Goal: Task Accomplishment & Management: Use online tool/utility

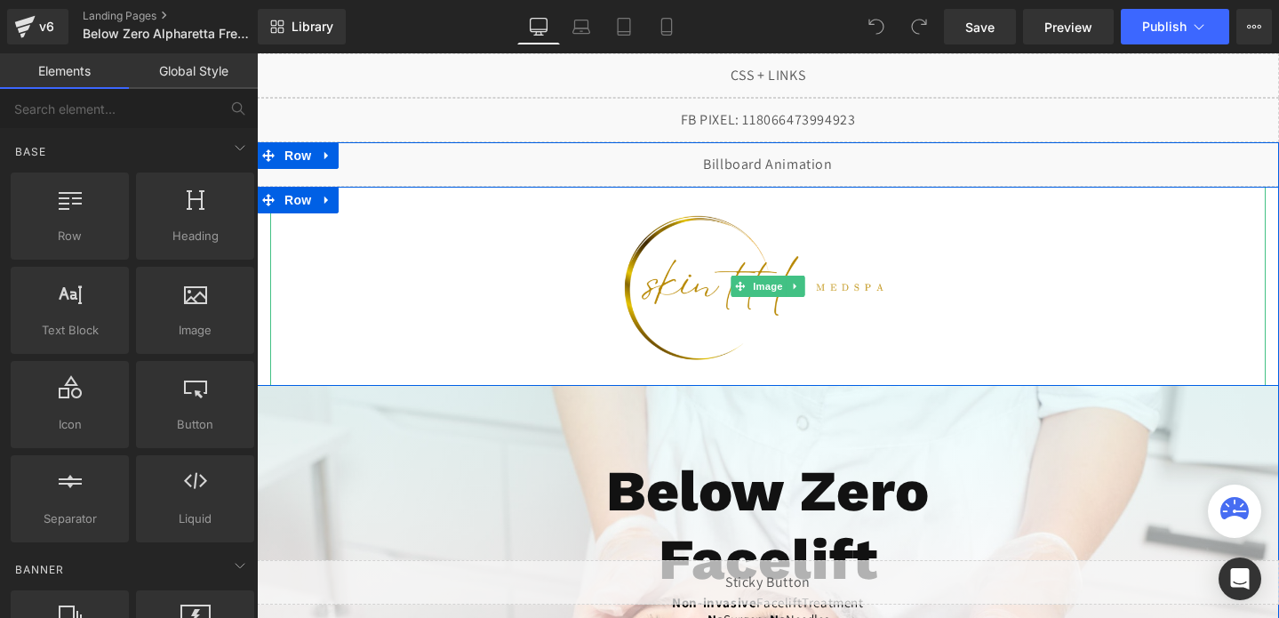
click at [723, 277] on img at bounding box center [768, 286] width 299 height 199
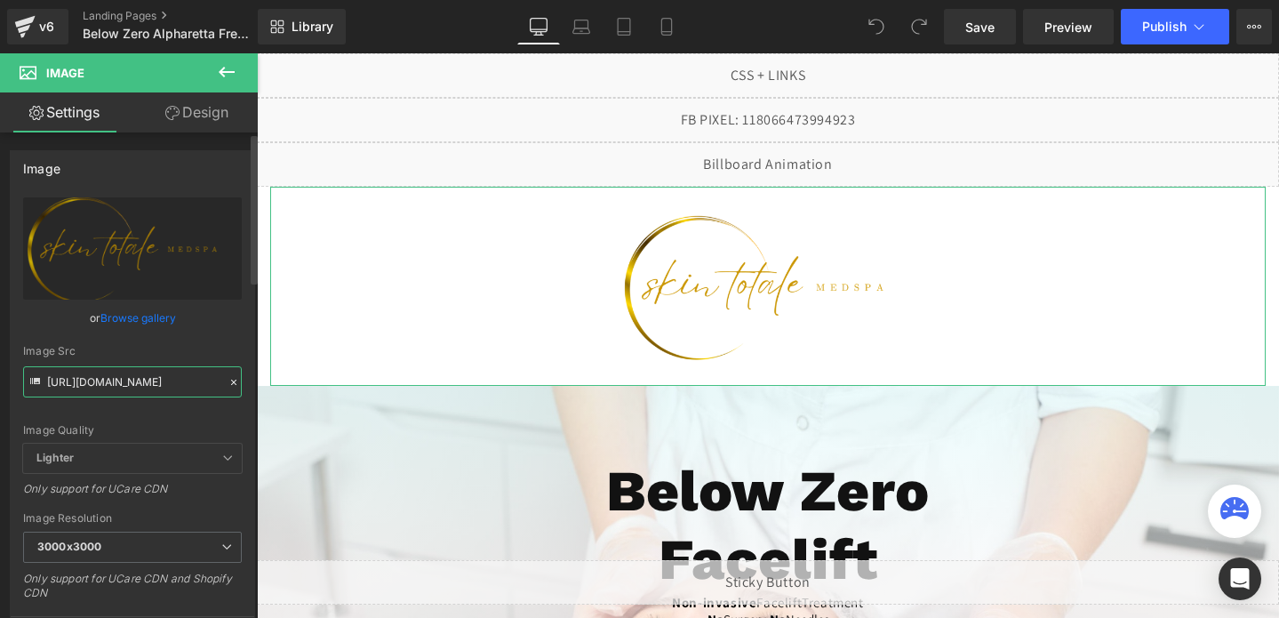
click at [139, 384] on input "[URL][DOMAIN_NAME]" at bounding box center [132, 381] width 219 height 31
paste input "text"
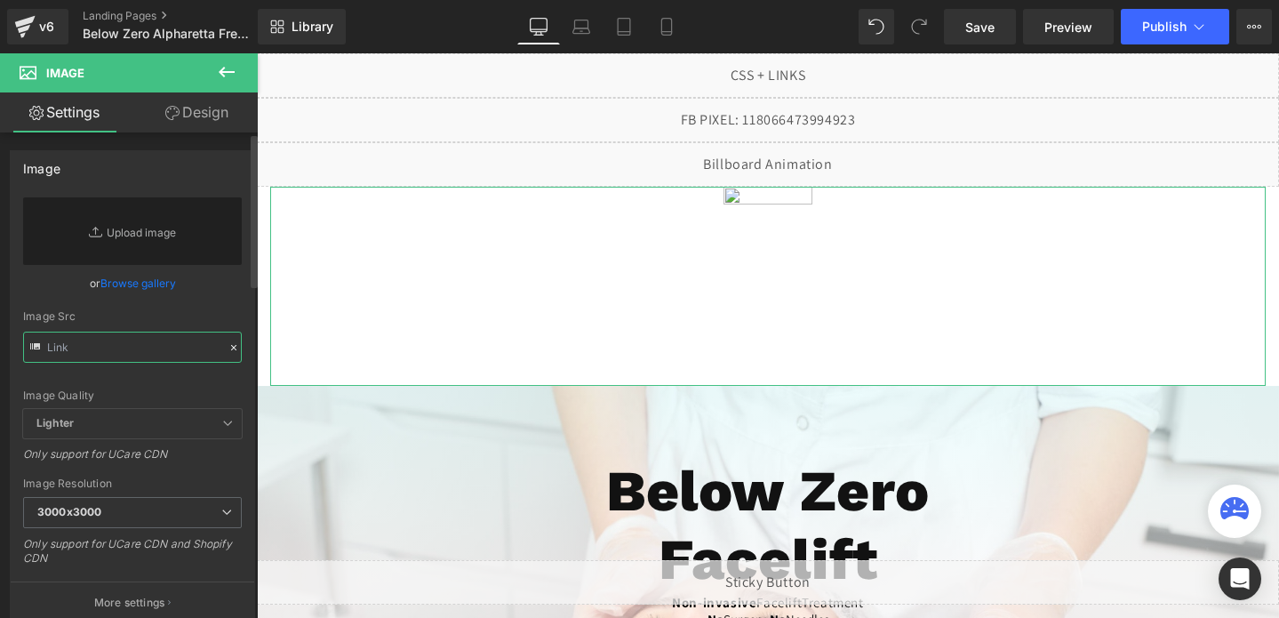
paste input "[URL][DOMAIN_NAME]"
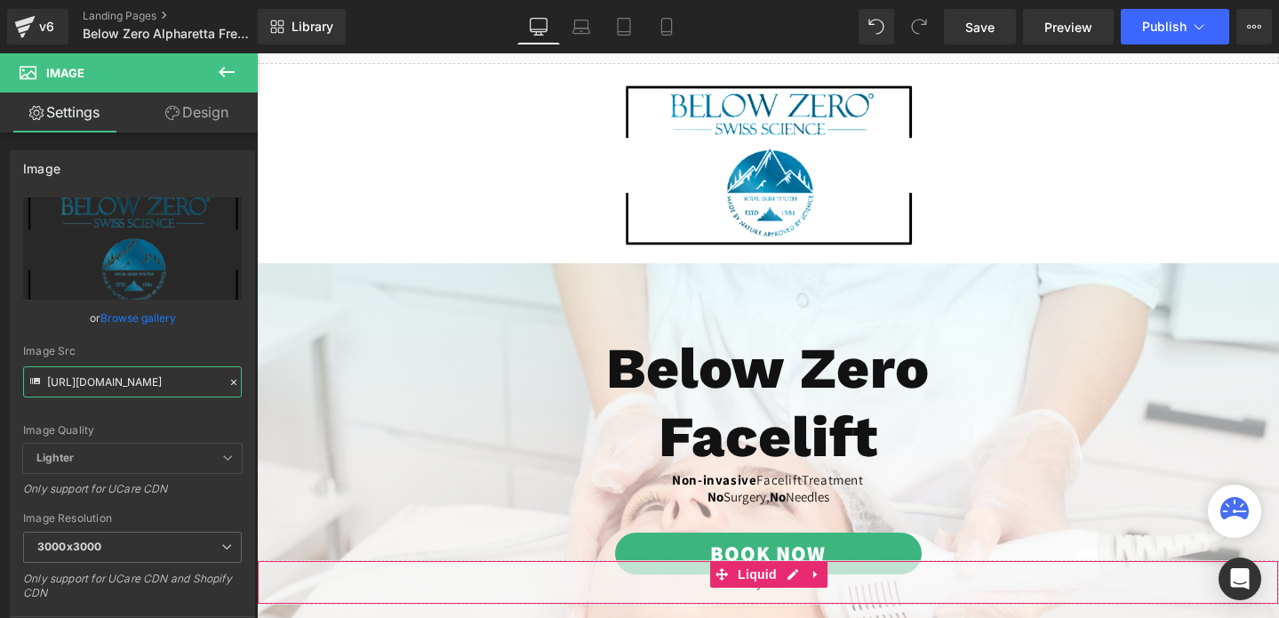
scroll to position [212, 0]
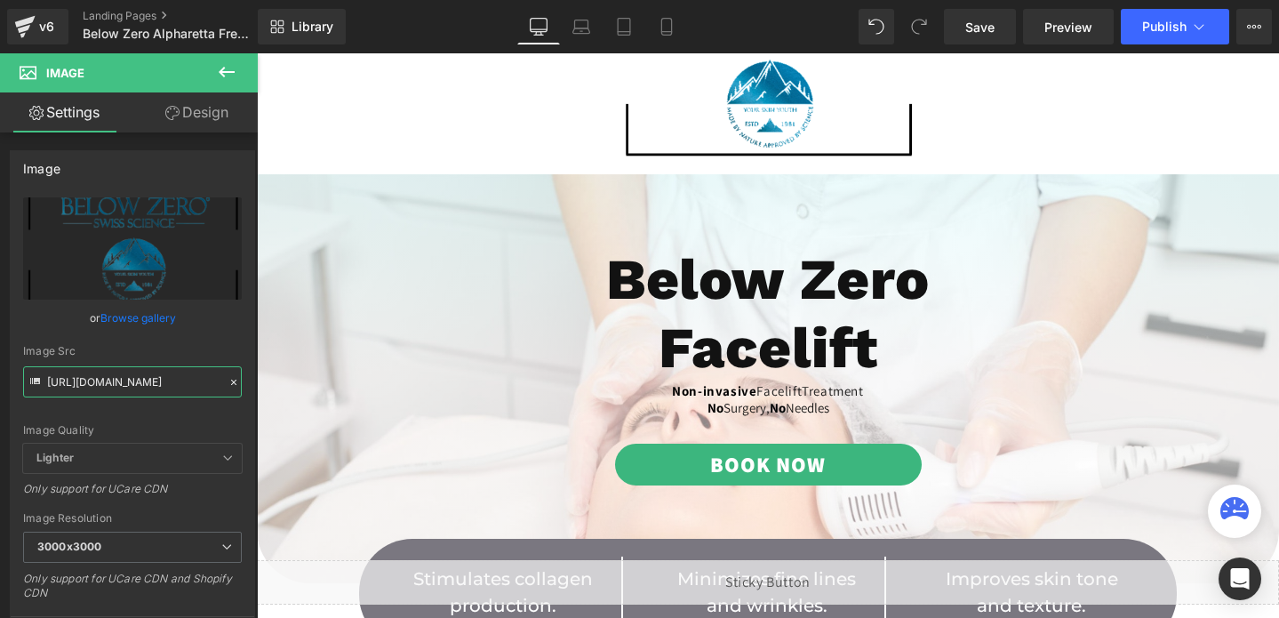
type input "[URL][DOMAIN_NAME]"
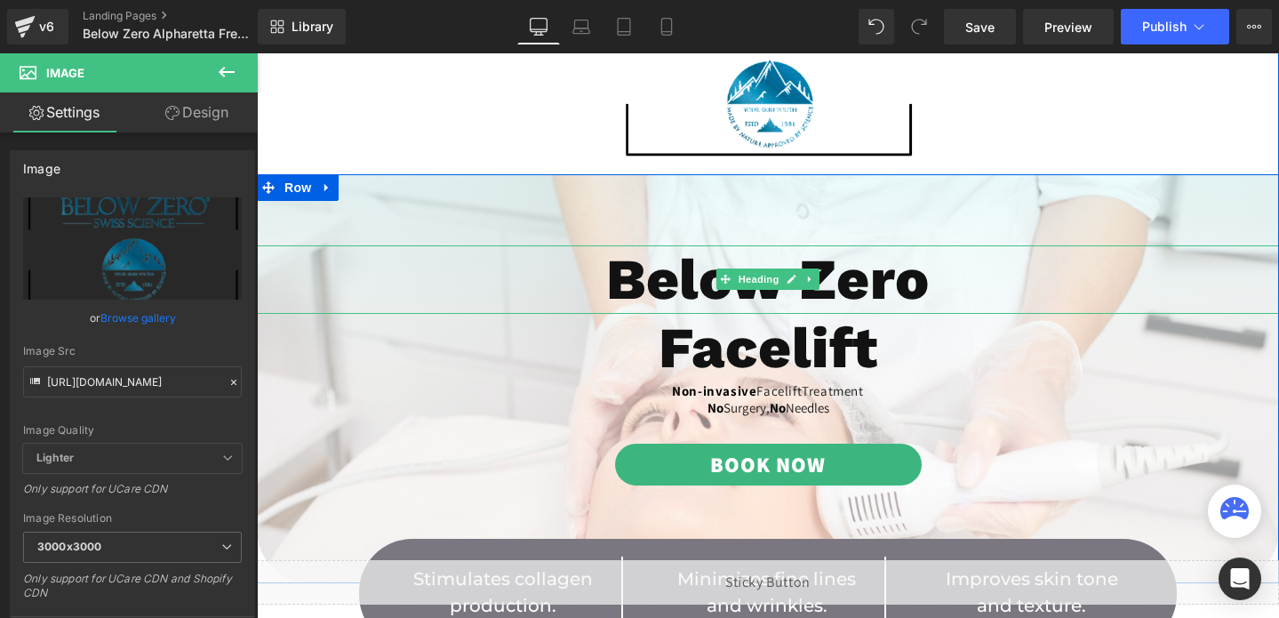
click at [692, 283] on h1 "Below Zero" at bounding box center [768, 279] width 1022 height 68
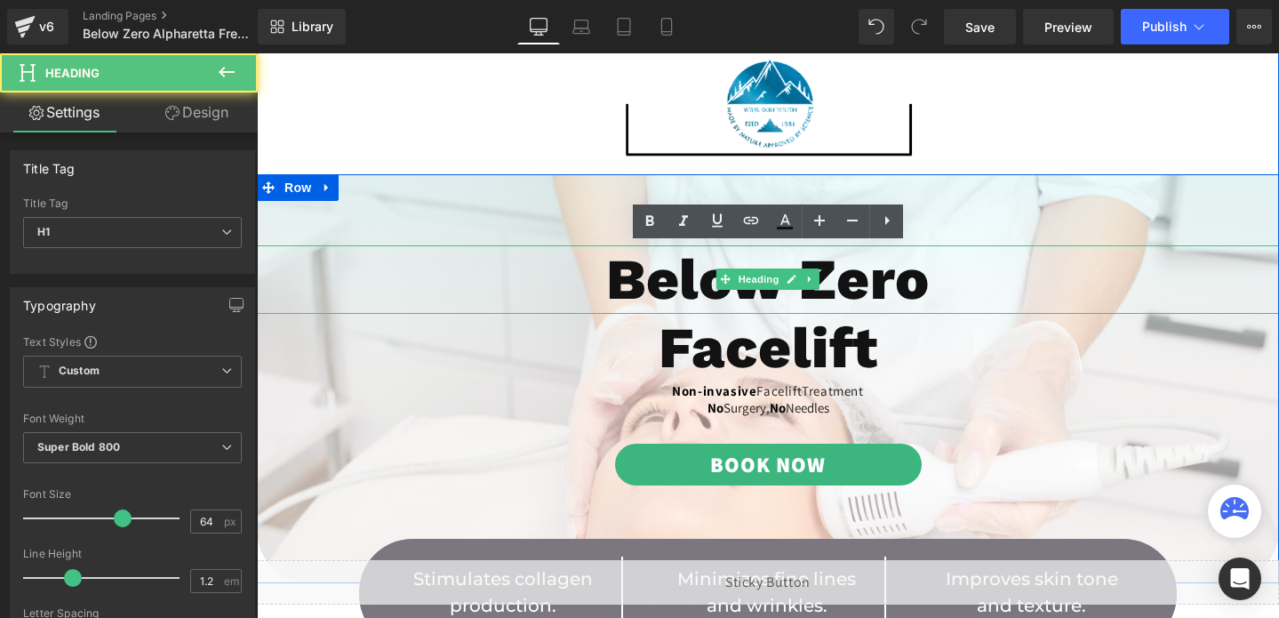
click at [692, 283] on h1 "Below Zero" at bounding box center [768, 279] width 1022 height 68
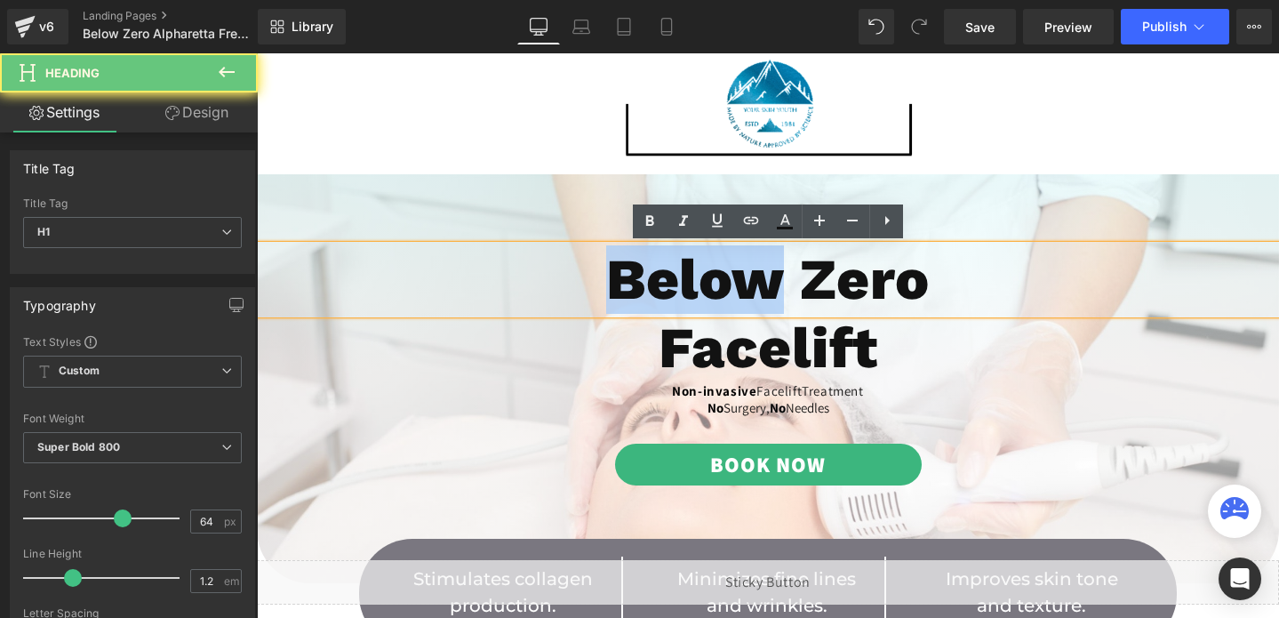
click at [692, 283] on h1 "Below Zero" at bounding box center [768, 279] width 1022 height 68
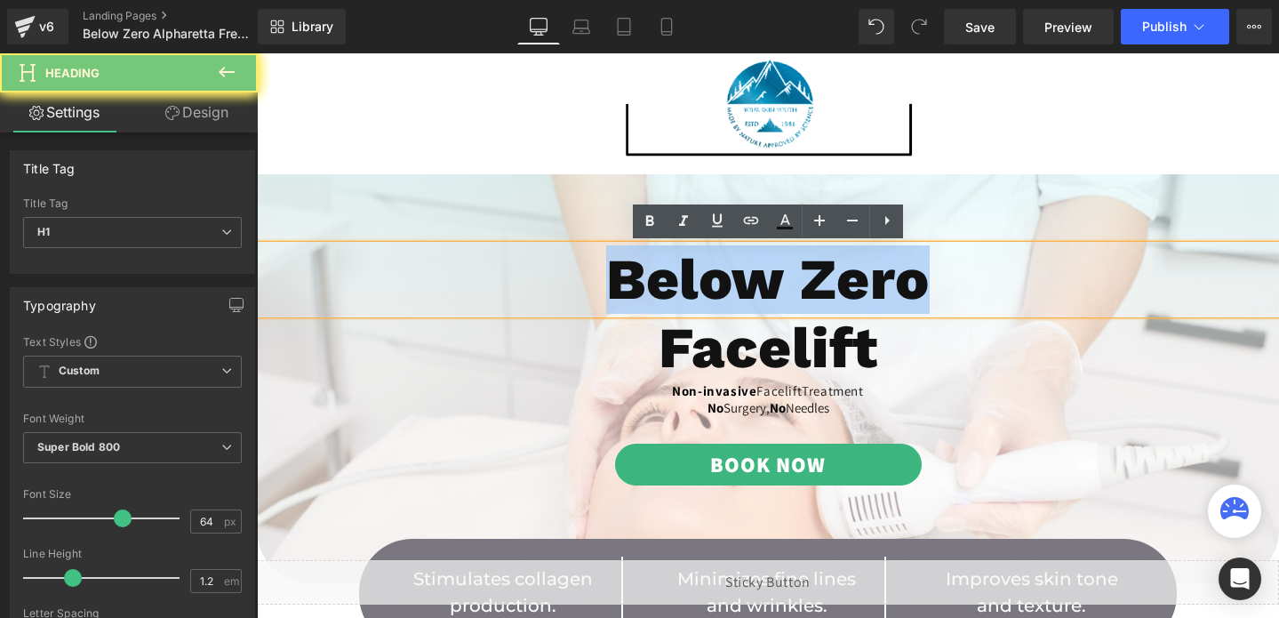
paste div
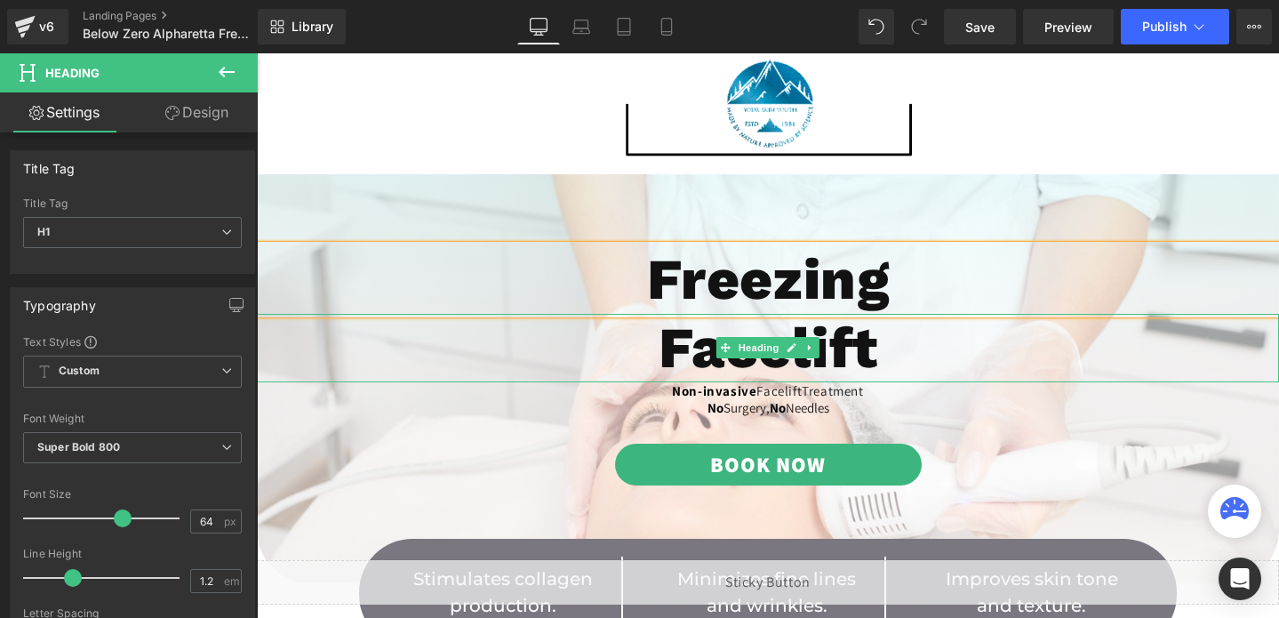
click at [684, 346] on h1 "Facelift" at bounding box center [768, 348] width 1022 height 68
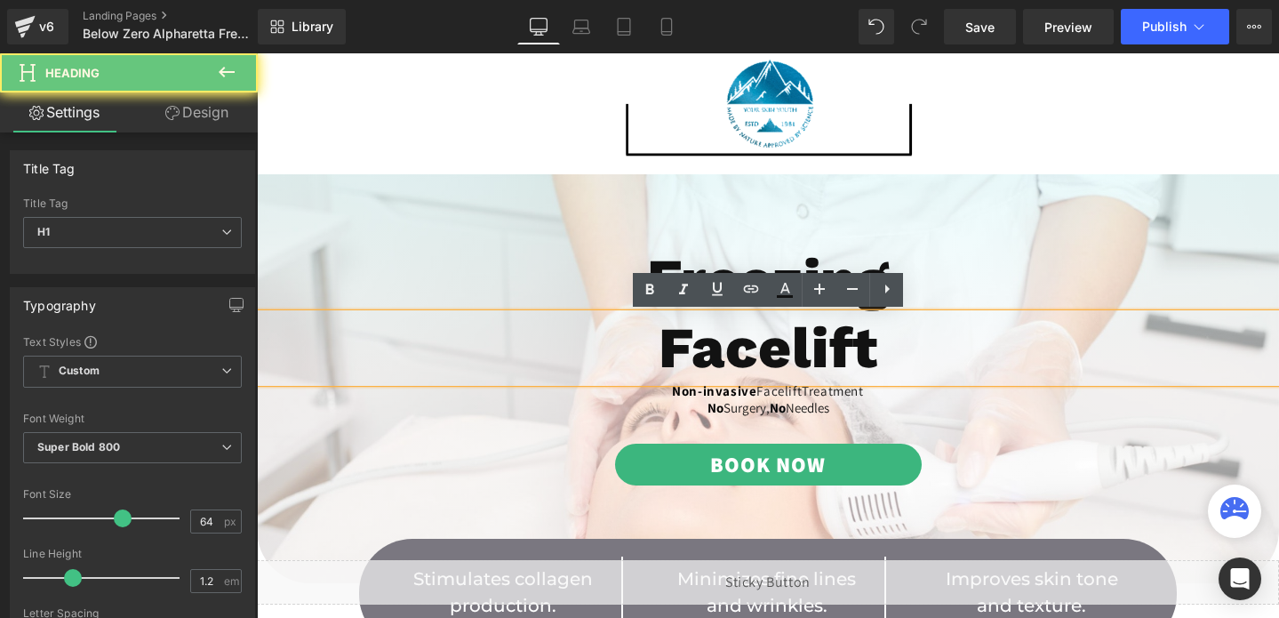
click at [684, 346] on h1 "Facelift" at bounding box center [768, 348] width 1022 height 68
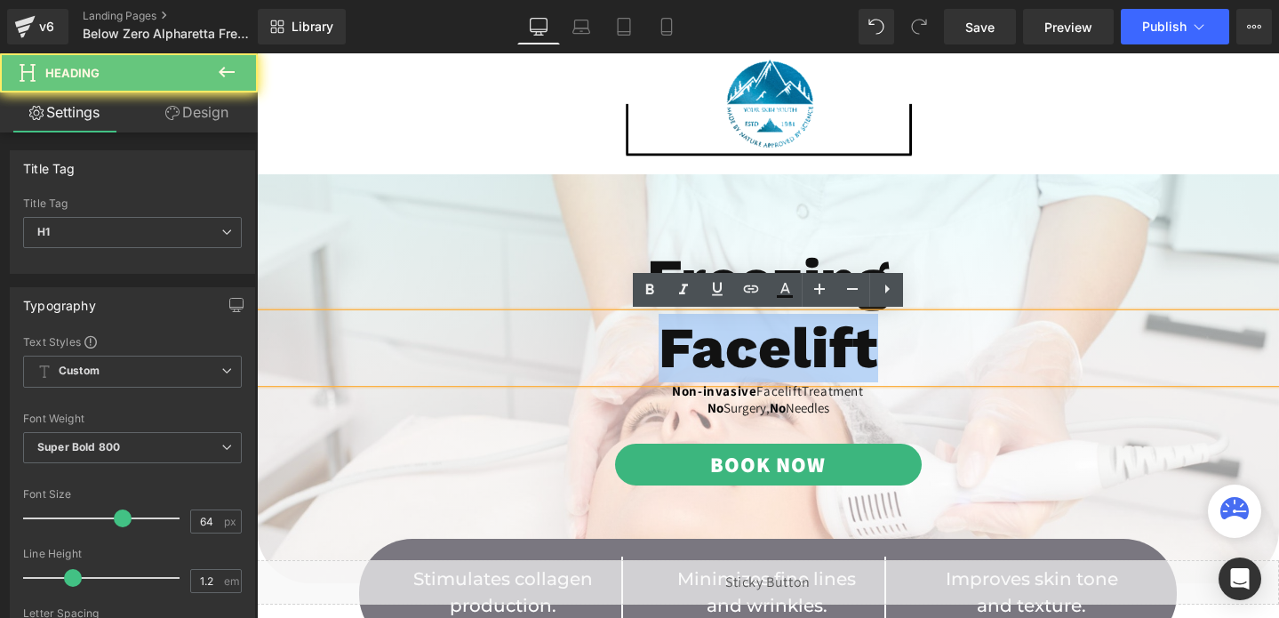
click at [684, 346] on h1 "Facelift" at bounding box center [768, 348] width 1022 height 68
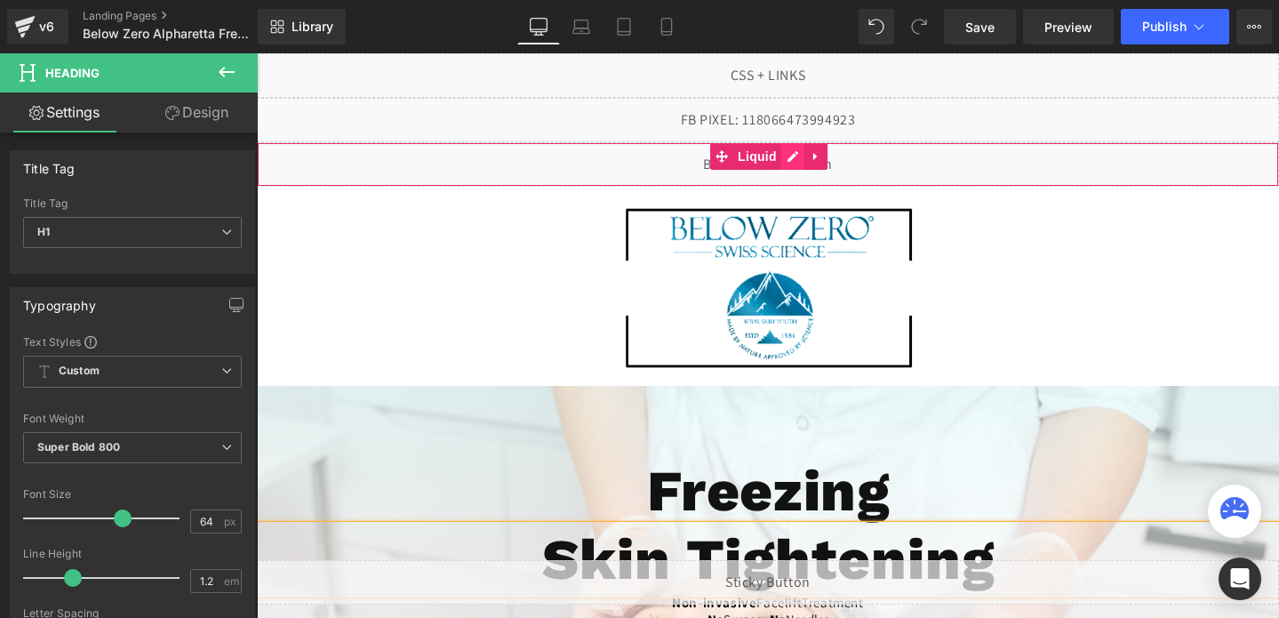
click at [798, 164] on div "Liquid" at bounding box center [768, 164] width 1022 height 44
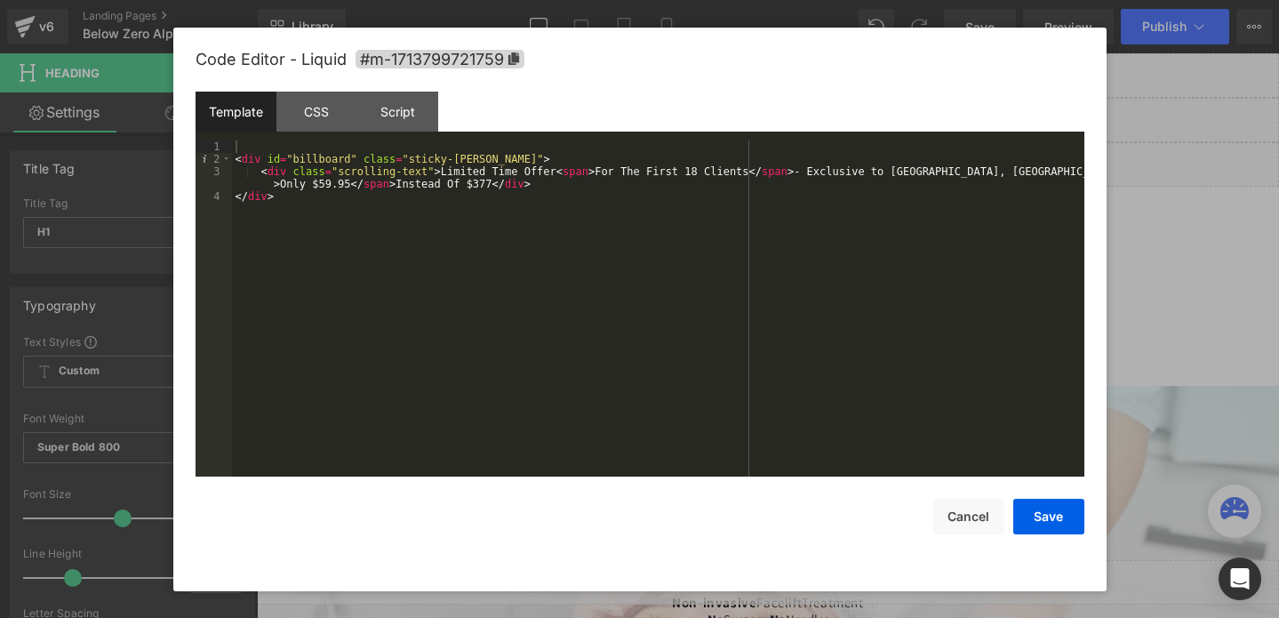
click at [324, 185] on div "< div id = "billboard" class = "sticky-[PERSON_NAME]" > < div class = "scrollin…" at bounding box center [658, 320] width 852 height 361
drag, startPoint x: 805, startPoint y: 169, endPoint x: 1037, endPoint y: 172, distance: 232.0
click at [1037, 172] on div "< div id = "billboard" class = "sticky-[PERSON_NAME]" > < div class = "scrollin…" at bounding box center [658, 320] width 852 height 361
click at [1030, 517] on button "Save" at bounding box center [1048, 517] width 71 height 36
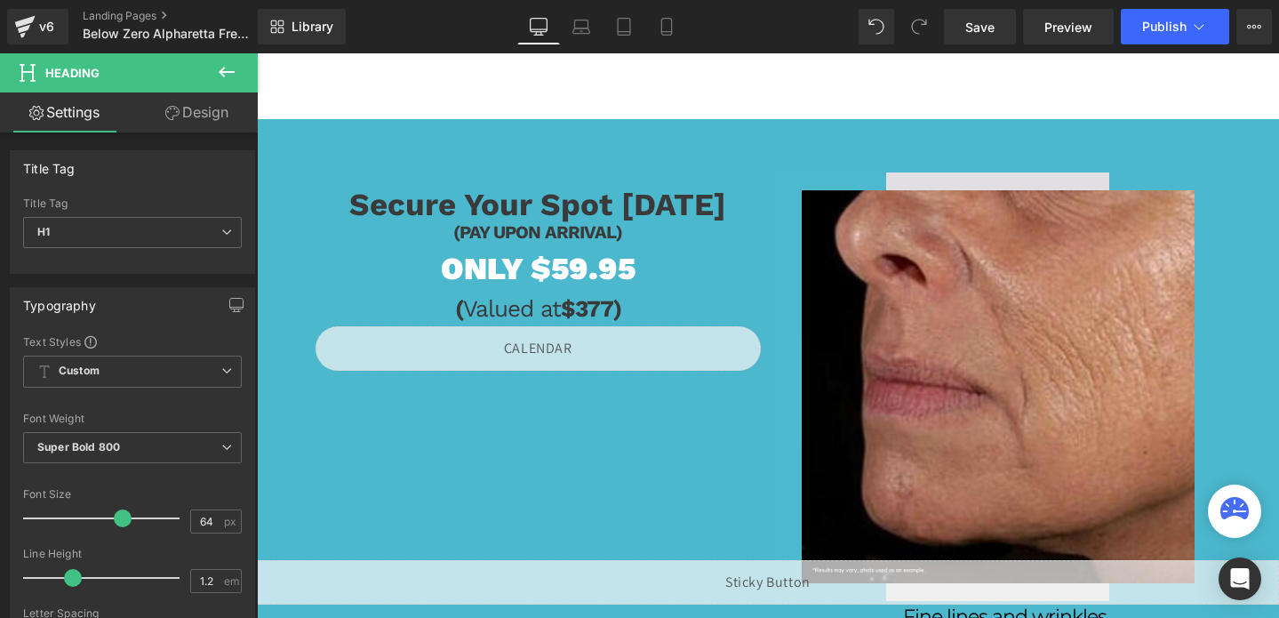
scroll to position [1170, 0]
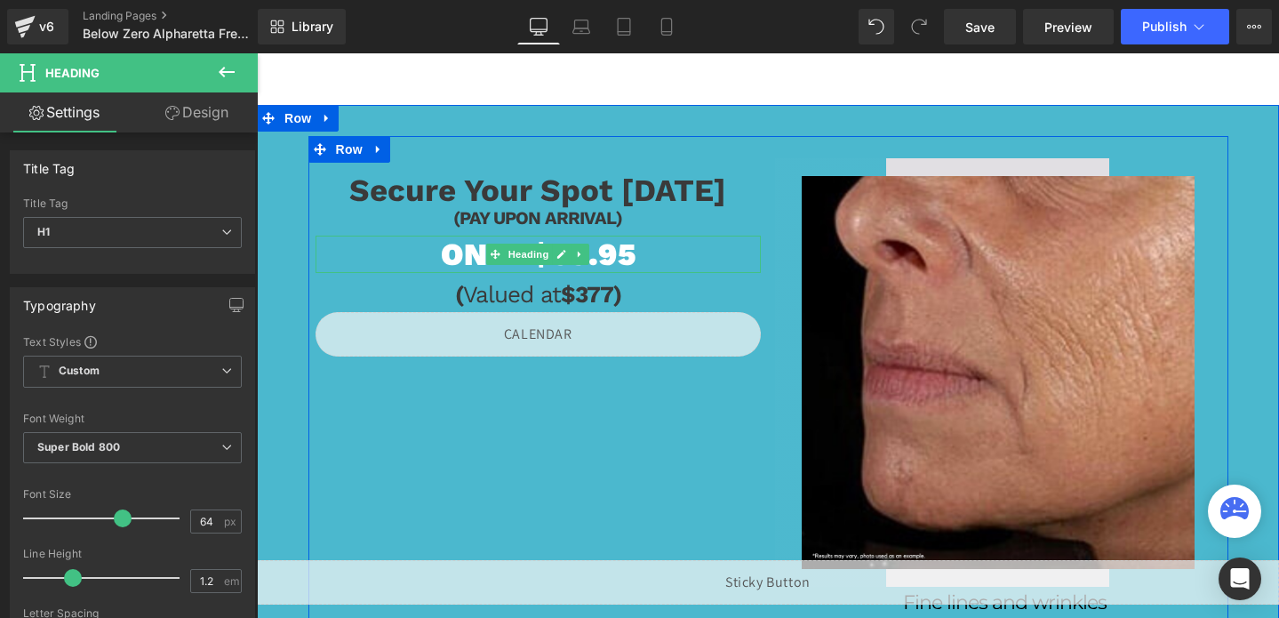
click at [621, 252] on h1 "ONLY $59.95" at bounding box center [539, 254] width 446 height 37
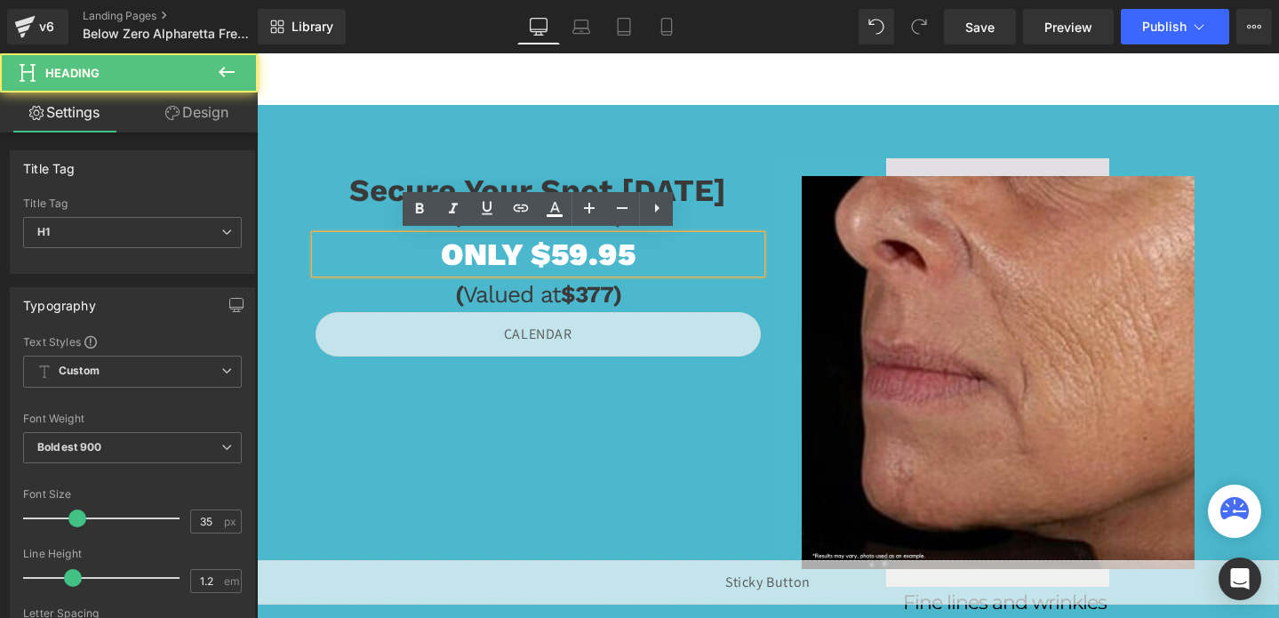
click at [561, 253] on h1 "ONLY $59.95" at bounding box center [539, 254] width 446 height 37
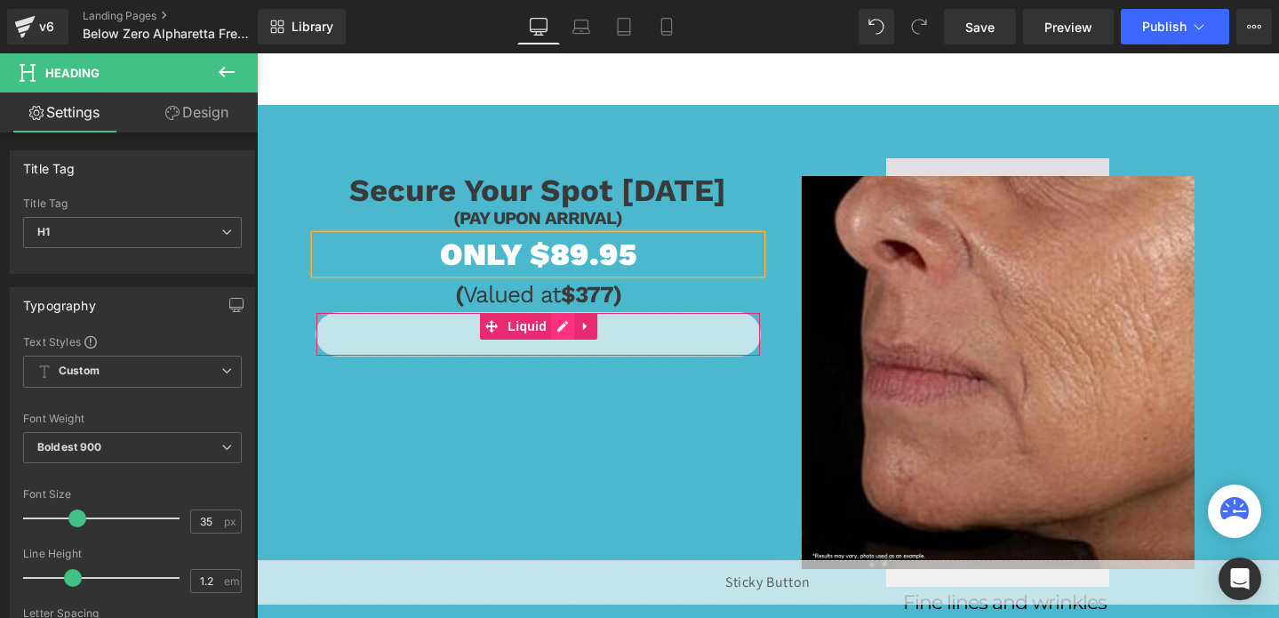
click at [560, 326] on div "Liquid" at bounding box center [539, 334] width 446 height 44
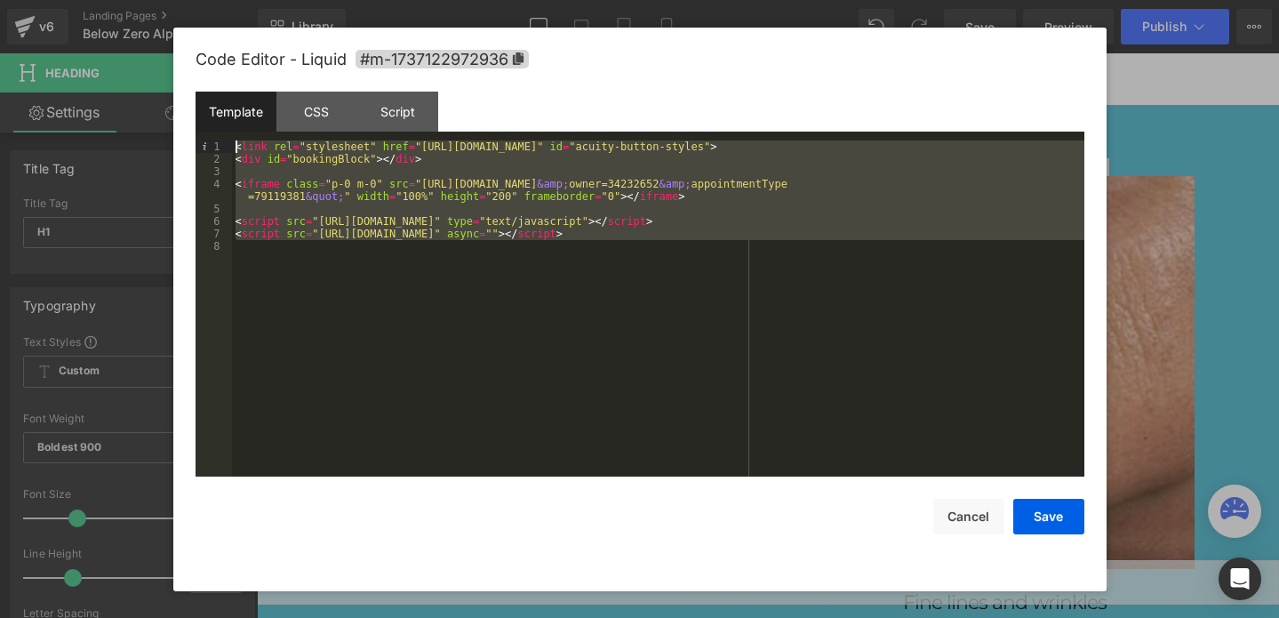
drag, startPoint x: 338, startPoint y: 280, endPoint x: 249, endPoint y: 136, distance: 169.2
click at [249, 136] on div "Template CSS Script Data 1 2 3 4 5 6 7 8 < link rel = "stylesheet" href = "[URL…" at bounding box center [640, 284] width 889 height 385
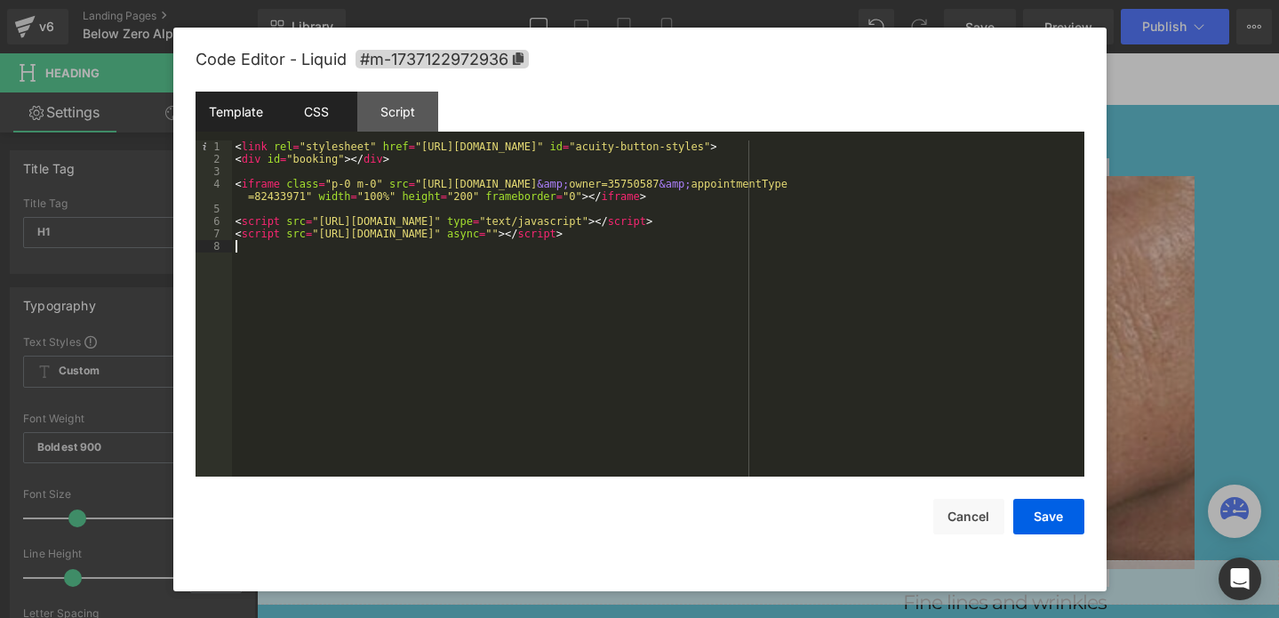
click at [310, 104] on div "CSS" at bounding box center [316, 112] width 81 height 40
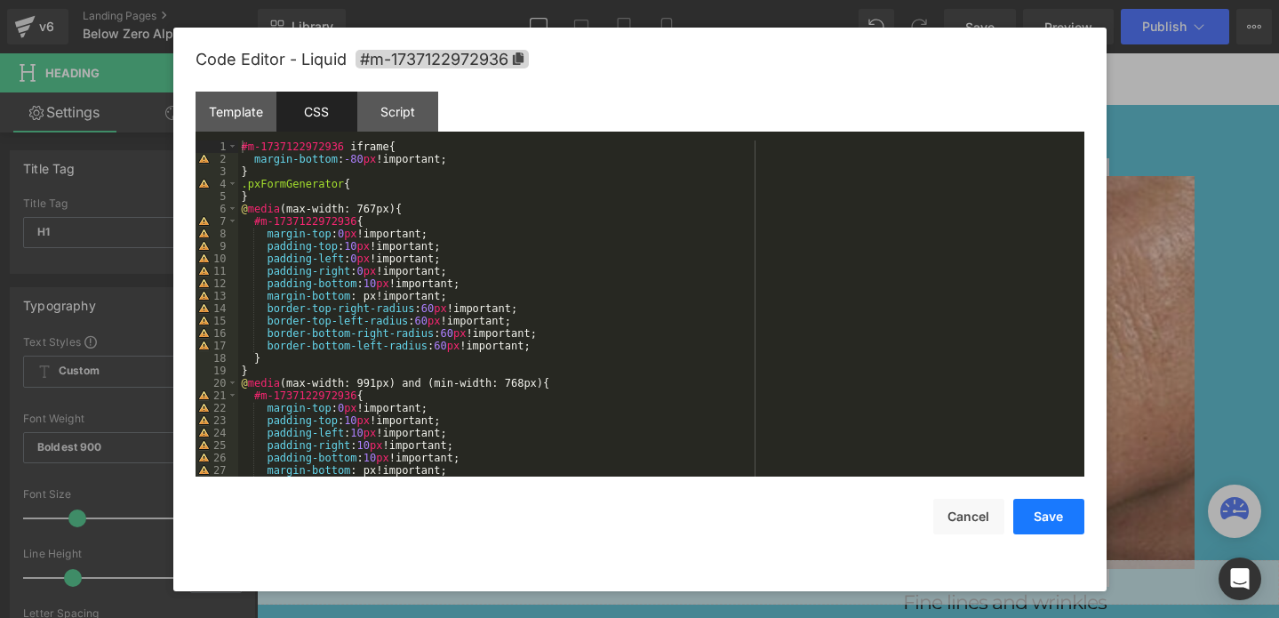
click at [1062, 510] on button "Save" at bounding box center [1048, 517] width 71 height 36
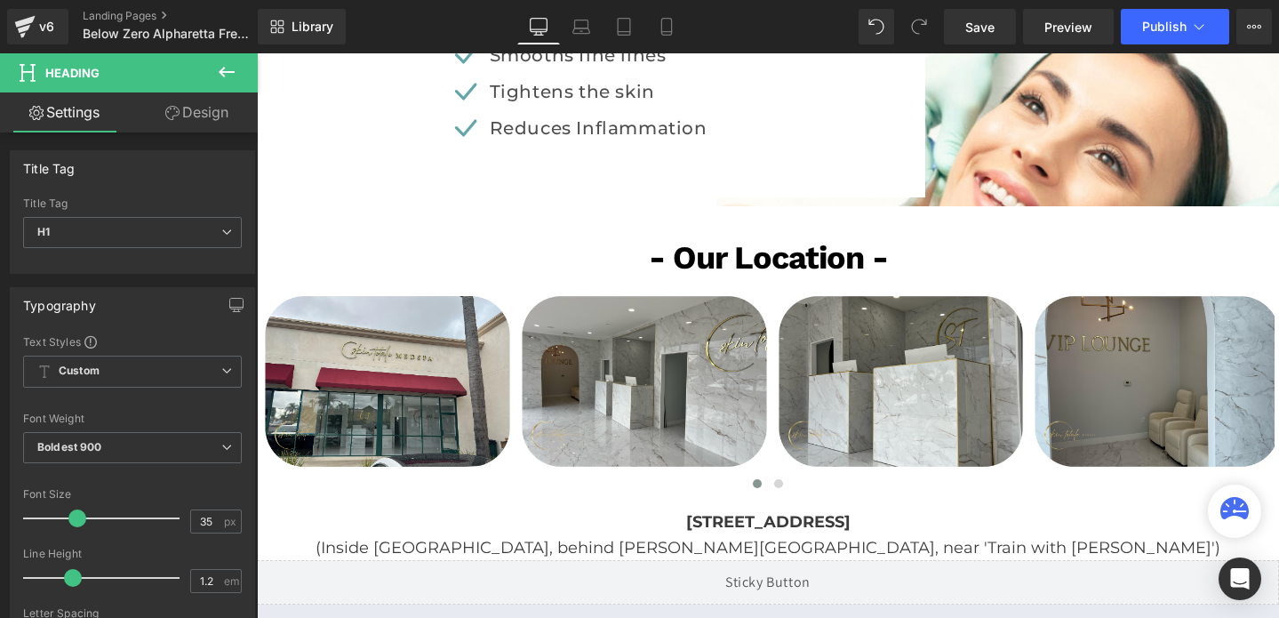
scroll to position [3660, 0]
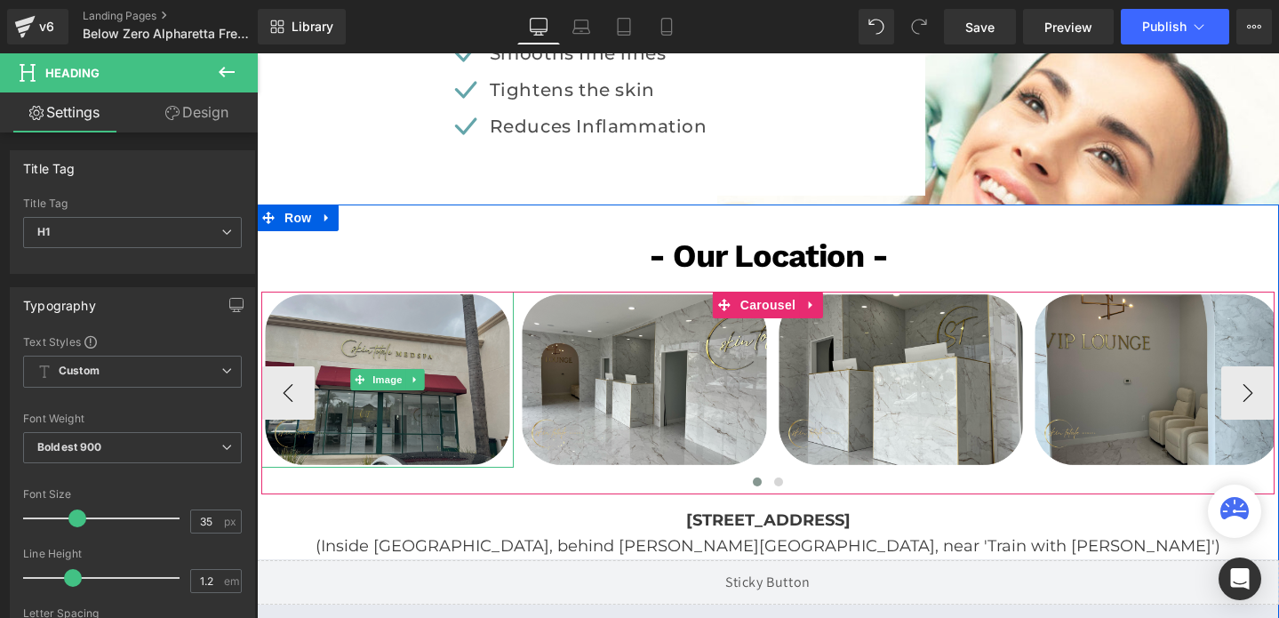
click at [446, 414] on img at bounding box center [387, 380] width 252 height 177
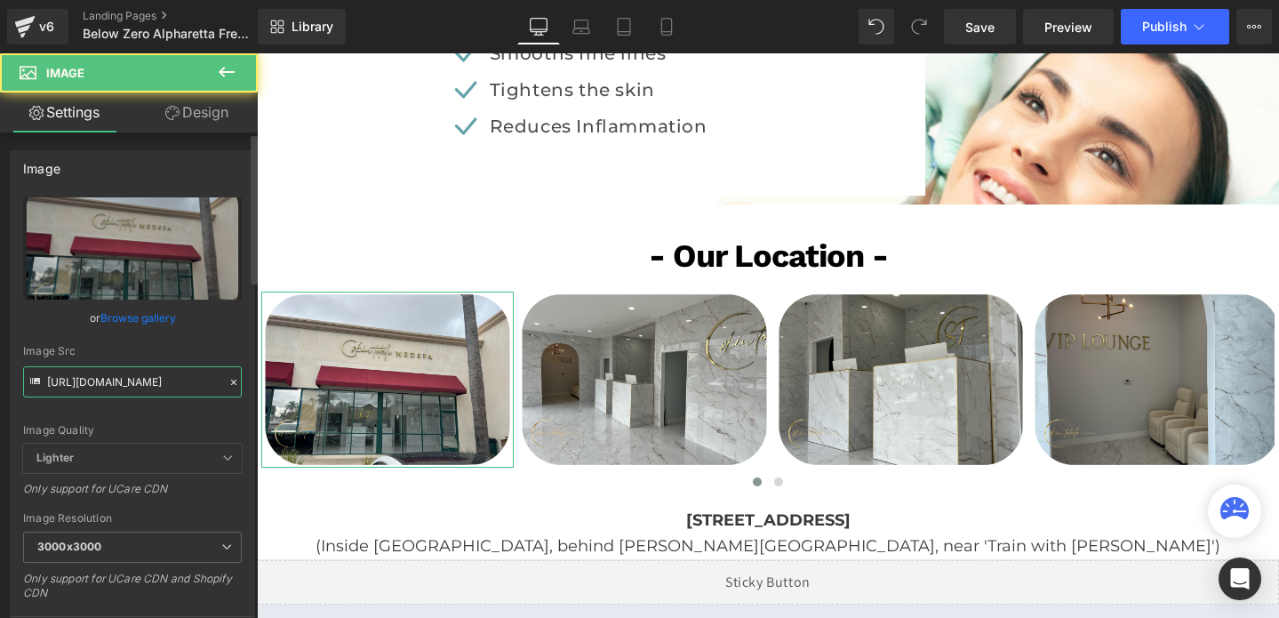
click at [164, 380] on input "[URL][DOMAIN_NAME]" at bounding box center [132, 381] width 219 height 31
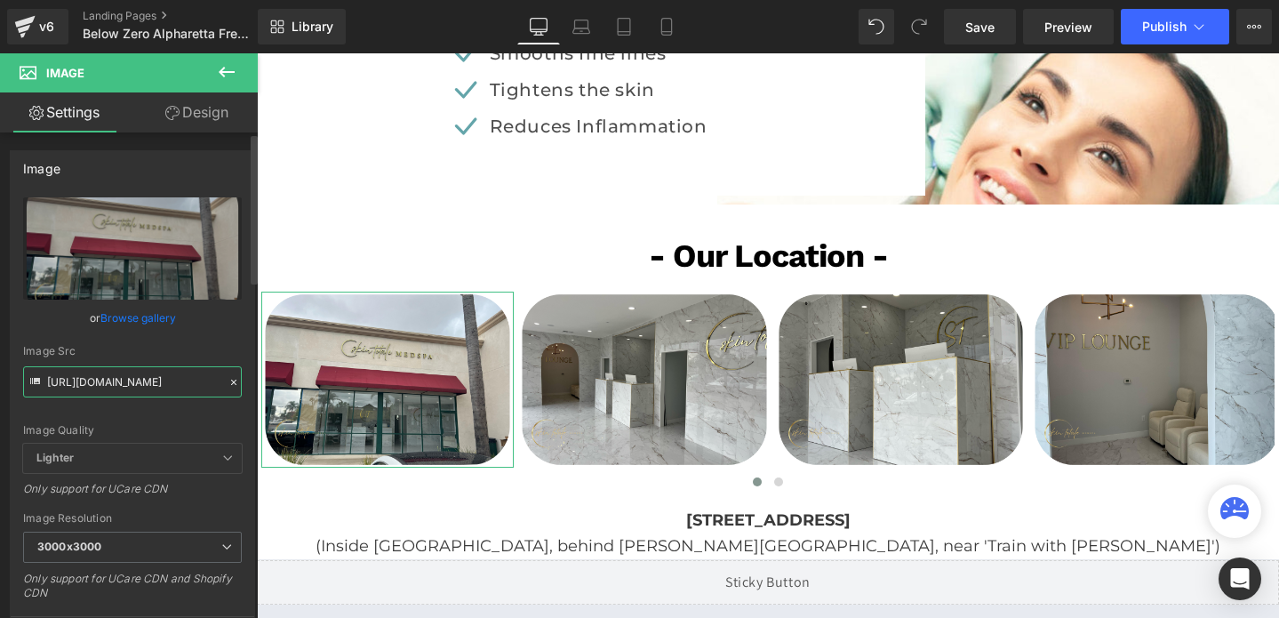
click at [164, 380] on input "[URL][DOMAIN_NAME]" at bounding box center [132, 381] width 219 height 31
paste input "58/1601/0010/files/bz_alpha_3000x3000.png?v=1749746001"
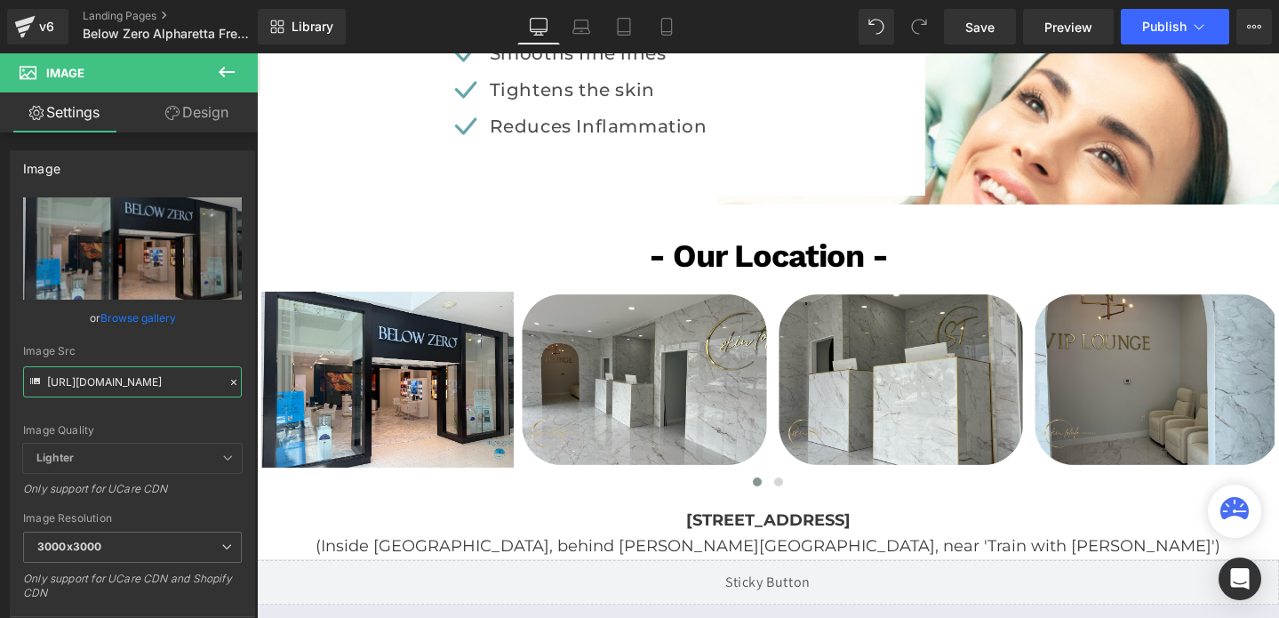
type input "[URL][DOMAIN_NAME]"
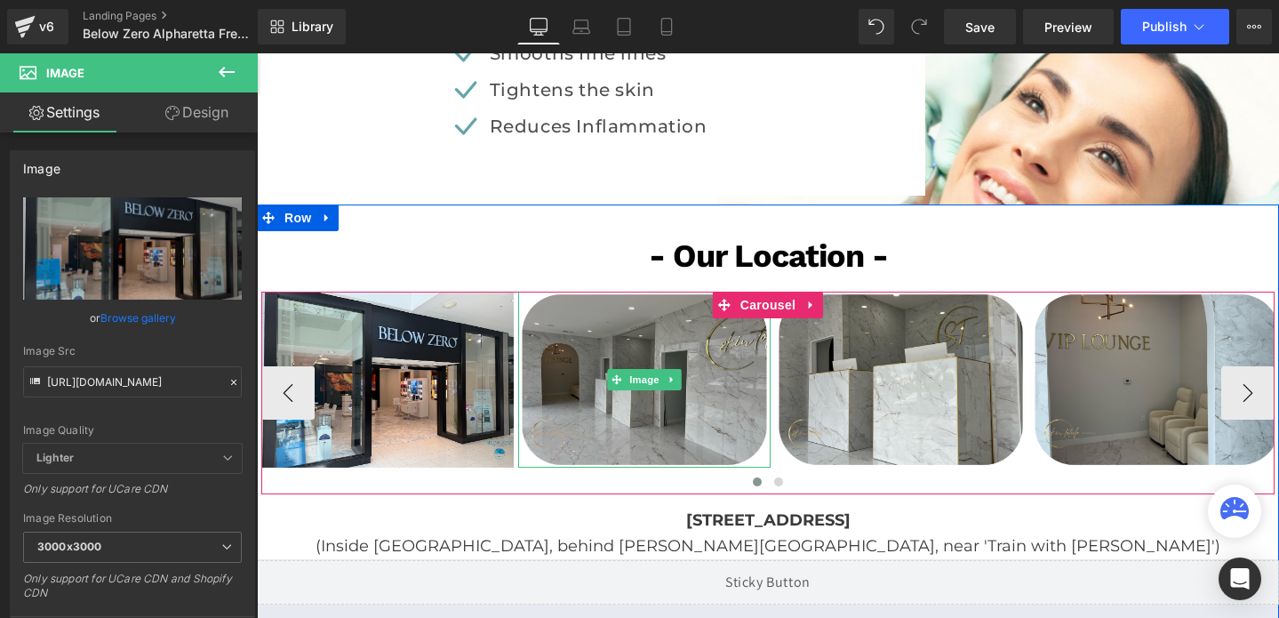
click at [654, 320] on img at bounding box center [644, 380] width 252 height 177
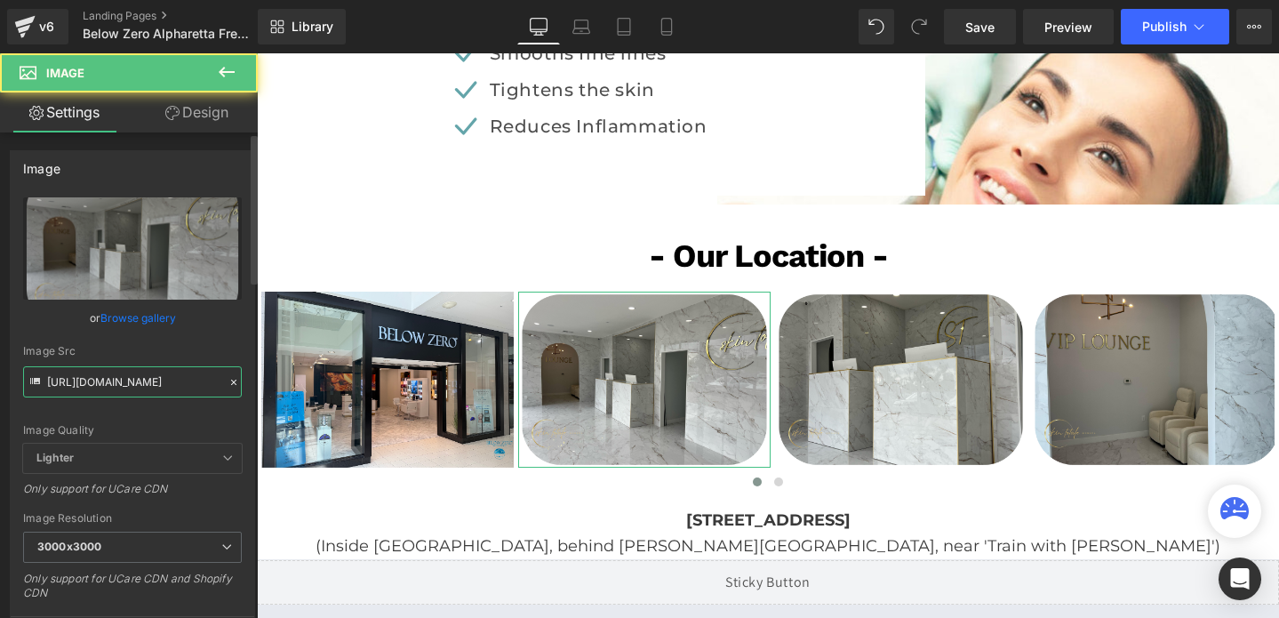
click at [166, 387] on input "[URL][DOMAIN_NAME]" at bounding box center [132, 381] width 219 height 31
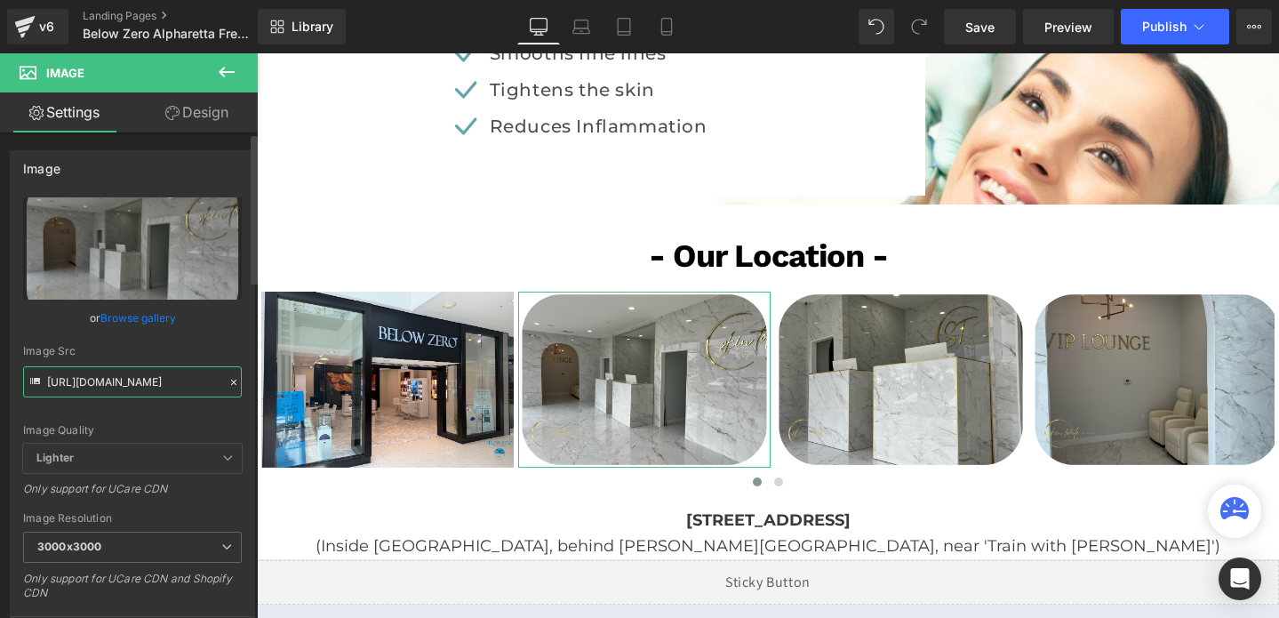
click at [166, 387] on input "[URL][DOMAIN_NAME]" at bounding box center [132, 381] width 219 height 31
paste input "58/1601/0010/files/bz_alpha_2_3000x3000.png?v=1749746003"
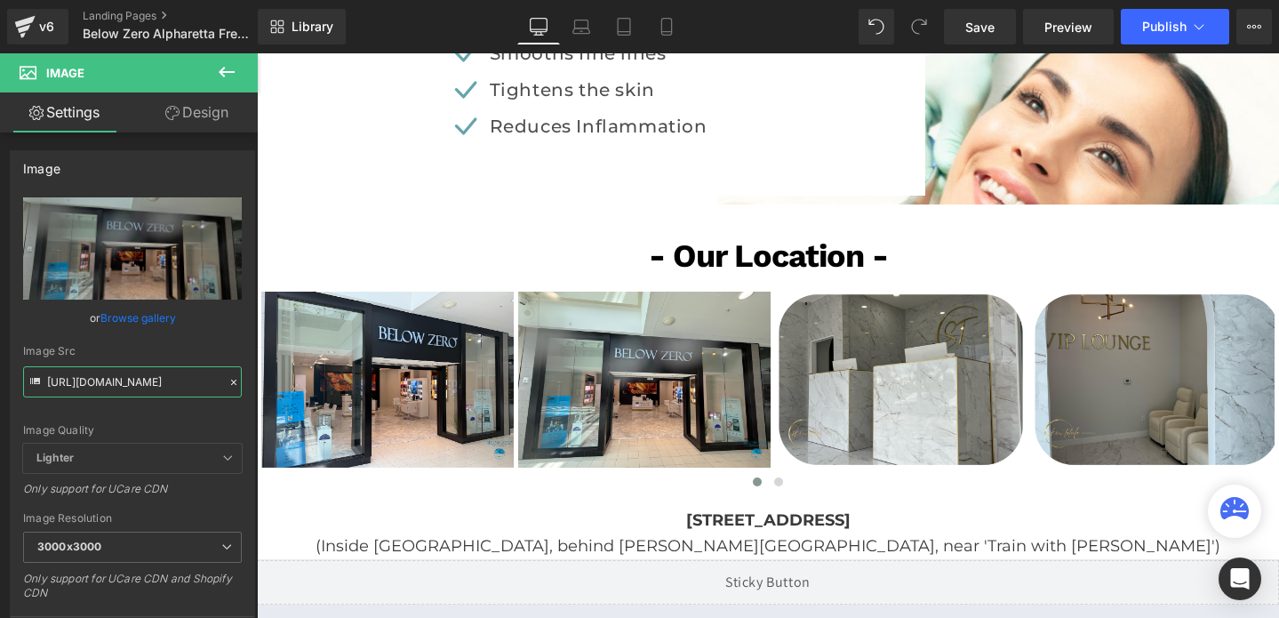
type input "[URL][DOMAIN_NAME]"
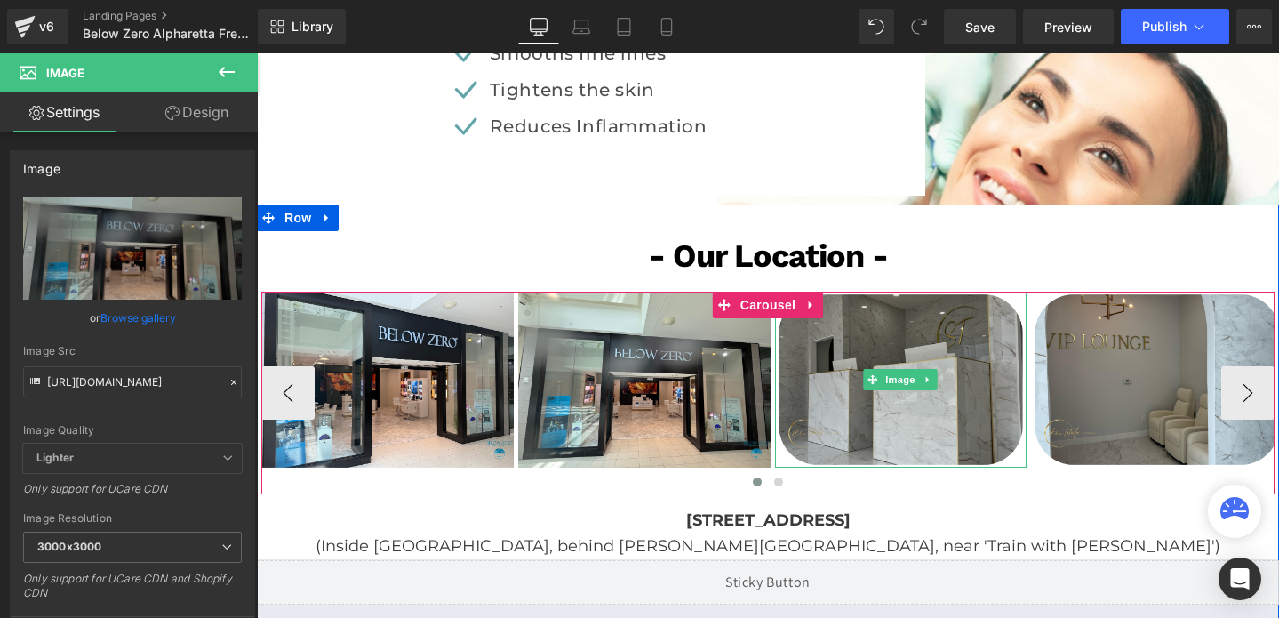
click at [812, 368] on img at bounding box center [901, 380] width 252 height 177
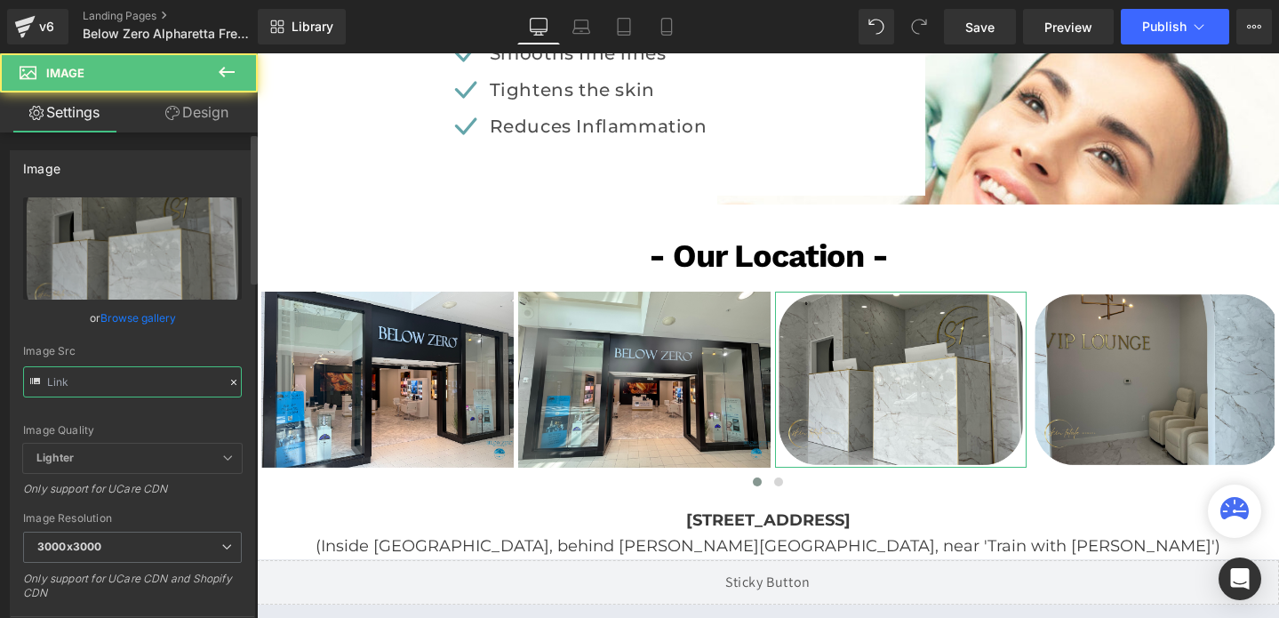
click at [152, 387] on input "text" at bounding box center [132, 381] width 219 height 31
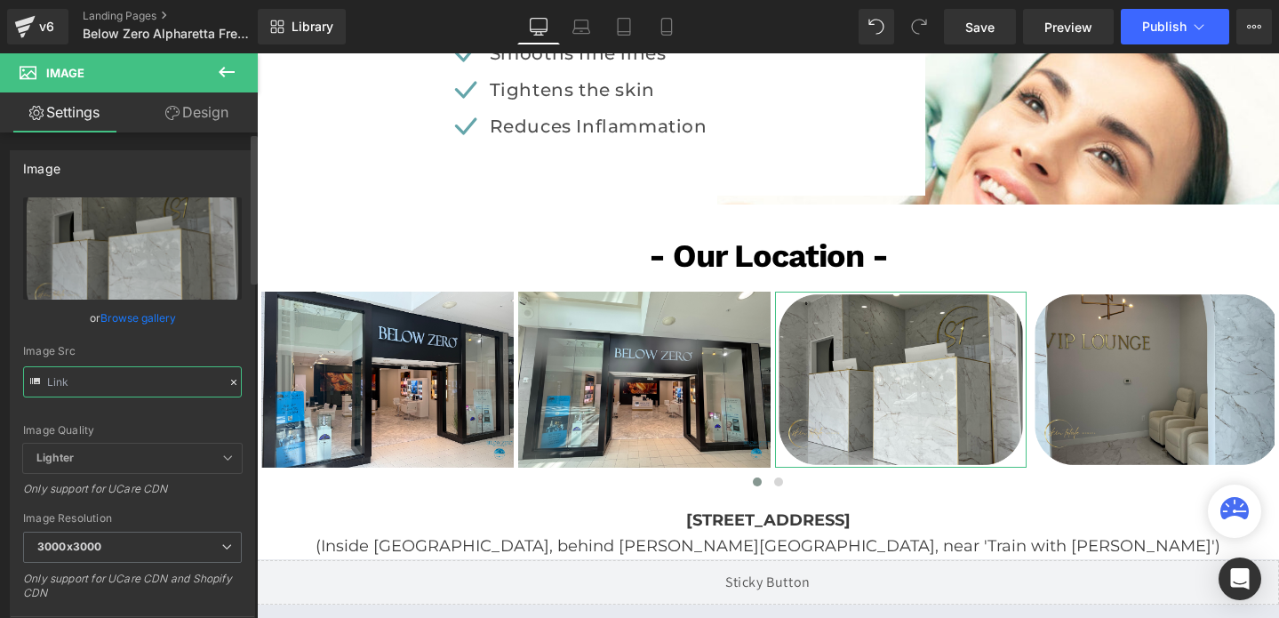
click at [152, 387] on input "text" at bounding box center [132, 381] width 219 height 31
paste input "58/1601/0010/files/bz_alpha_3_3000x3000.png?v=1749746007"
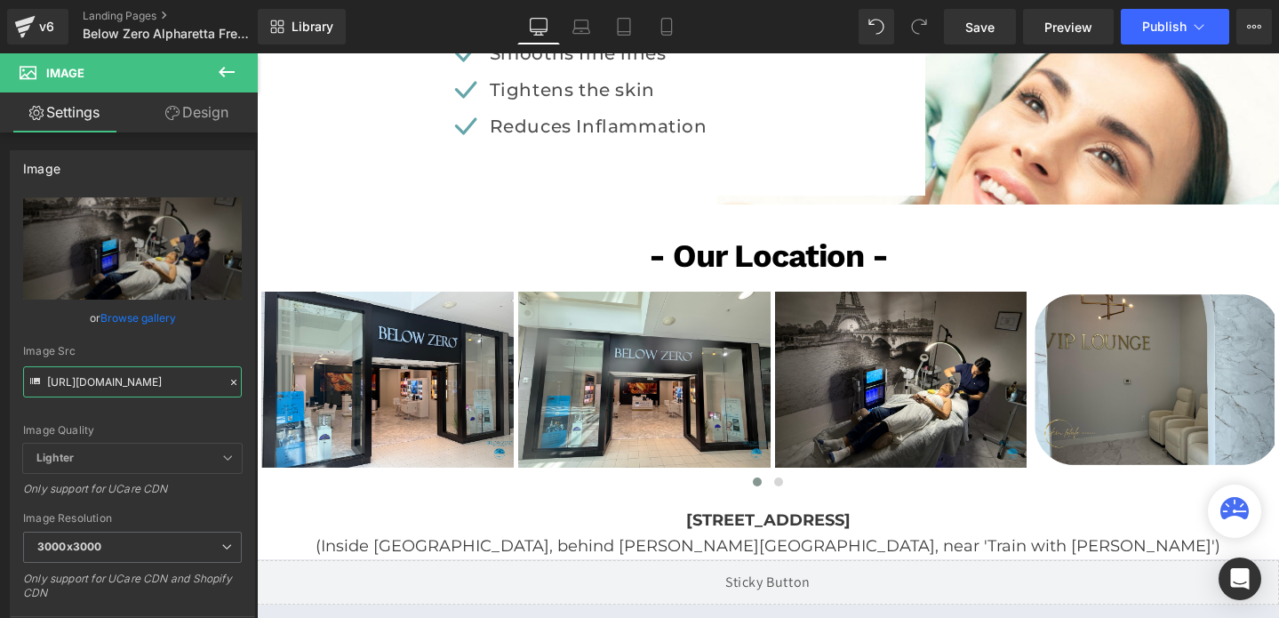
type input "[URL][DOMAIN_NAME]"
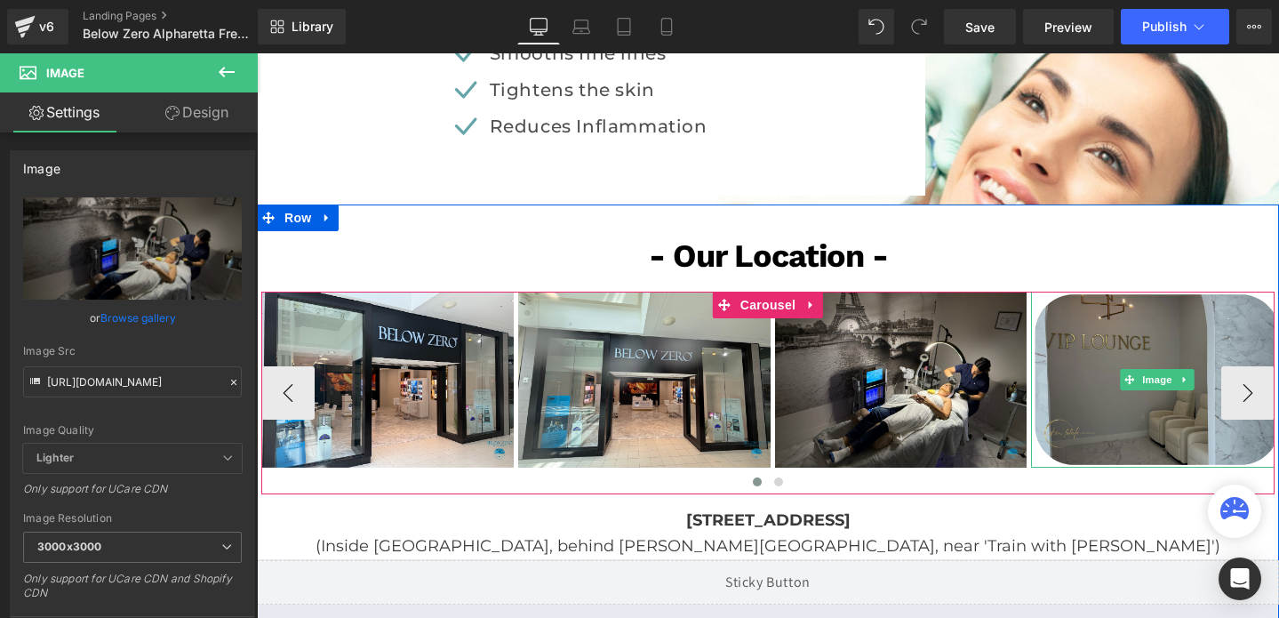
click at [1116, 335] on img at bounding box center [1157, 380] width 252 height 177
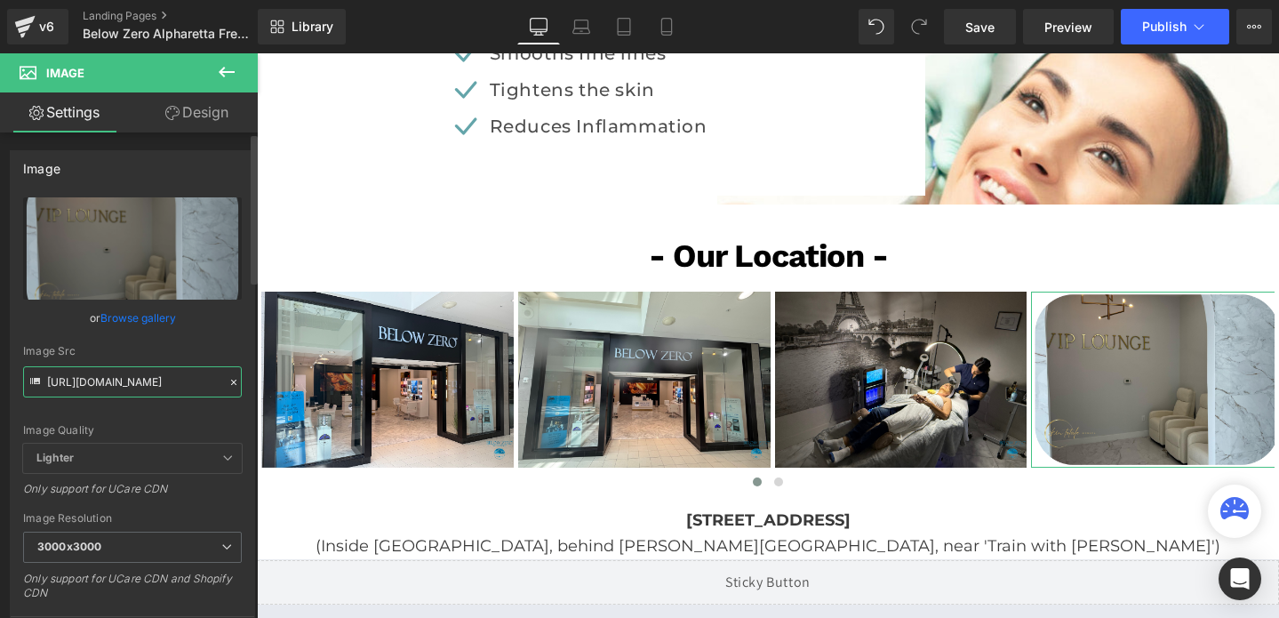
click at [142, 385] on input "[URL][DOMAIN_NAME]" at bounding box center [132, 381] width 219 height 31
paste input "58/1601/0010/files/bz_alpha_4_3000x3000.png?v=1749746009"
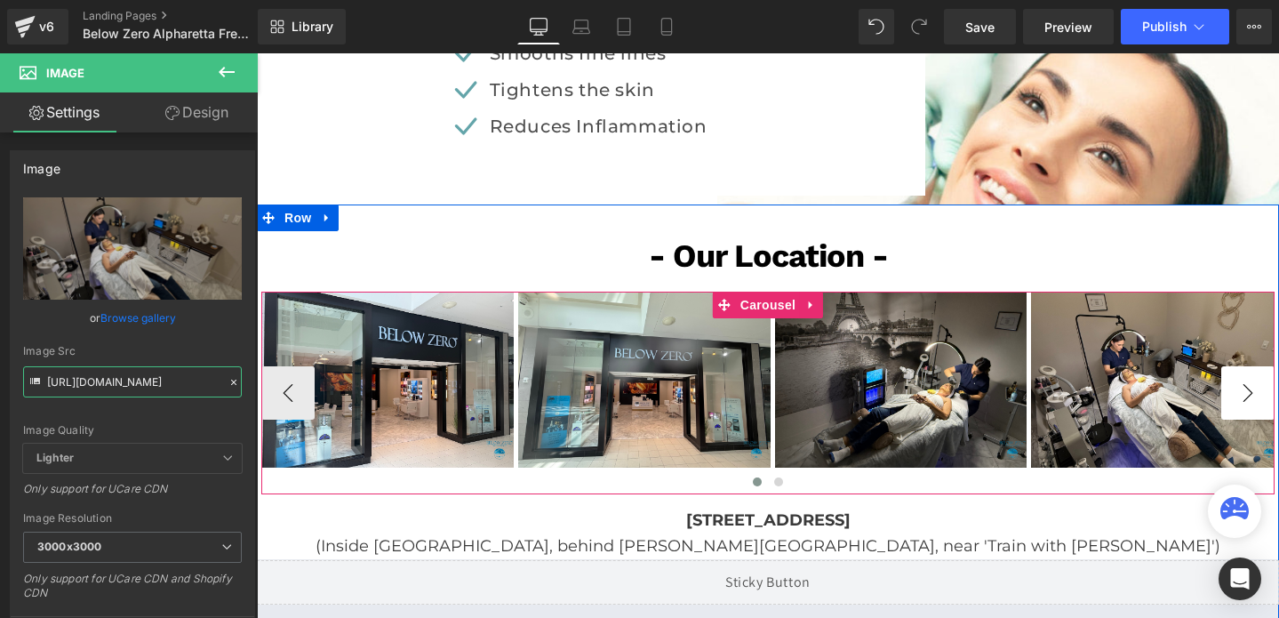
type input "[URL][DOMAIN_NAME]"
click at [1251, 384] on button "›" at bounding box center [1247, 392] width 53 height 53
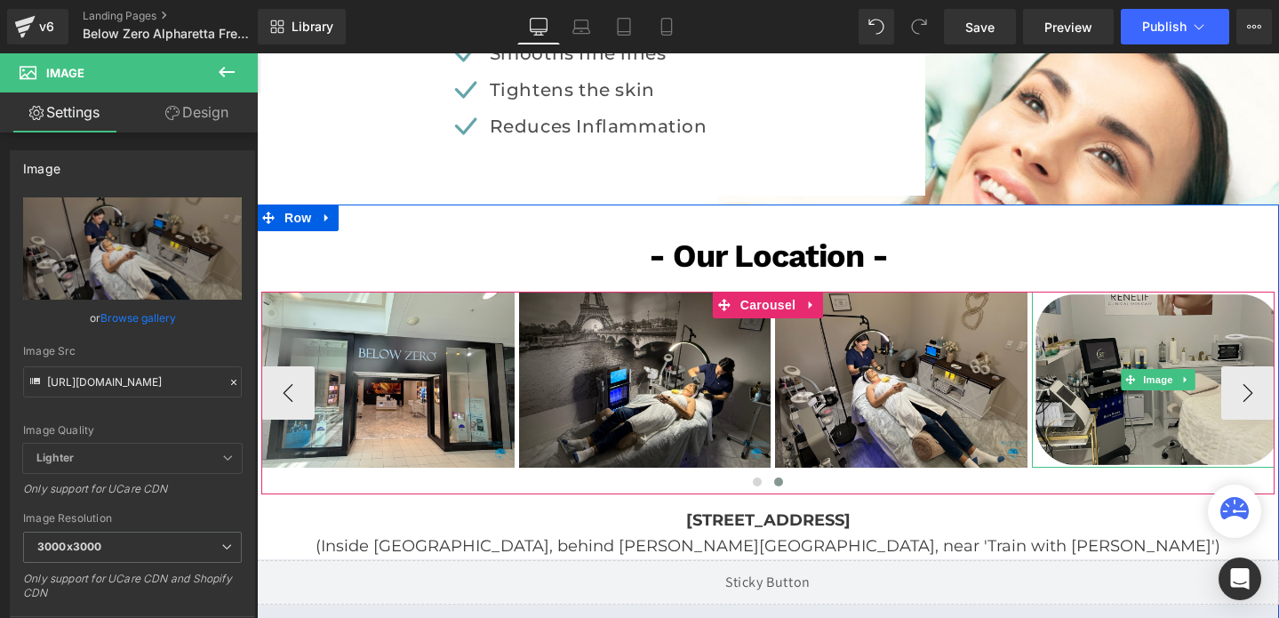
click at [1111, 328] on img at bounding box center [1158, 380] width 252 height 177
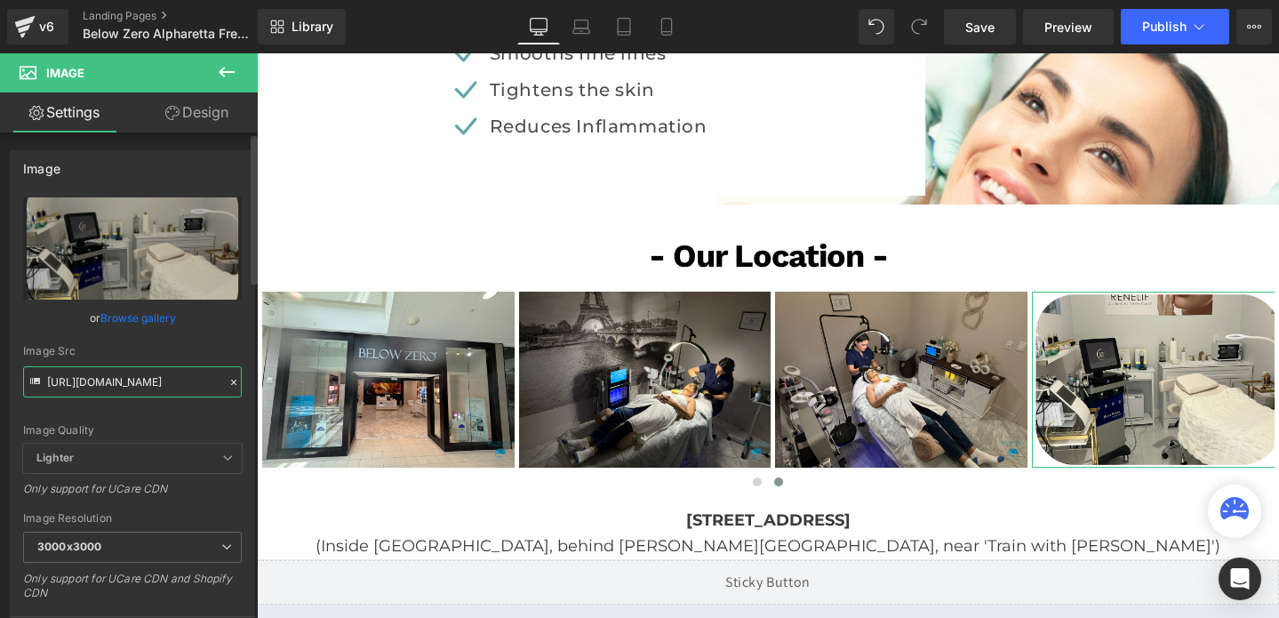
click at [180, 383] on input "[URL][DOMAIN_NAME]" at bounding box center [132, 381] width 219 height 31
paste input "58/1601/0010/files/bz_alpha_5_3000x3000.png?v=1749746010"
type input "[URL][DOMAIN_NAME]"
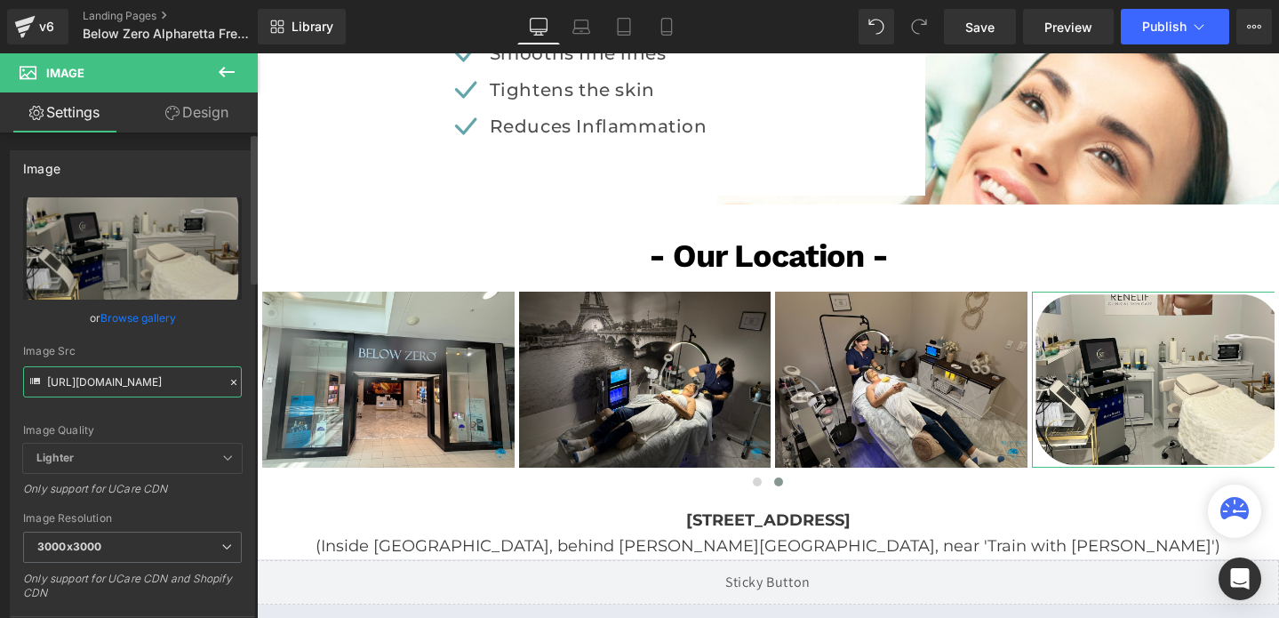
scroll to position [0, 333]
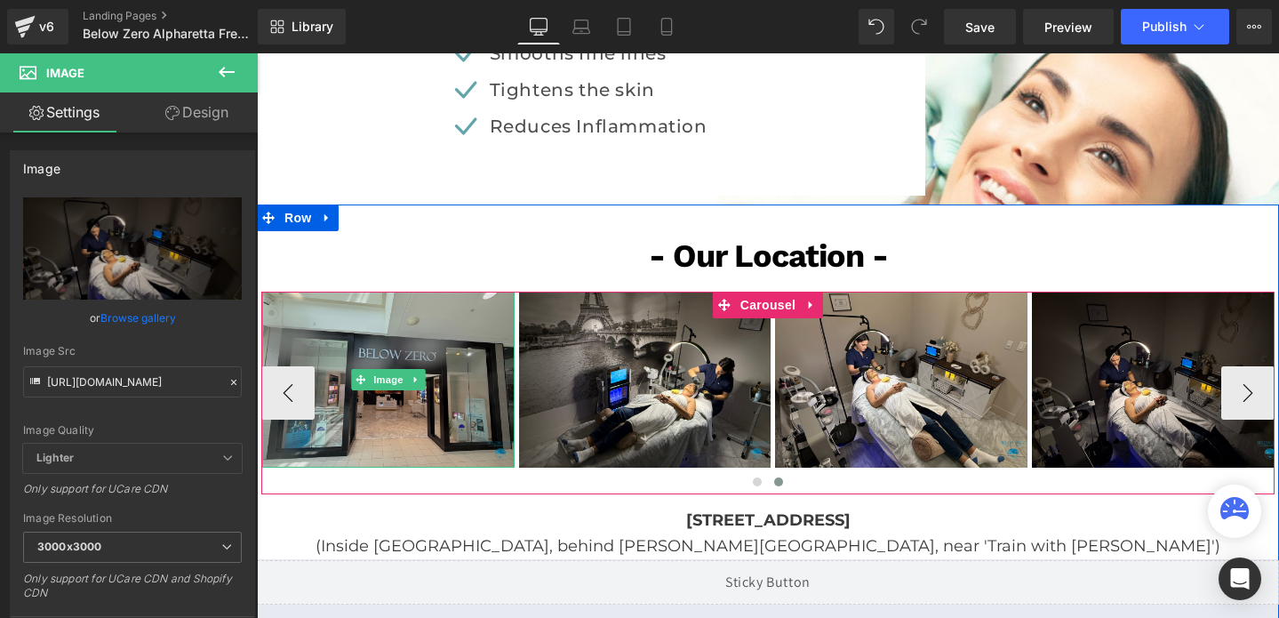
click at [377, 422] on img at bounding box center [388, 380] width 252 height 177
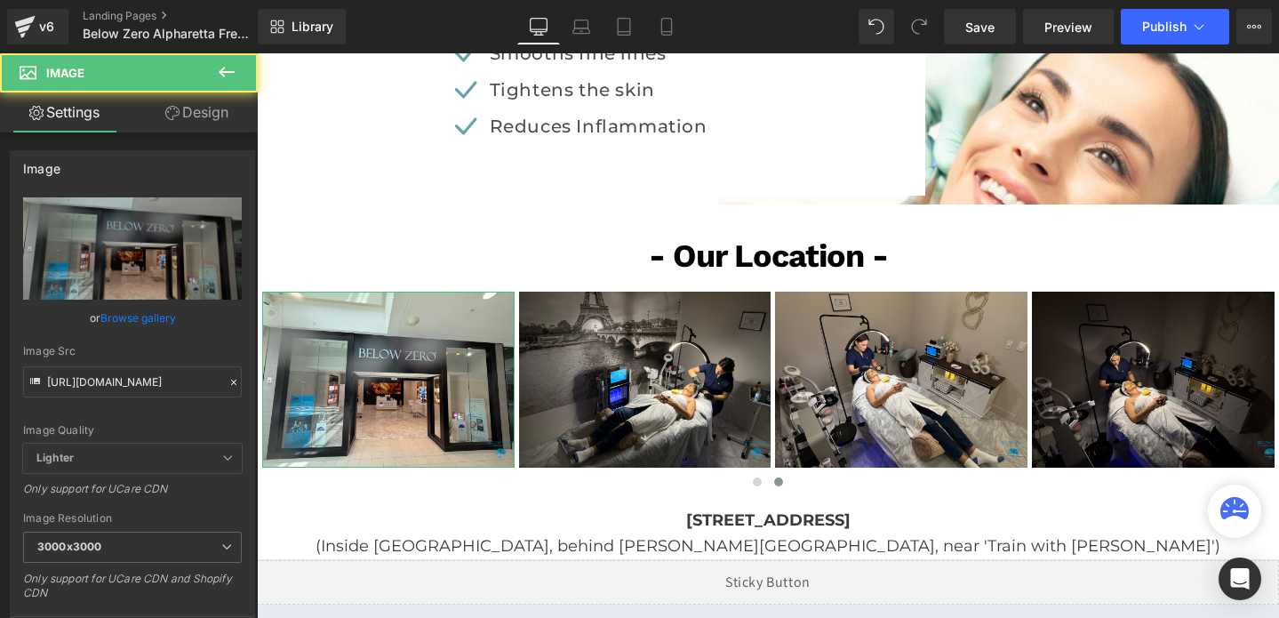
click at [203, 120] on link "Design" at bounding box center [196, 112] width 129 height 40
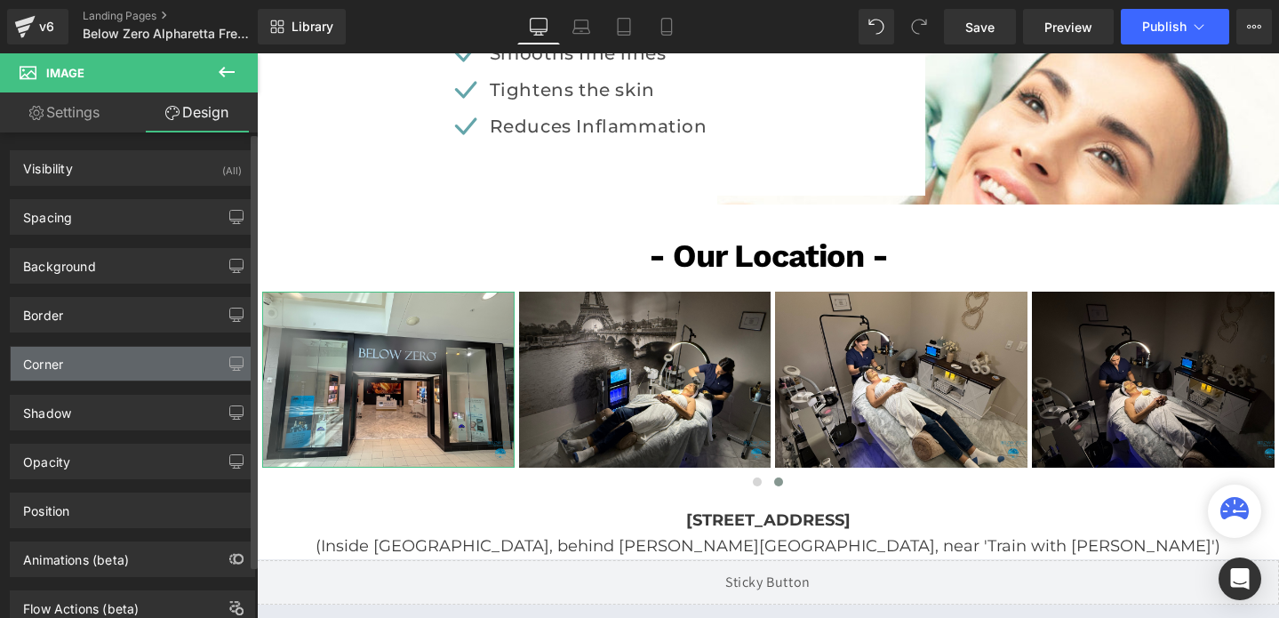
click at [101, 356] on div "Corner" at bounding box center [133, 364] width 244 height 34
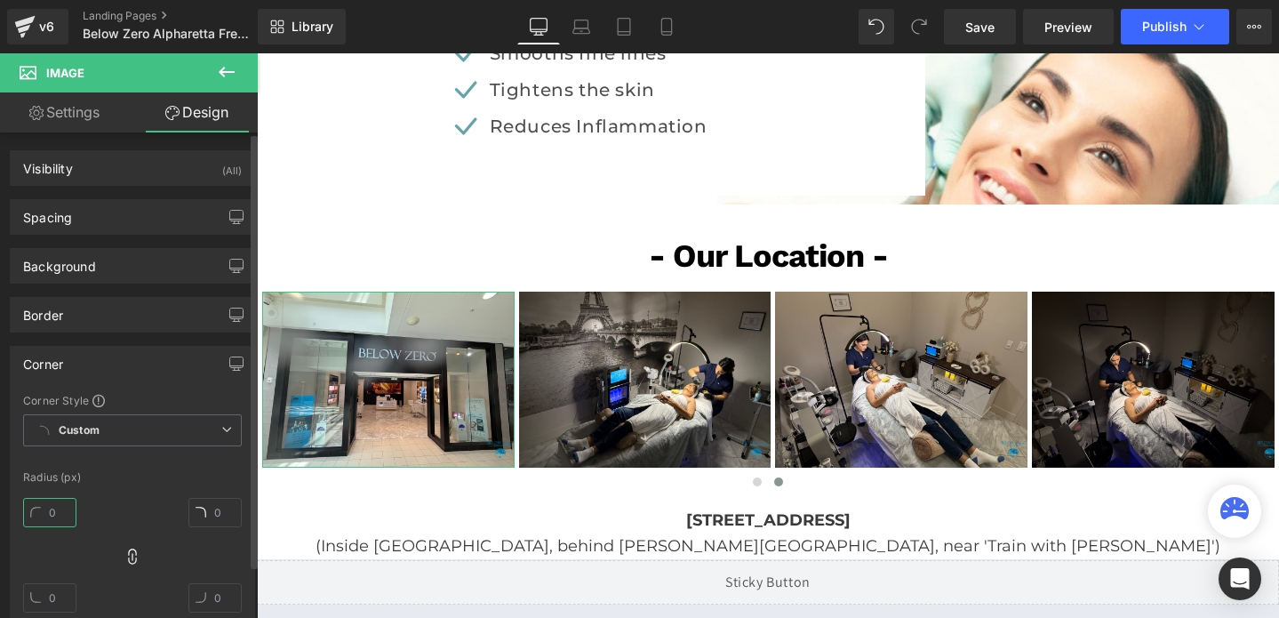
click at [54, 511] on input "text" at bounding box center [49, 512] width 53 height 29
type input "32"
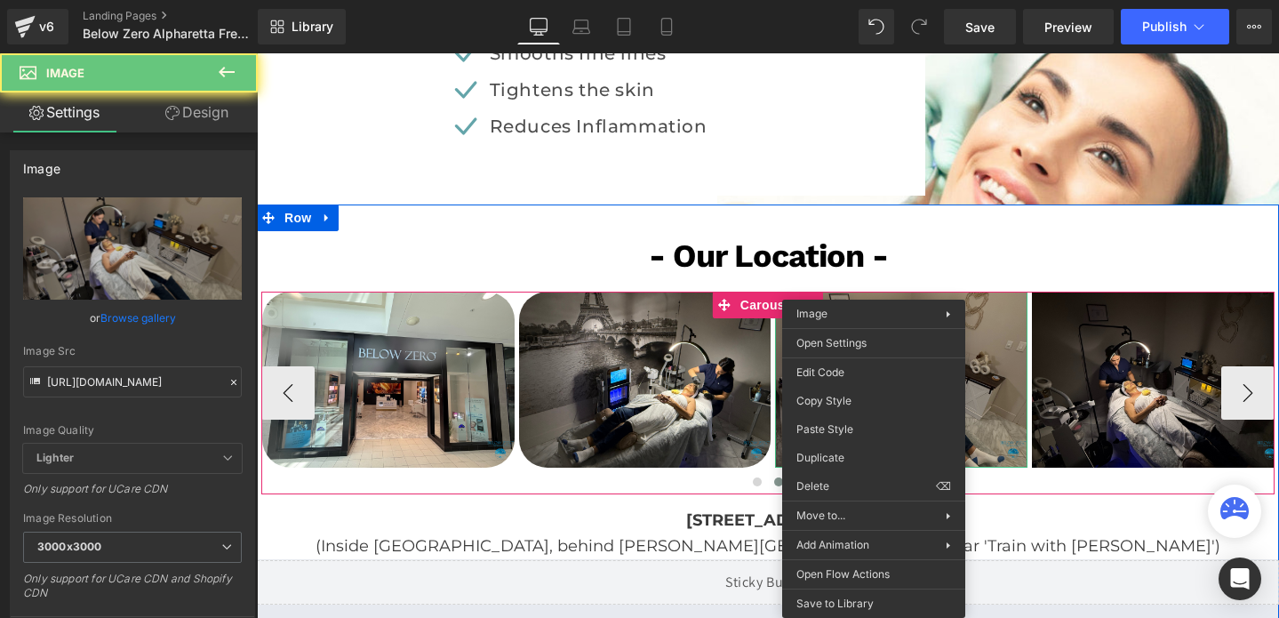
click at [874, 319] on img at bounding box center [901, 380] width 252 height 177
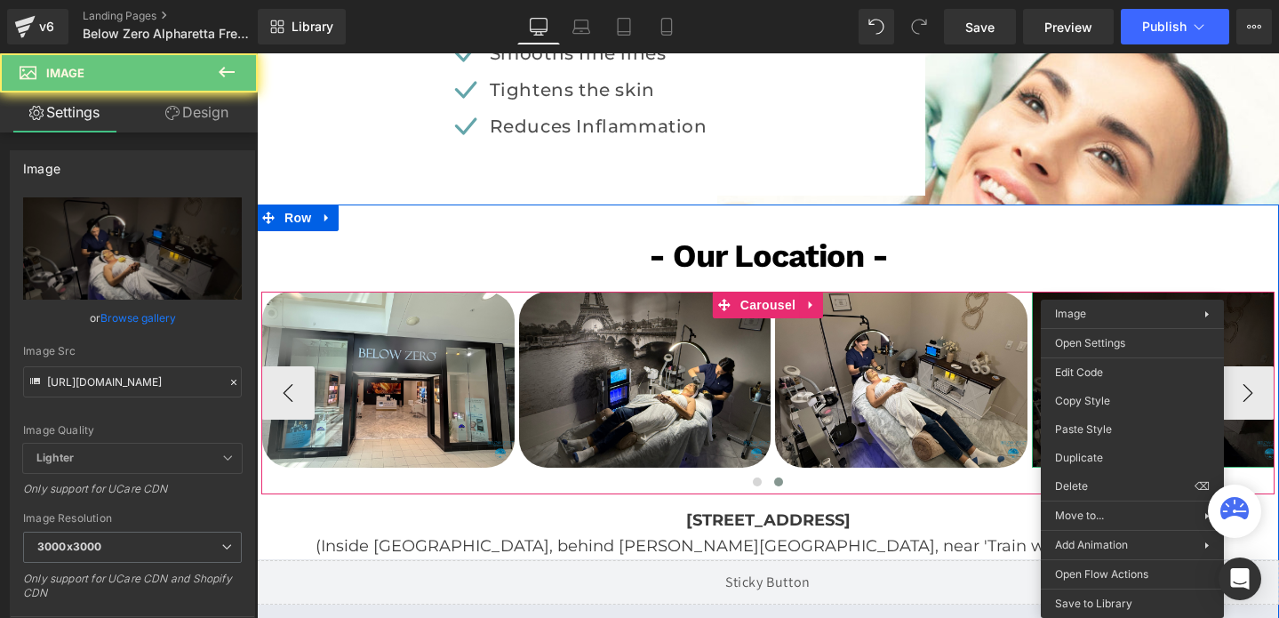
click at [1132, 332] on img at bounding box center [1158, 380] width 252 height 177
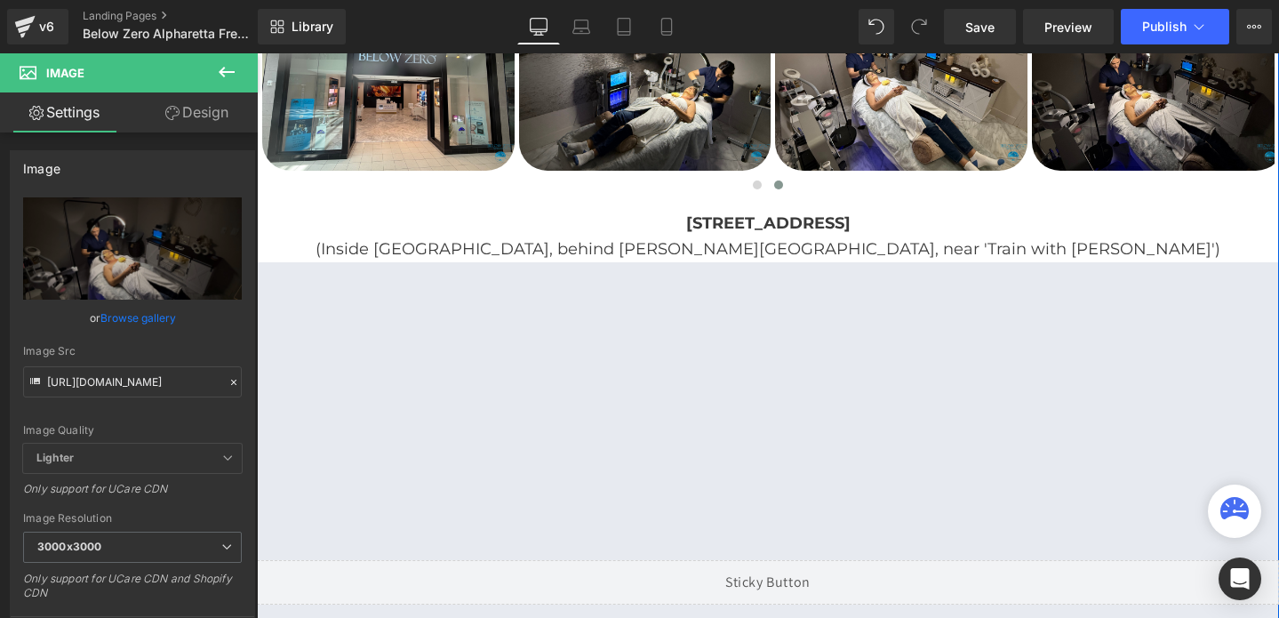
scroll to position [3966, 0]
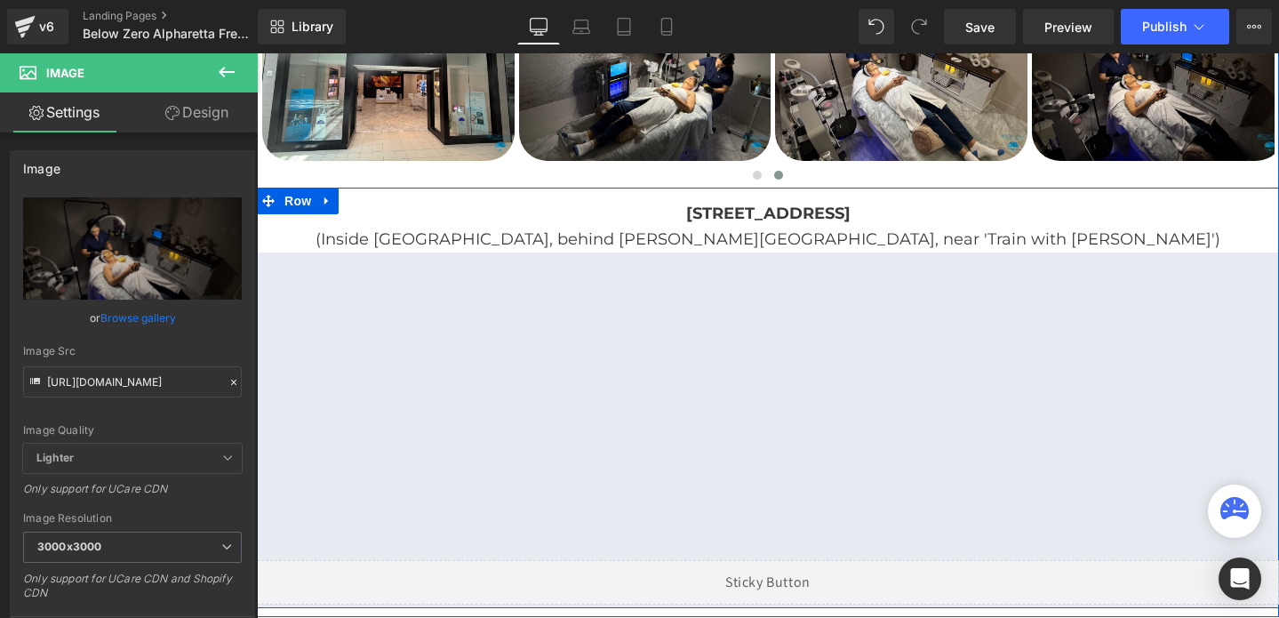
click at [686, 206] on b "[STREET_ADDRESS]" at bounding box center [768, 214] width 164 height 20
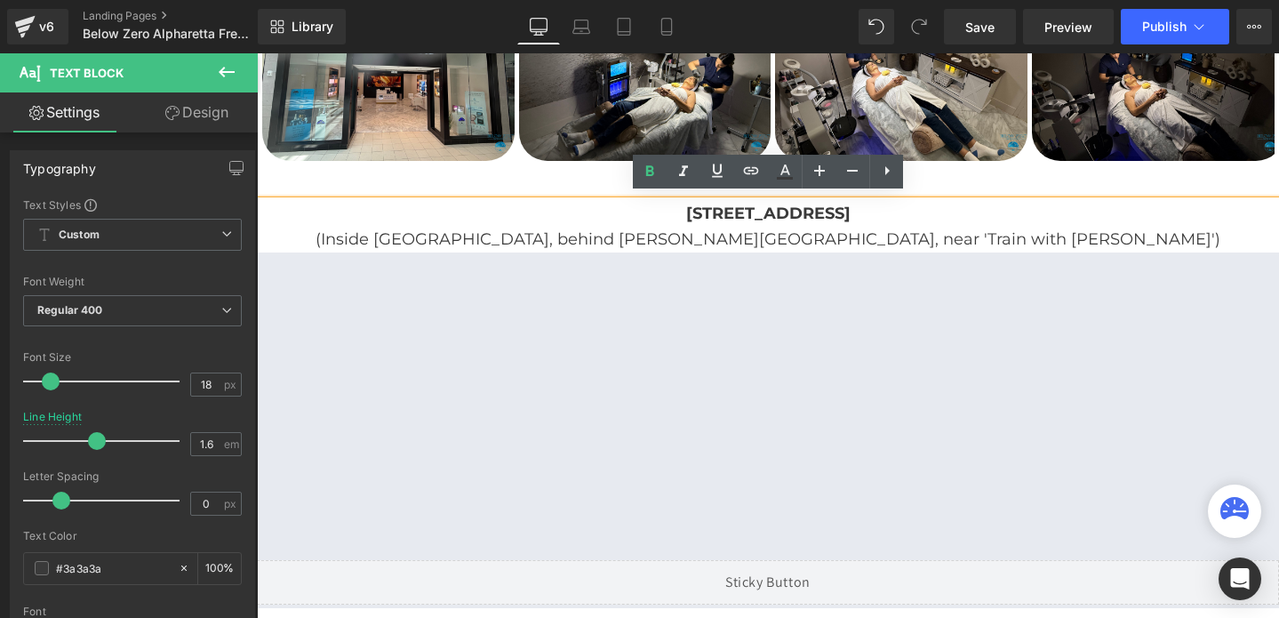
drag, startPoint x: 584, startPoint y: 206, endPoint x: 1213, endPoint y: 235, distance: 630.0
click at [1213, 235] on div "[STREET_ADDRESS] (Inside [GEOGRAPHIC_DATA], behind [PERSON_NAME][GEOGRAPHIC_DAT…" at bounding box center [768, 227] width 1022 height 52
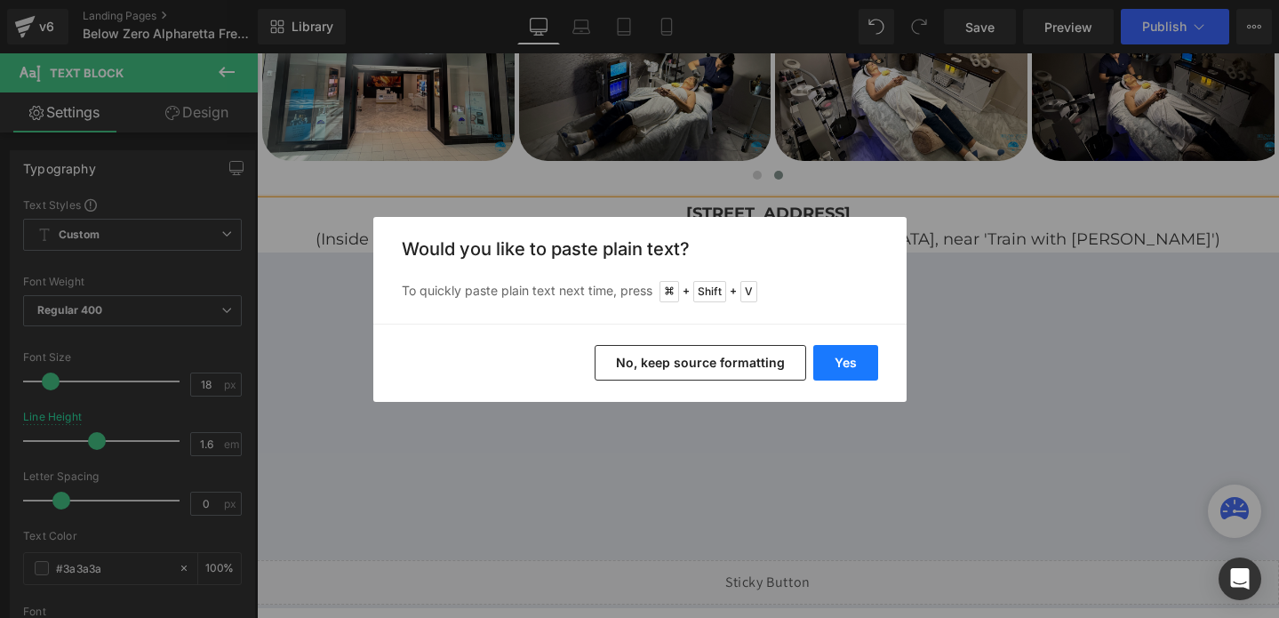
click at [870, 368] on button "Yes" at bounding box center [845, 363] width 65 height 36
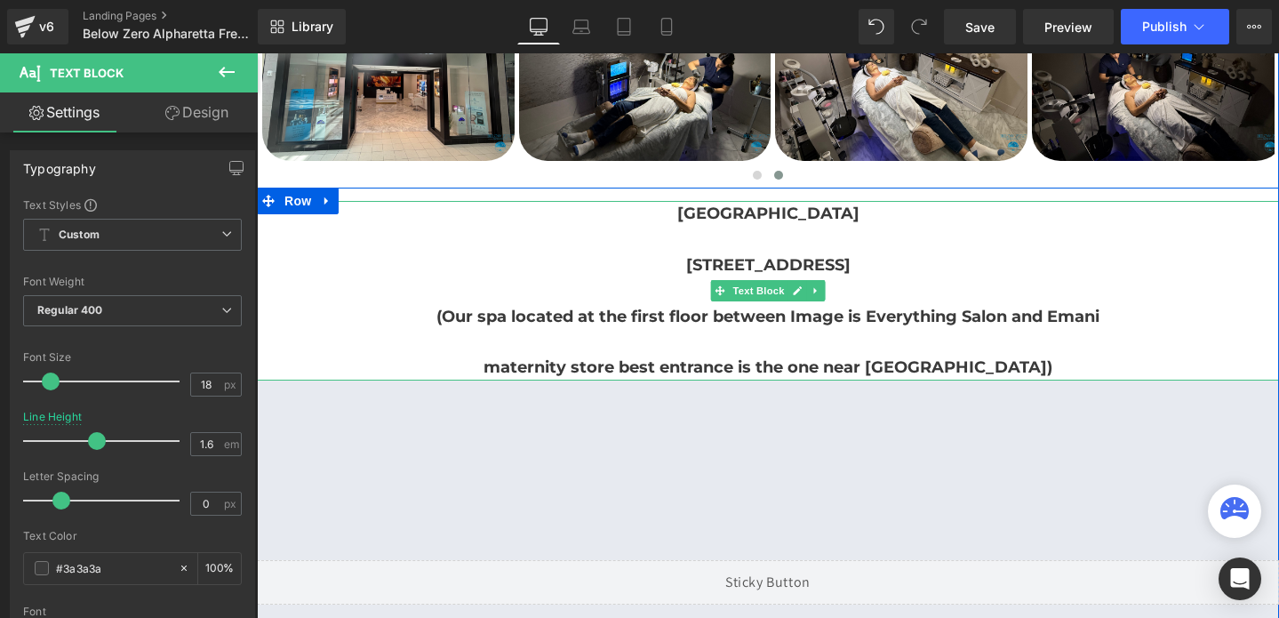
click at [686, 260] on b "[STREET_ADDRESS]" at bounding box center [768, 265] width 164 height 20
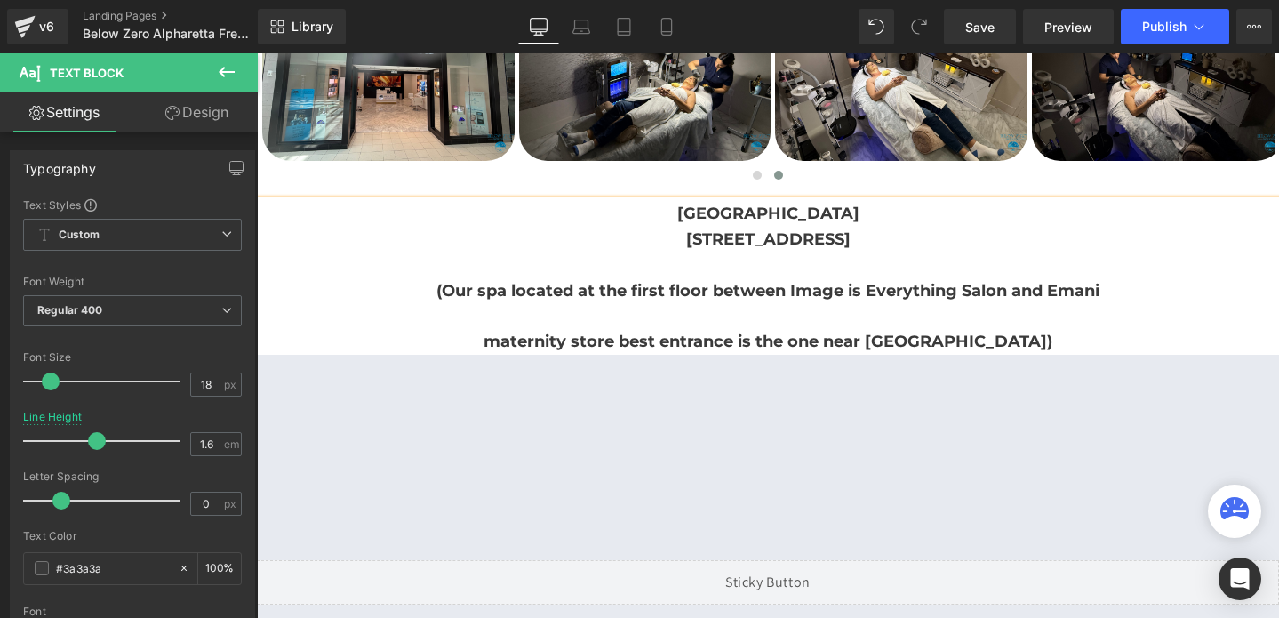
click at [426, 285] on p "(Our spa located at the first floor between Image is Everything Salon and Emani" at bounding box center [768, 291] width 1022 height 26
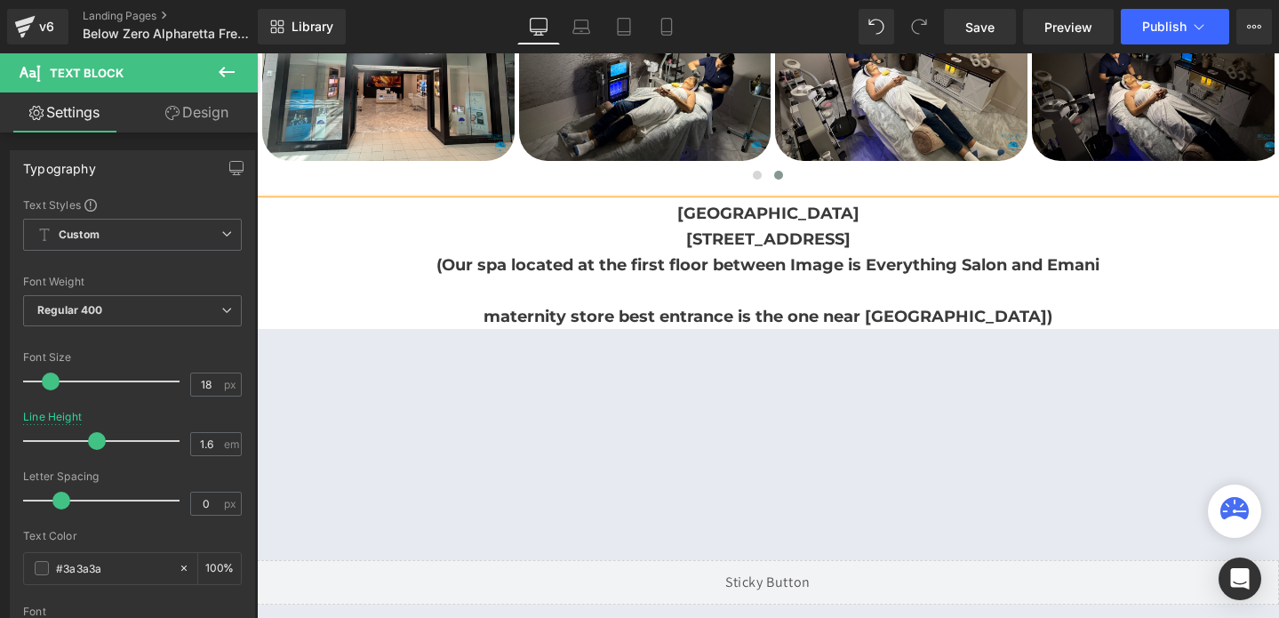
click at [533, 309] on b "maternity store best entrance is the one near [GEOGRAPHIC_DATA])" at bounding box center [768, 317] width 569 height 20
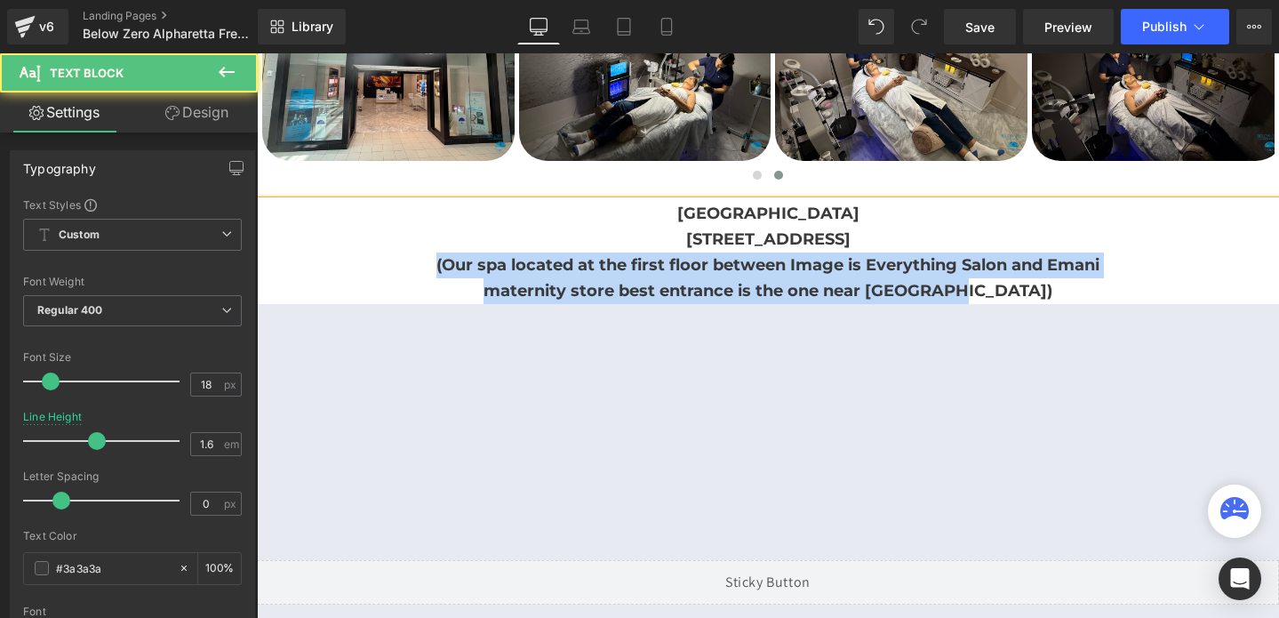
drag, startPoint x: 426, startPoint y: 253, endPoint x: 1030, endPoint y: 280, distance: 605.0
click at [1030, 280] on div "[GEOGRAPHIC_DATA] [STREET_ADDRESS] (Our spa located at the first floor between …" at bounding box center [768, 252] width 1022 height 102
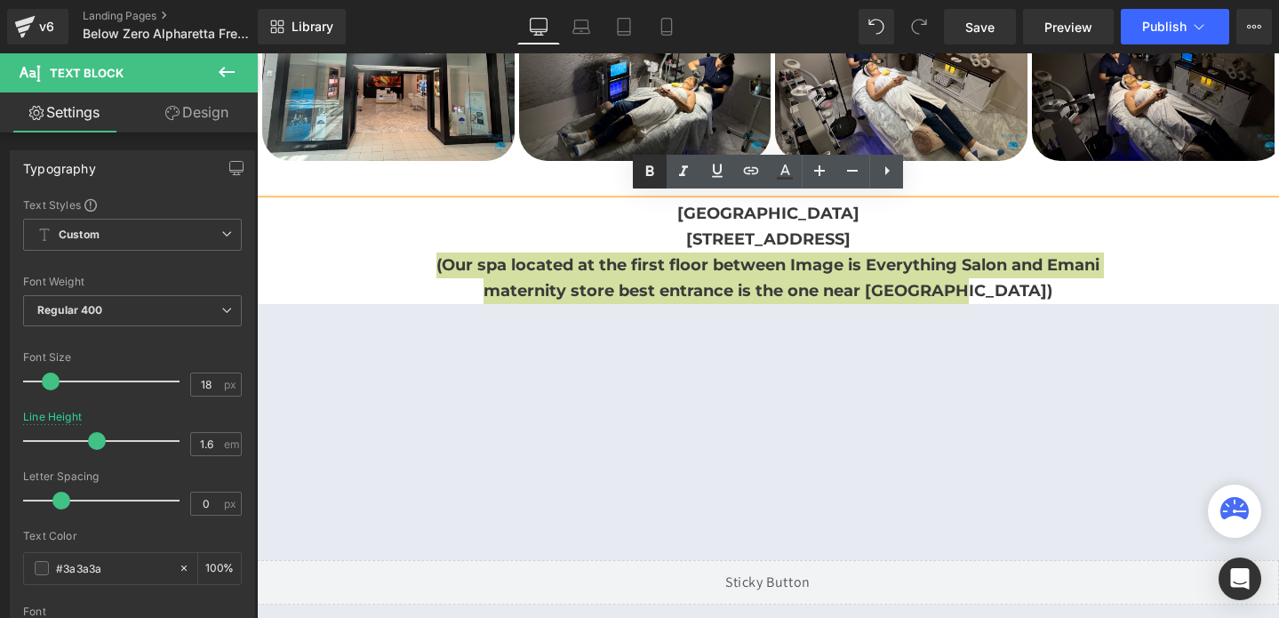
click at [642, 172] on icon at bounding box center [649, 171] width 21 height 21
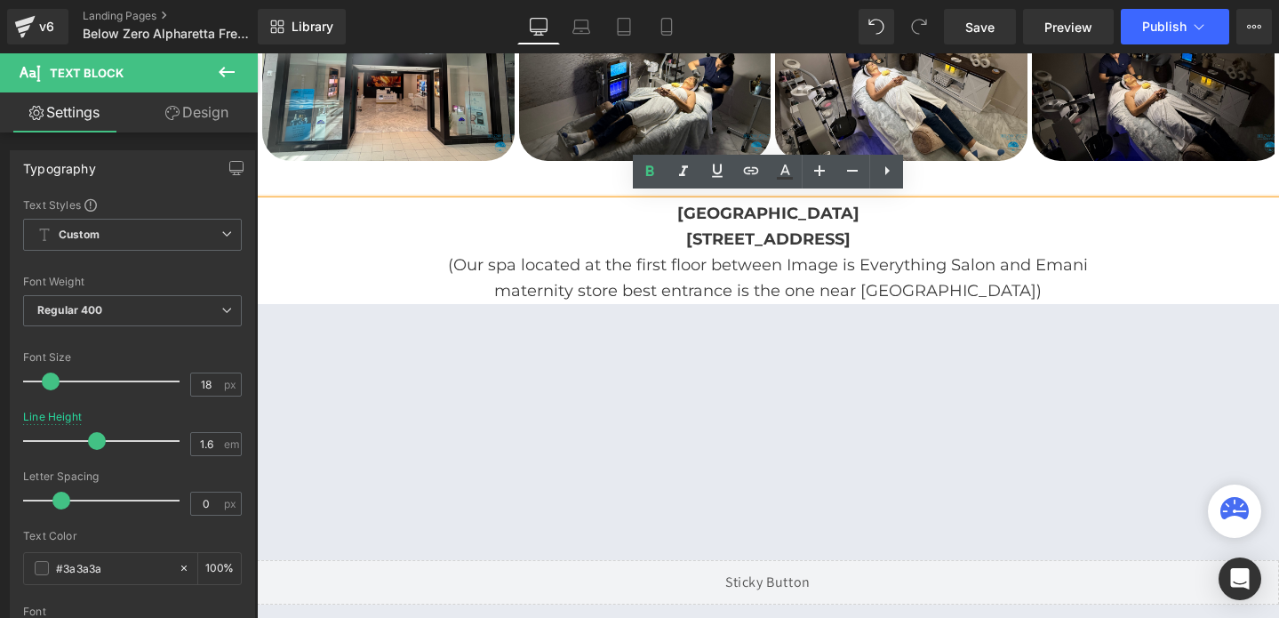
click at [705, 239] on strong "[STREET_ADDRESS]" at bounding box center [768, 239] width 164 height 20
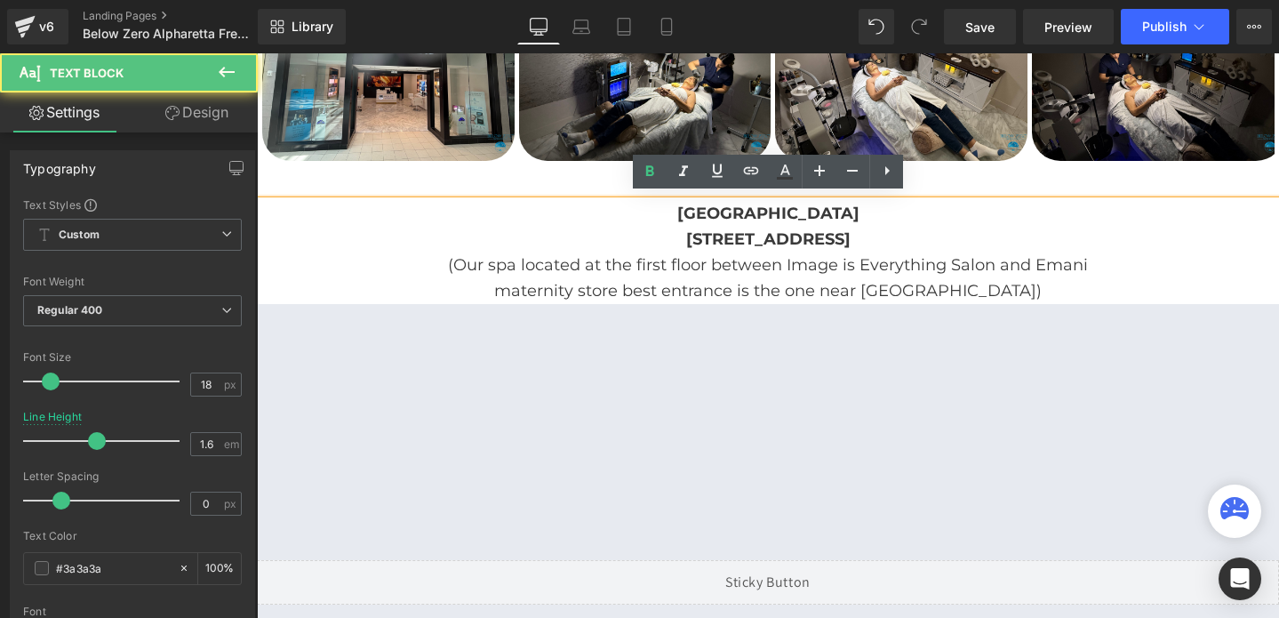
click at [705, 239] on strong "[STREET_ADDRESS]" at bounding box center [768, 239] width 164 height 20
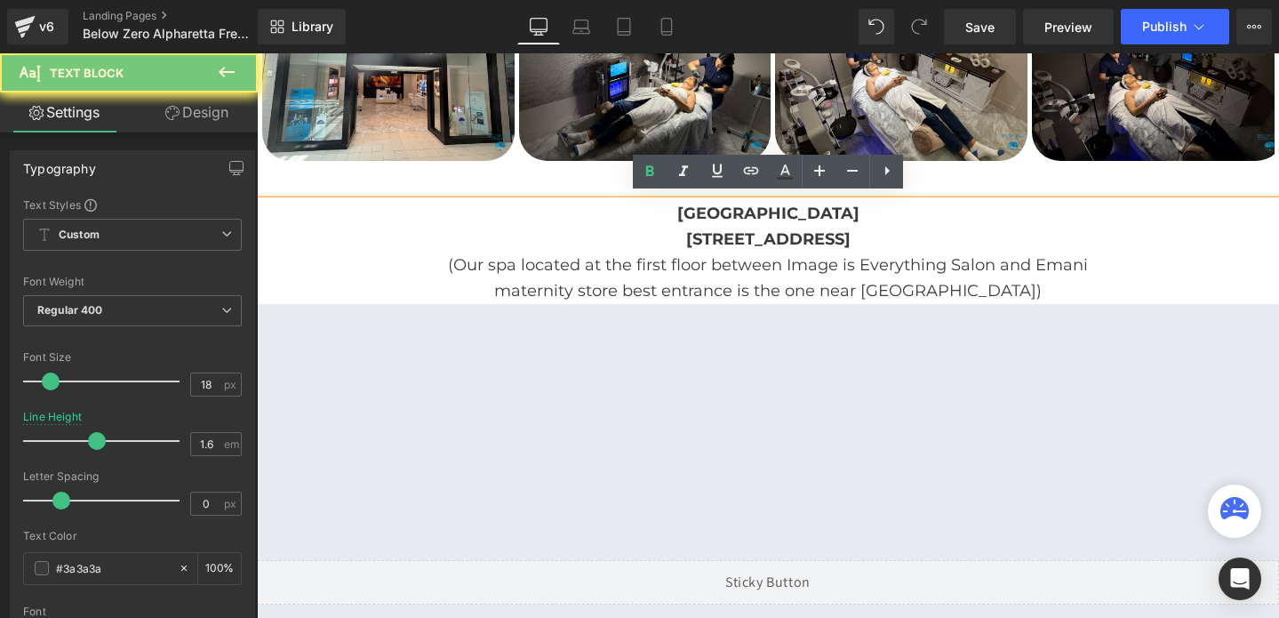
click at [705, 239] on strong "[STREET_ADDRESS]" at bounding box center [768, 239] width 164 height 20
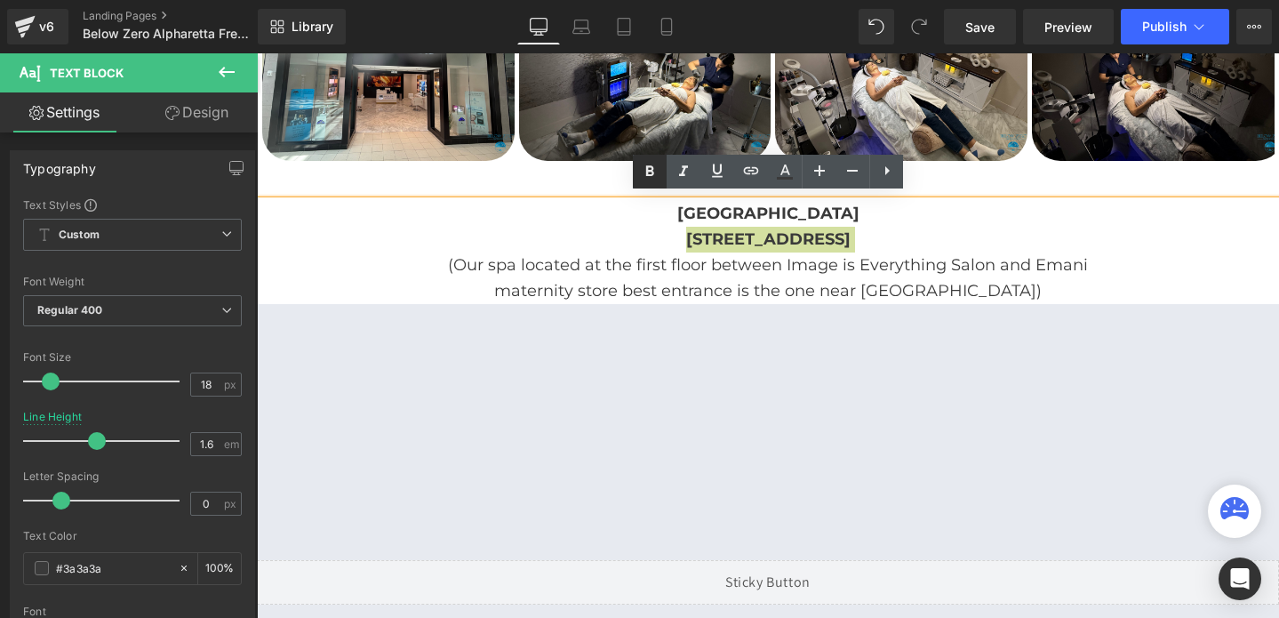
click at [643, 170] on icon at bounding box center [649, 171] width 21 height 21
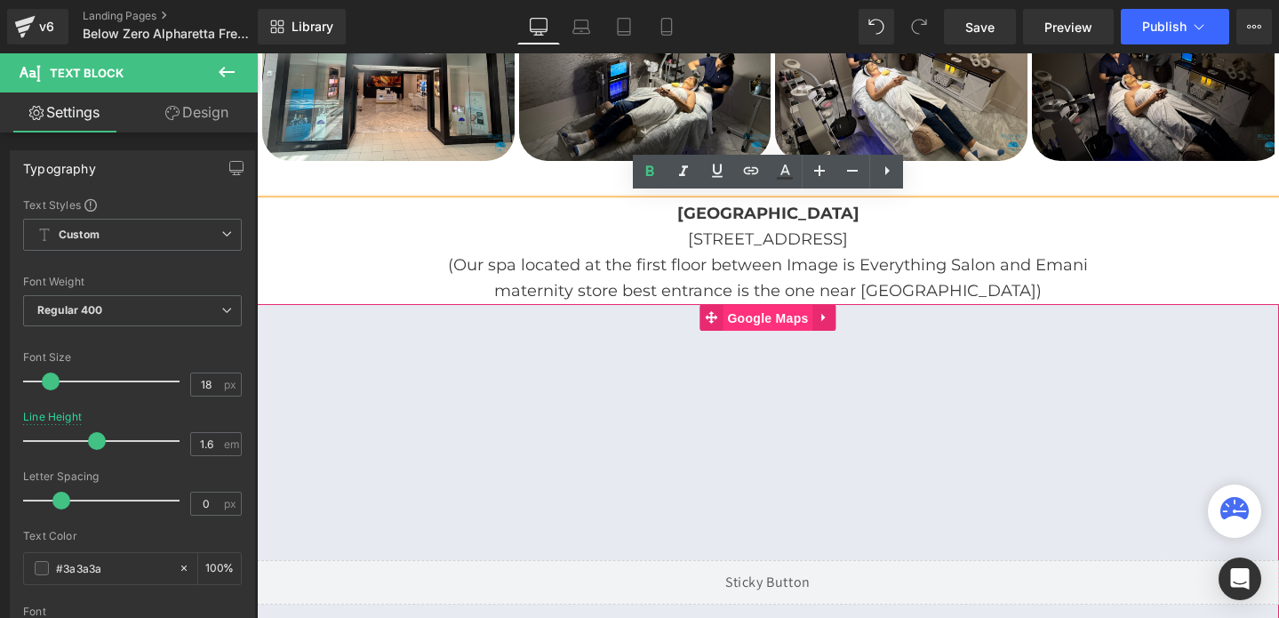
click at [776, 305] on span "Google Maps" at bounding box center [768, 318] width 90 height 27
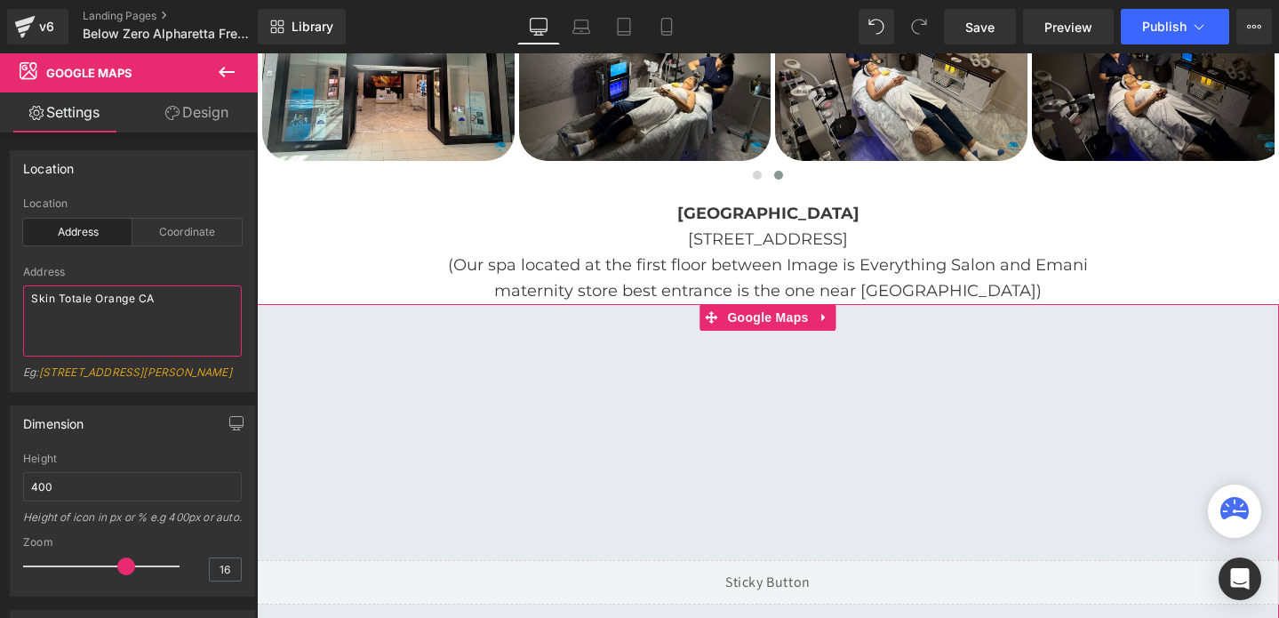
click at [75, 305] on textarea "Skin Totale Orange CA" at bounding box center [132, 320] width 219 height 71
paste textarea "[GEOGRAPHIC_DATA] [STREET_ADDRESS]"
type textarea "[GEOGRAPHIC_DATA] [STREET_ADDRESS]"
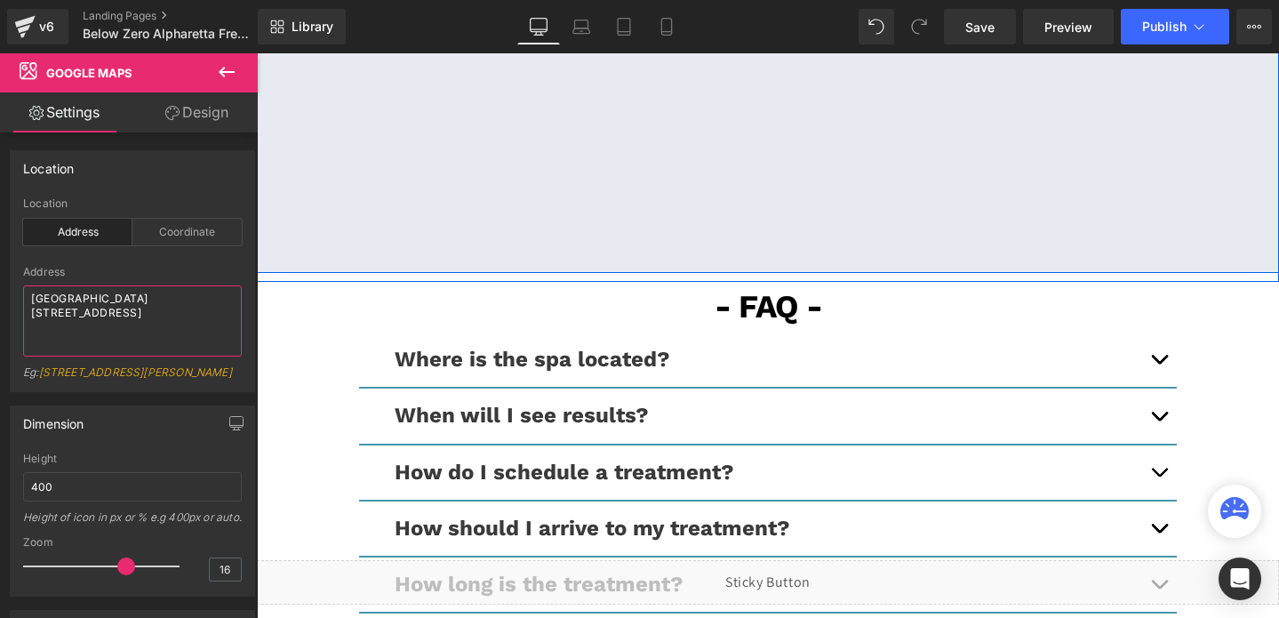
scroll to position [4355, 0]
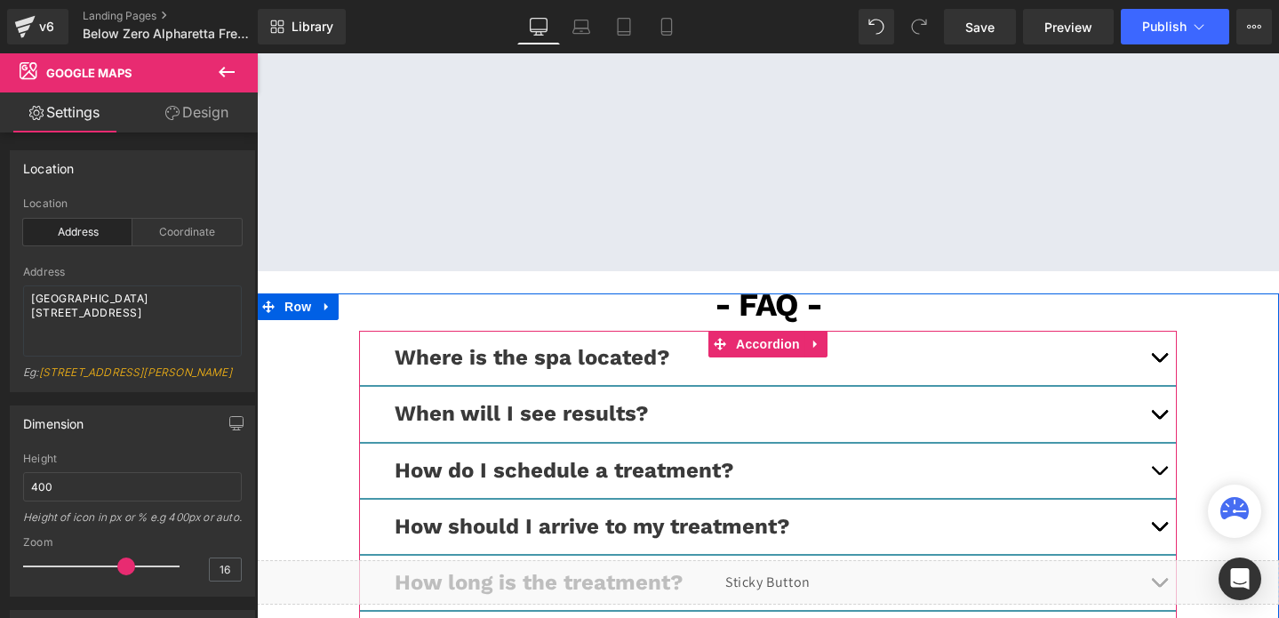
click at [1161, 349] on button "button" at bounding box center [1159, 358] width 36 height 54
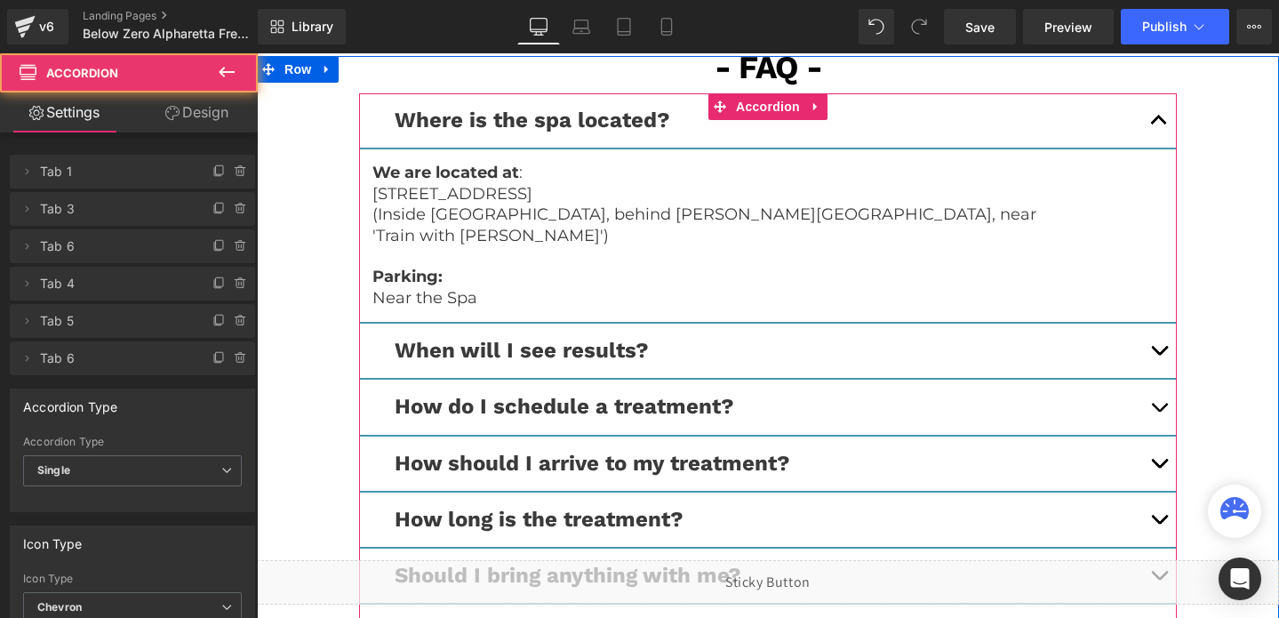
scroll to position [4611, 0]
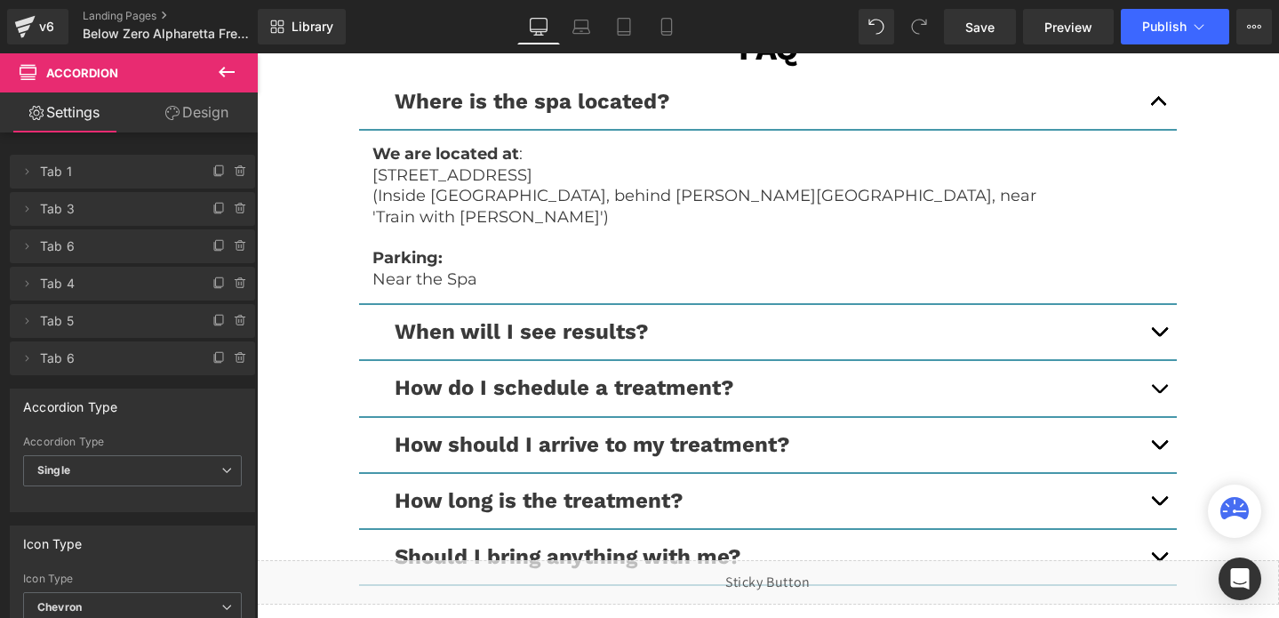
click at [577, 352] on div "When will I see results? Text Block" at bounding box center [768, 333] width 818 height 56
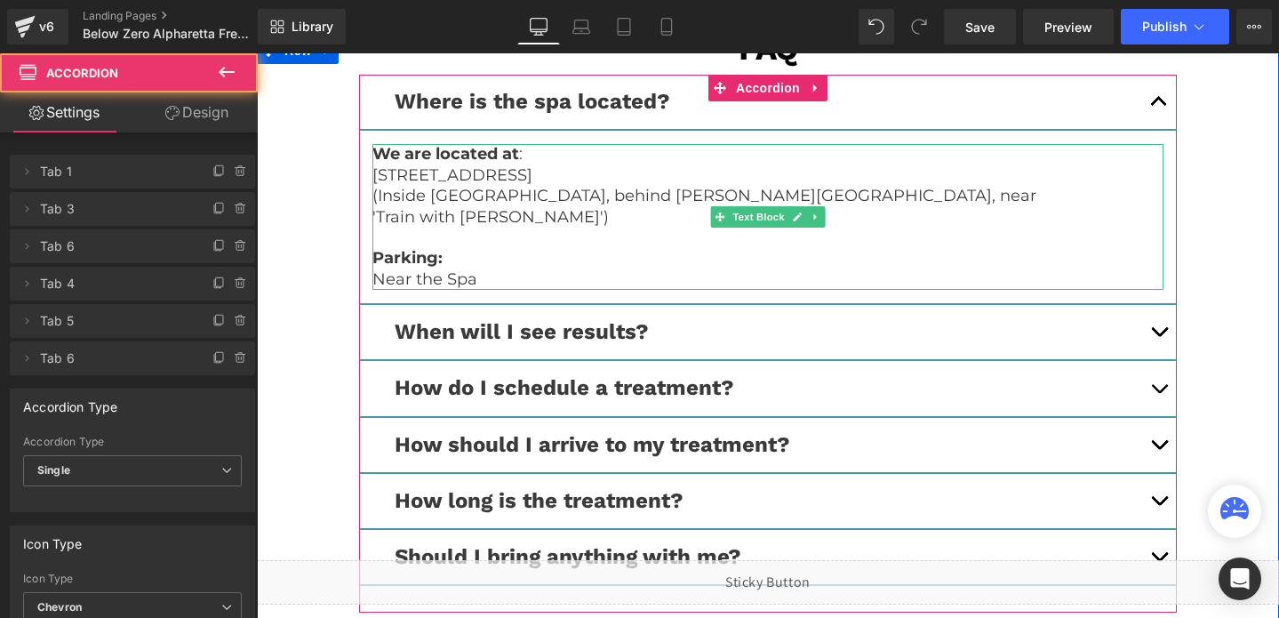
click at [506, 228] on p at bounding box center [767, 238] width 791 height 20
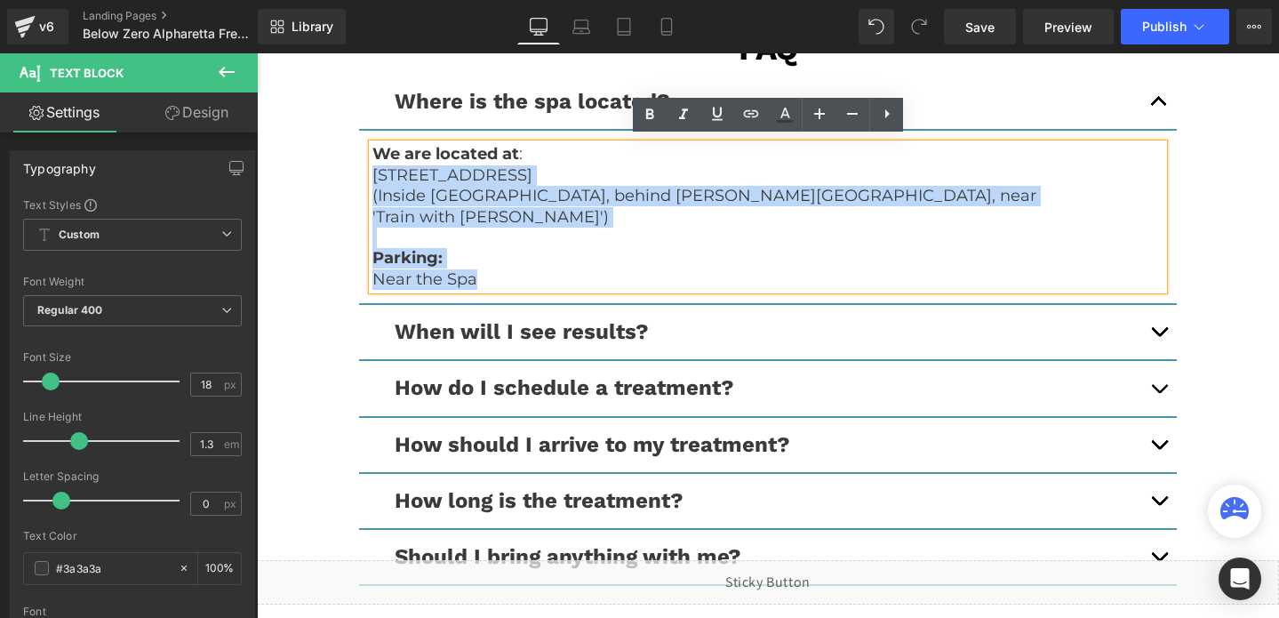
drag, startPoint x: 477, startPoint y: 273, endPoint x: 358, endPoint y: 173, distance: 155.2
click at [358, 173] on div "- FAQ - Text Block Where is the spa located? Text Block We are located at : [ST…" at bounding box center [768, 325] width 1022 height 576
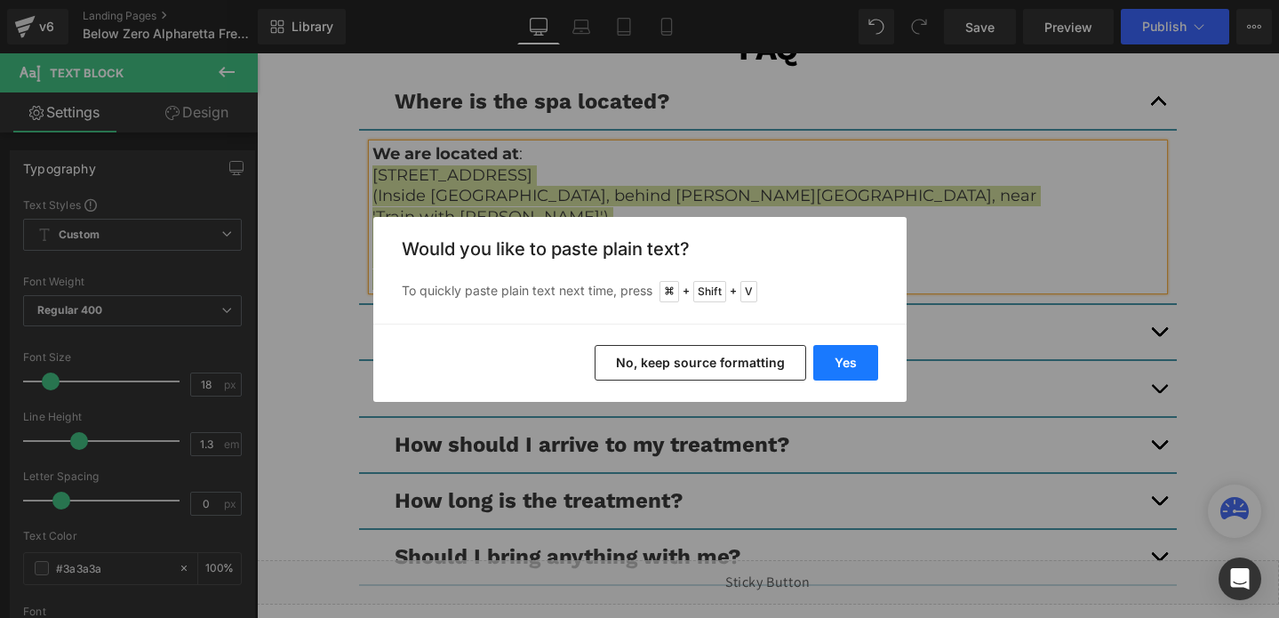
click at [847, 356] on button "Yes" at bounding box center [845, 363] width 65 height 36
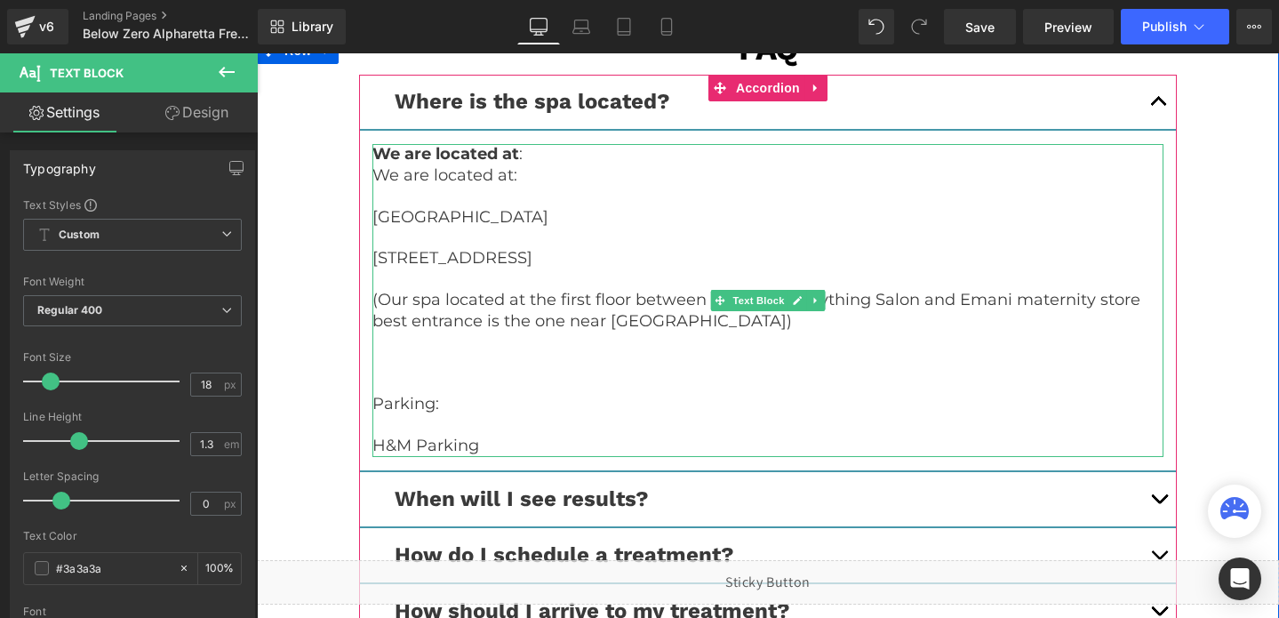
click at [434, 173] on p "We are located at:" at bounding box center [767, 175] width 791 height 20
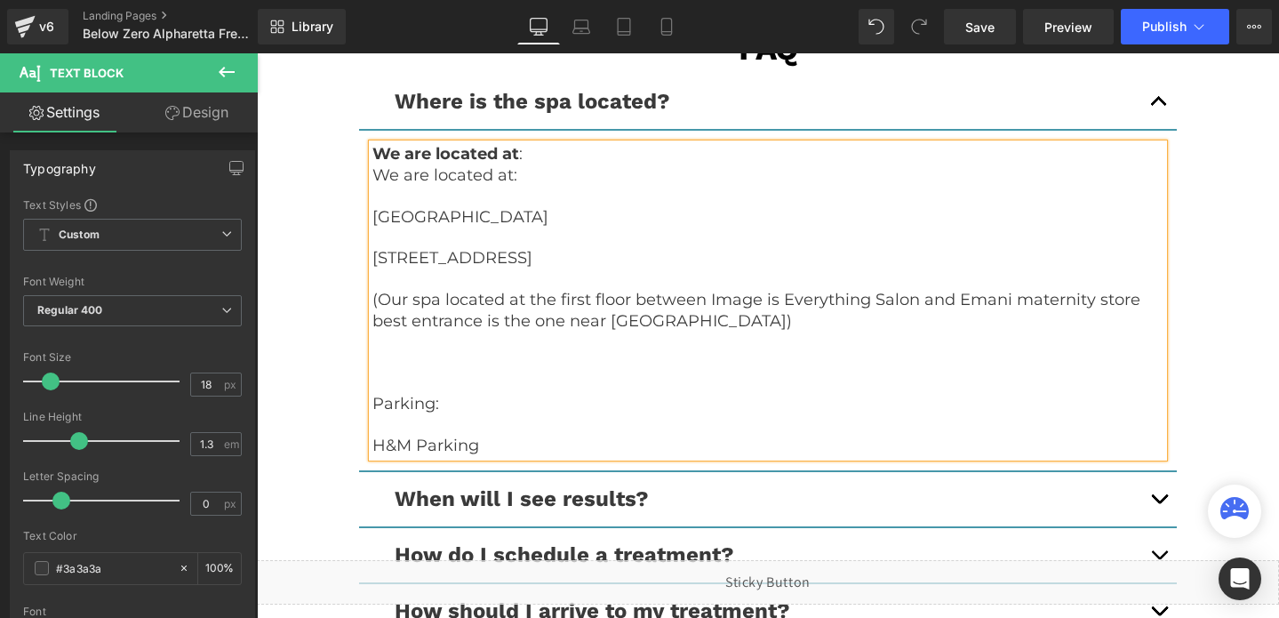
click at [434, 173] on p "We are located at:" at bounding box center [767, 175] width 791 height 20
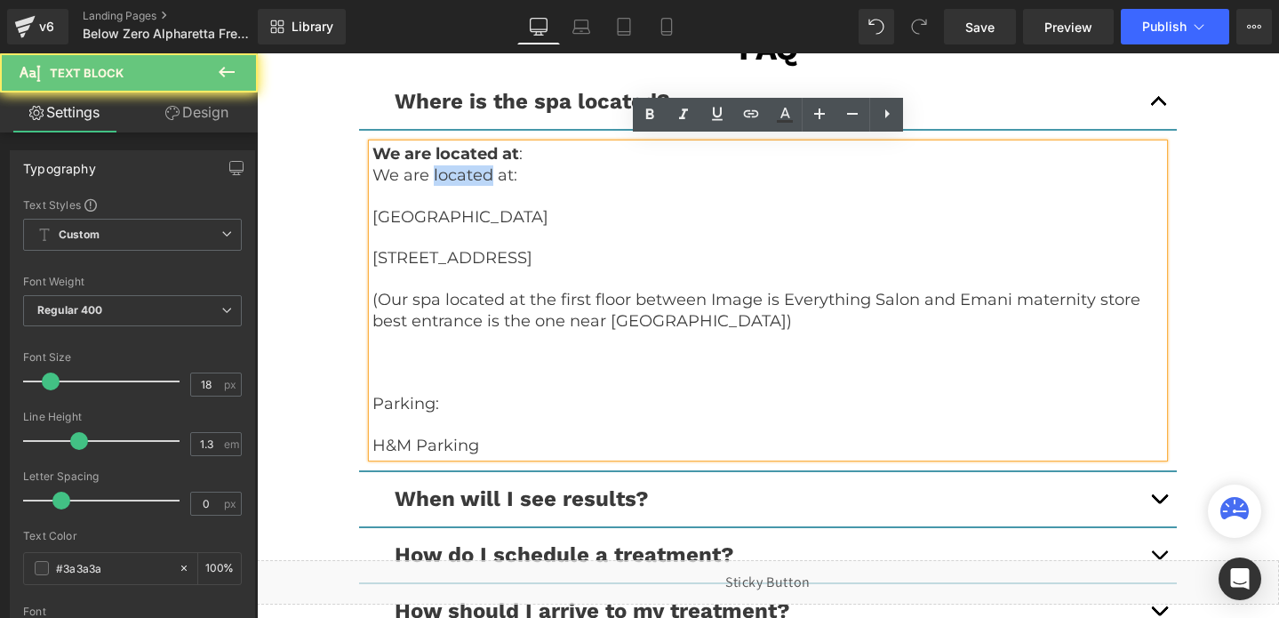
click at [434, 173] on p "We are located at:" at bounding box center [767, 175] width 791 height 20
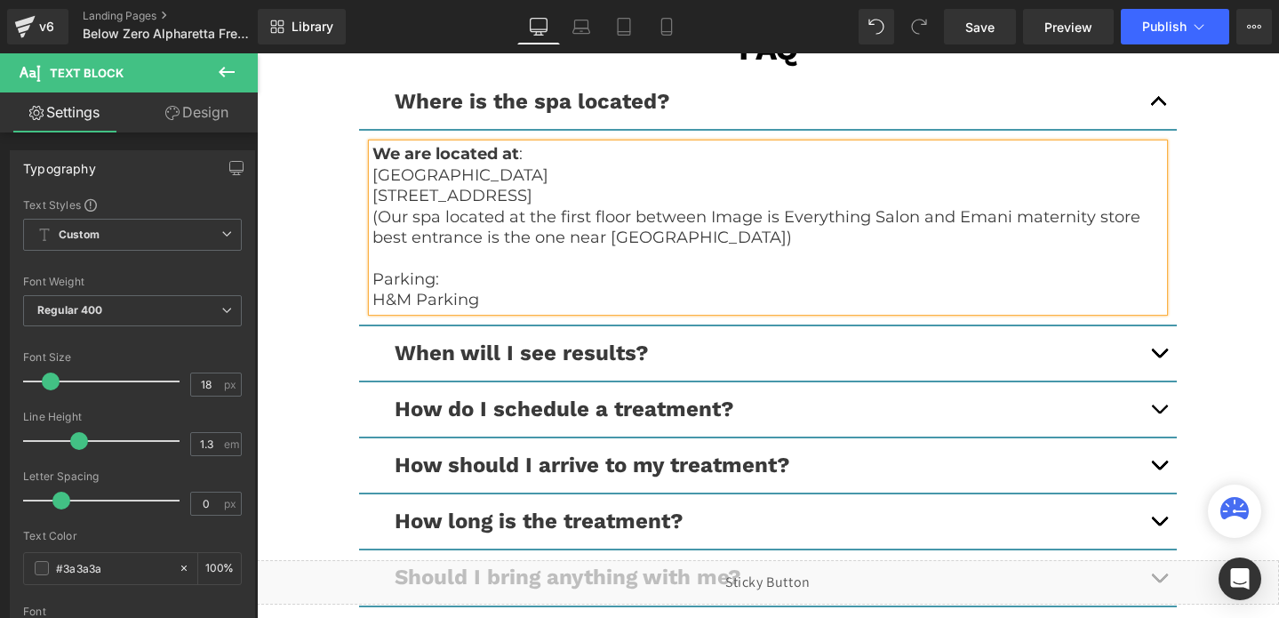
click at [394, 274] on p "Parking:" at bounding box center [767, 279] width 791 height 20
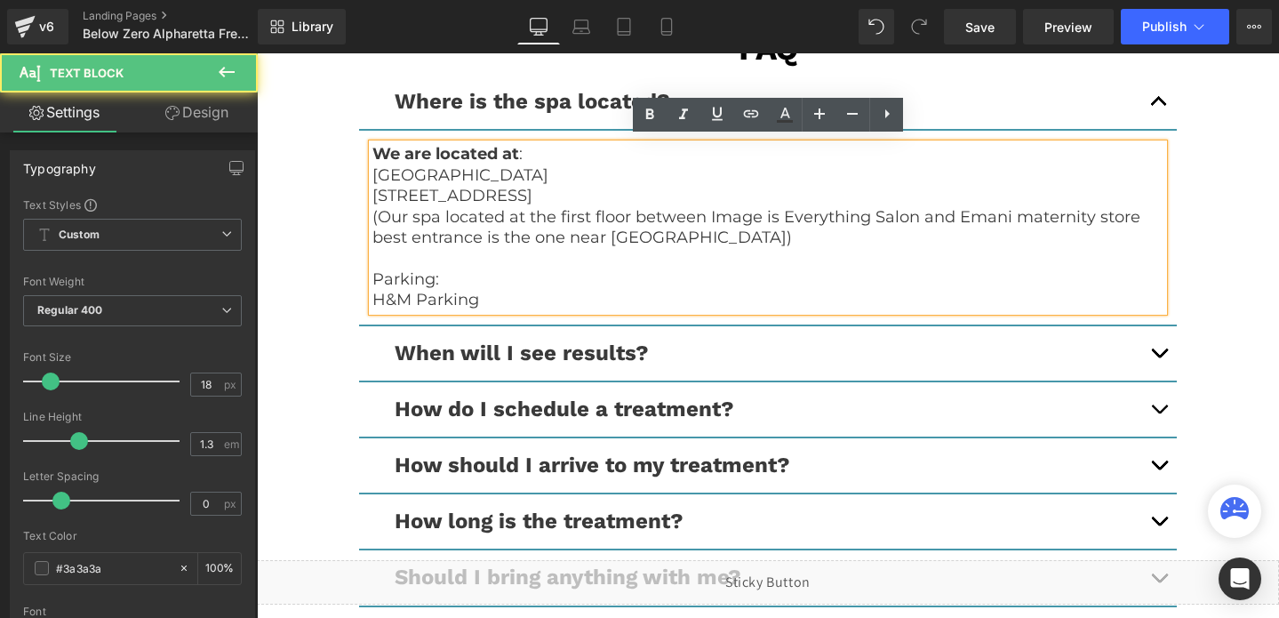
click at [394, 274] on p "Parking:" at bounding box center [767, 279] width 791 height 20
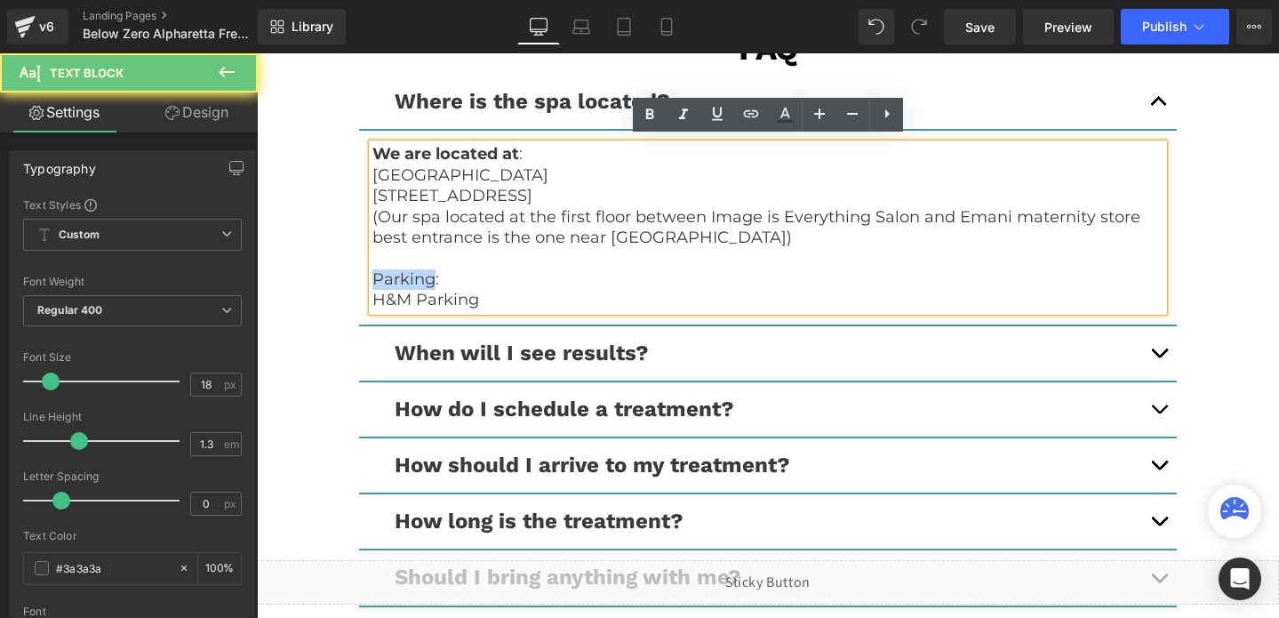
click at [394, 274] on p "Parking:" at bounding box center [767, 279] width 791 height 20
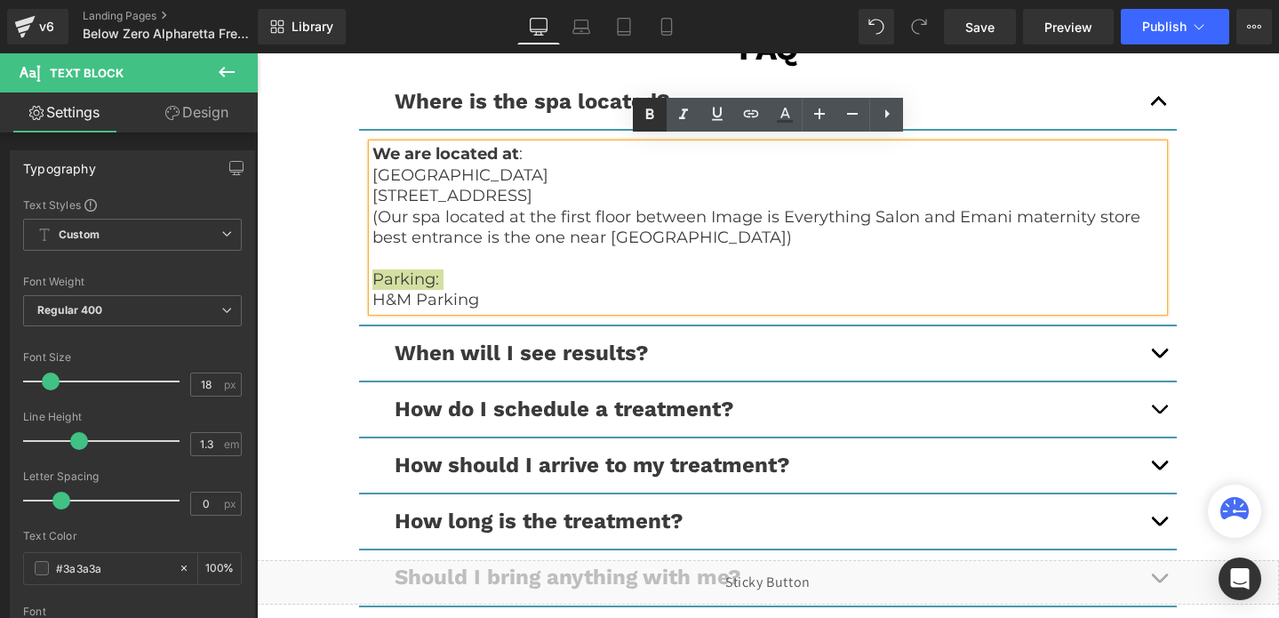
click at [648, 115] on icon at bounding box center [649, 114] width 21 height 21
click at [1158, 342] on button "button" at bounding box center [1159, 353] width 36 height 54
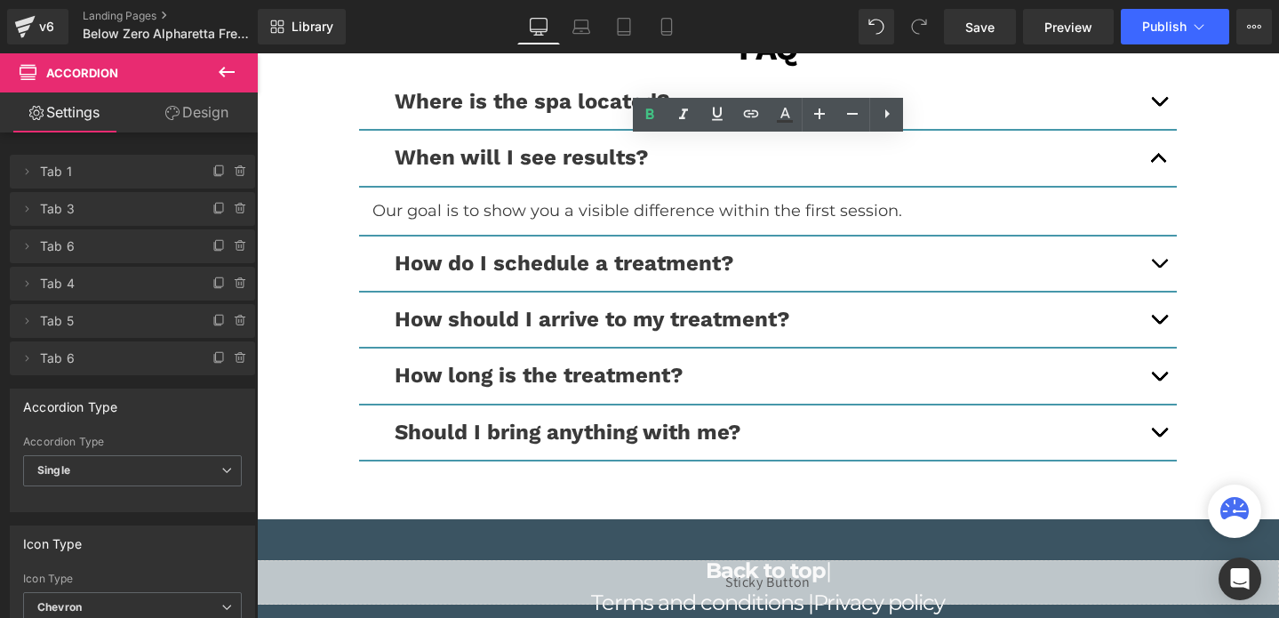
click at [1165, 258] on button "button" at bounding box center [1159, 263] width 36 height 54
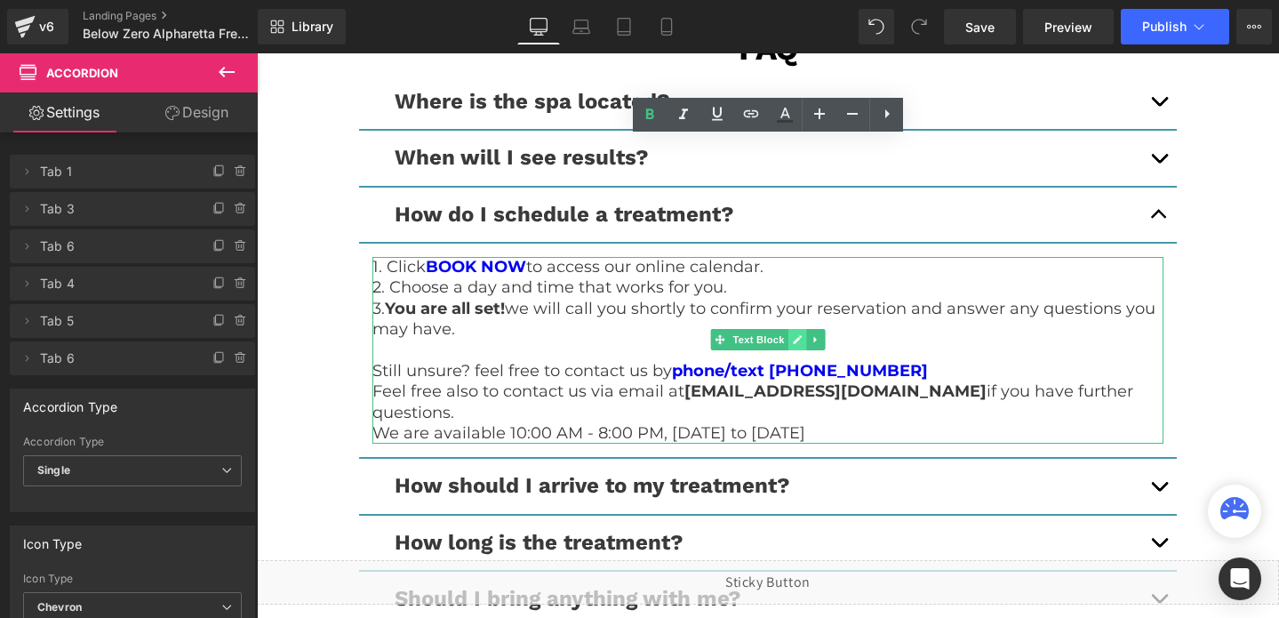
click at [803, 339] on link at bounding box center [797, 339] width 19 height 21
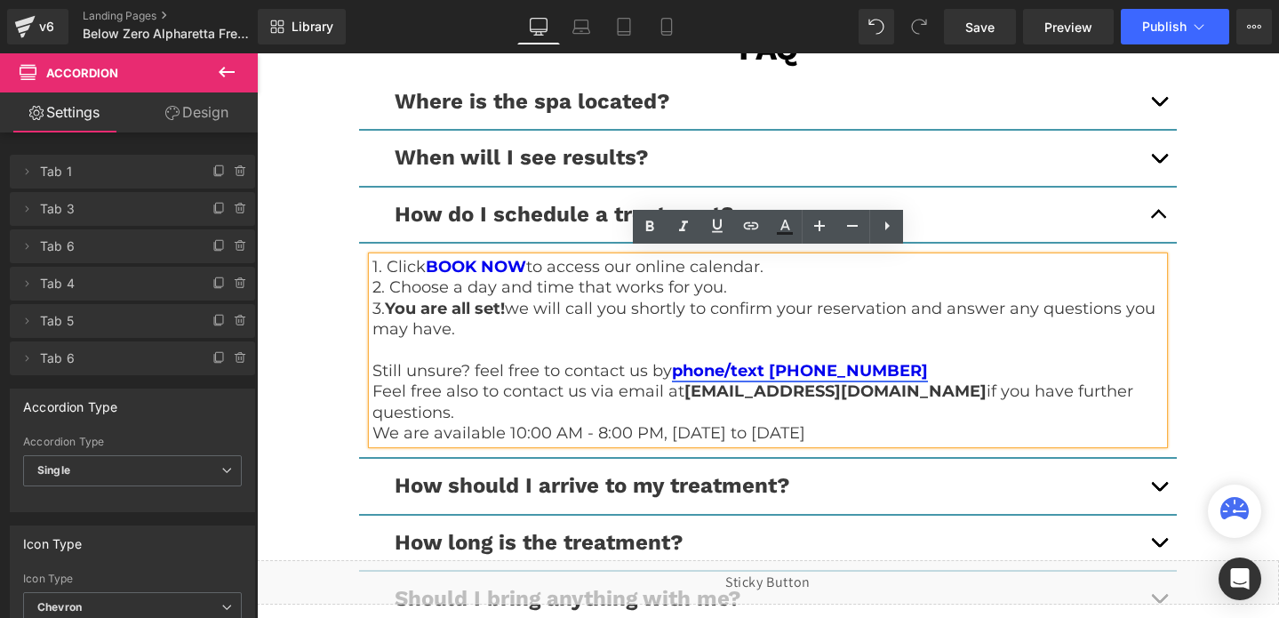
click at [837, 366] on link "phone/text [PHONE_NUMBER]" at bounding box center [800, 371] width 256 height 20
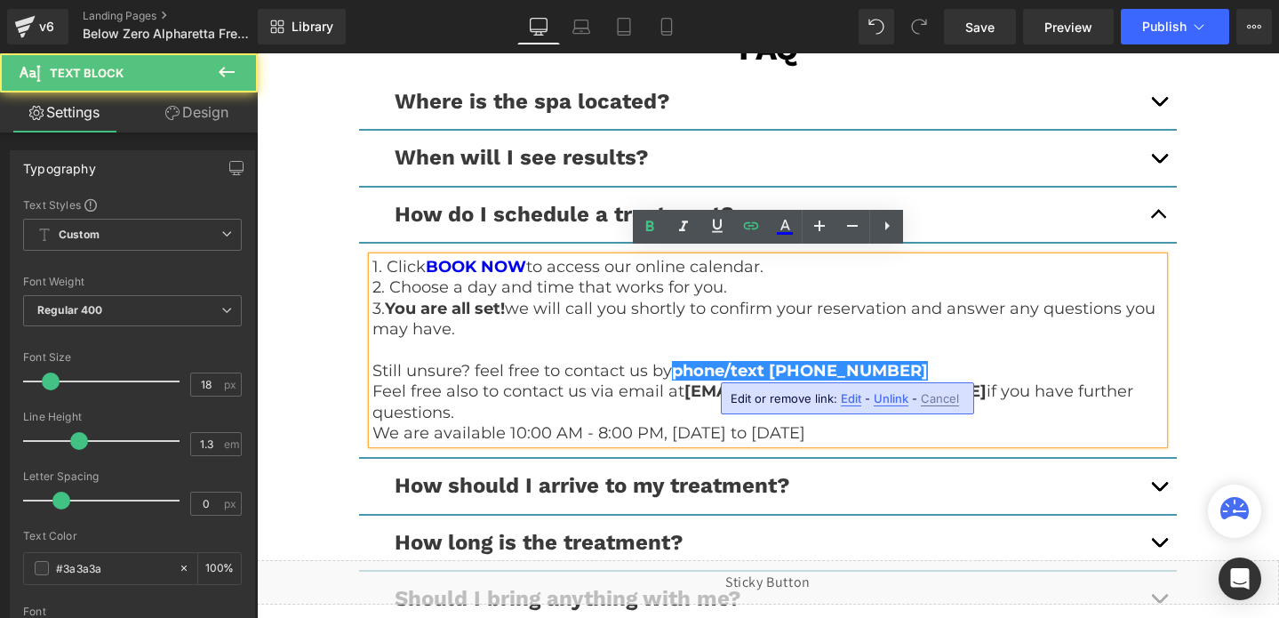
click at [844, 398] on span "Edit" at bounding box center [851, 398] width 20 height 15
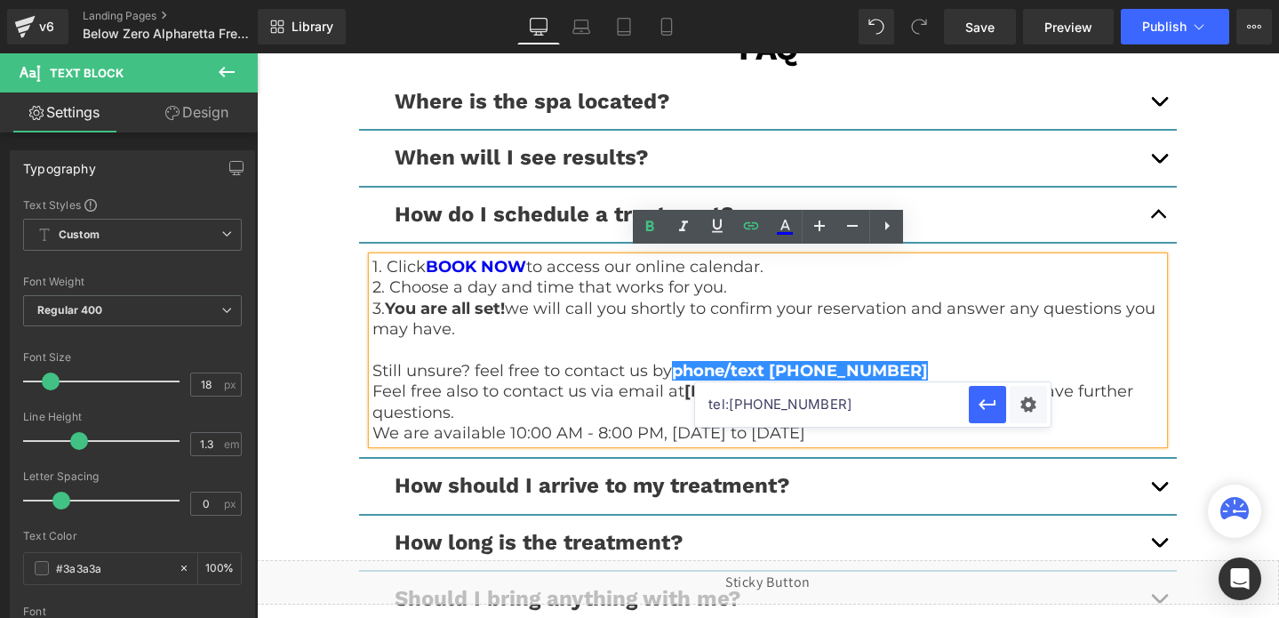
click at [796, 399] on input "tel:[PHONE_NUMBER]" at bounding box center [832, 404] width 274 height 44
paste input "4046184124"
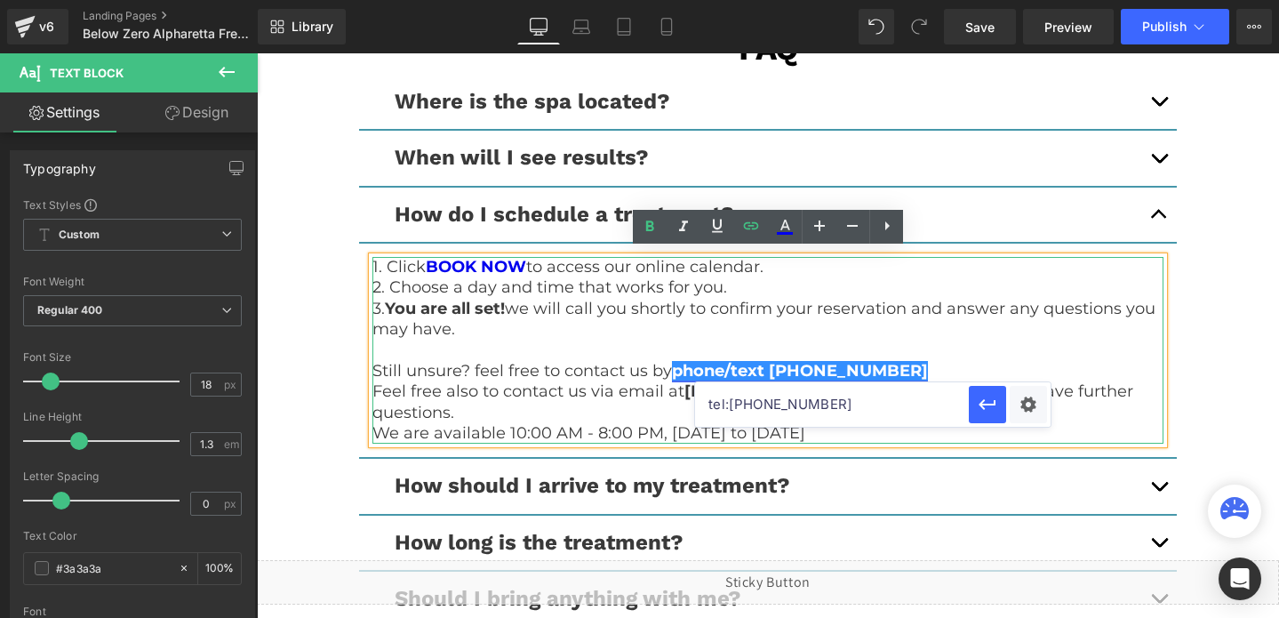
type input "tel:[PHONE_NUMBER]"
click at [794, 363] on link "phone/text [PHONE_NUMBER]" at bounding box center [800, 371] width 256 height 20
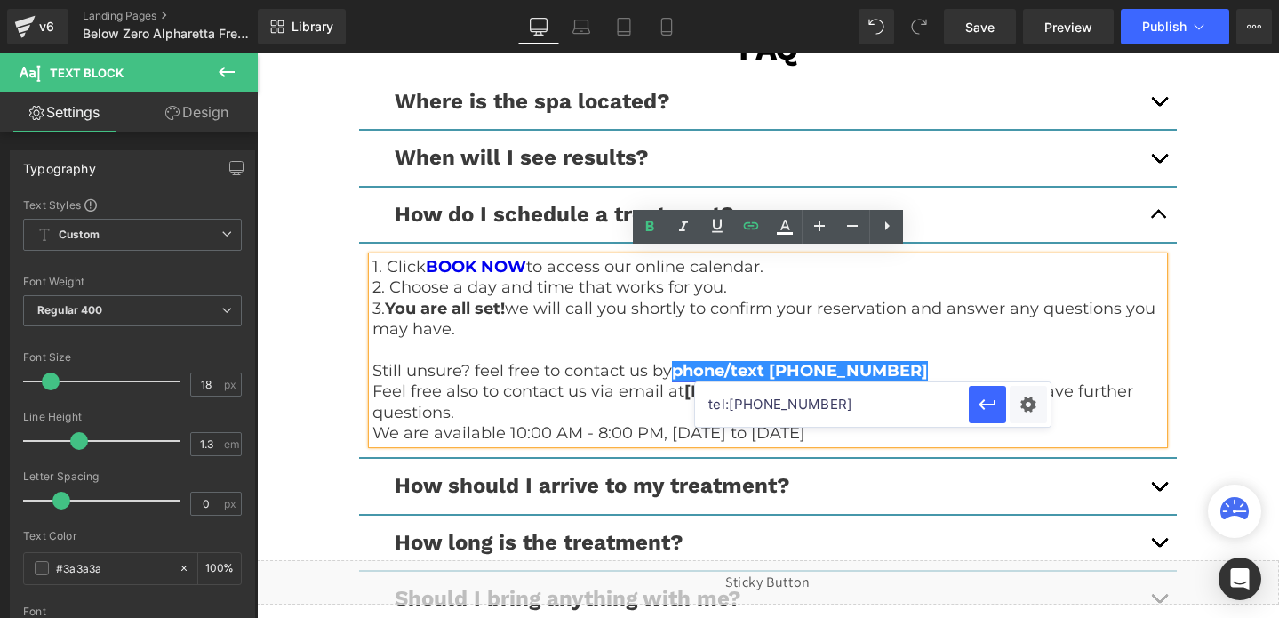
click at [833, 369] on link "phone/text [PHONE_NUMBER]" at bounding box center [800, 371] width 256 height 20
click at [876, 361] on link "phone/text [PHONE_NUMBER]" at bounding box center [800, 371] width 256 height 20
click at [973, 398] on button "button" at bounding box center [987, 404] width 37 height 37
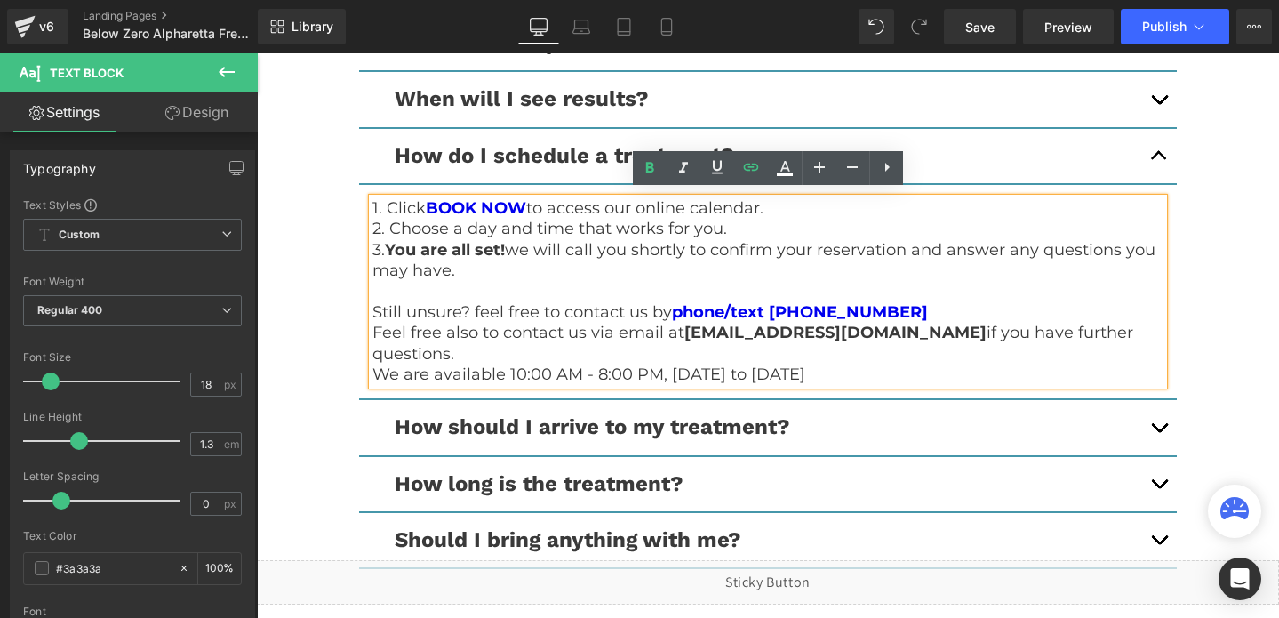
scroll to position [4671, 0]
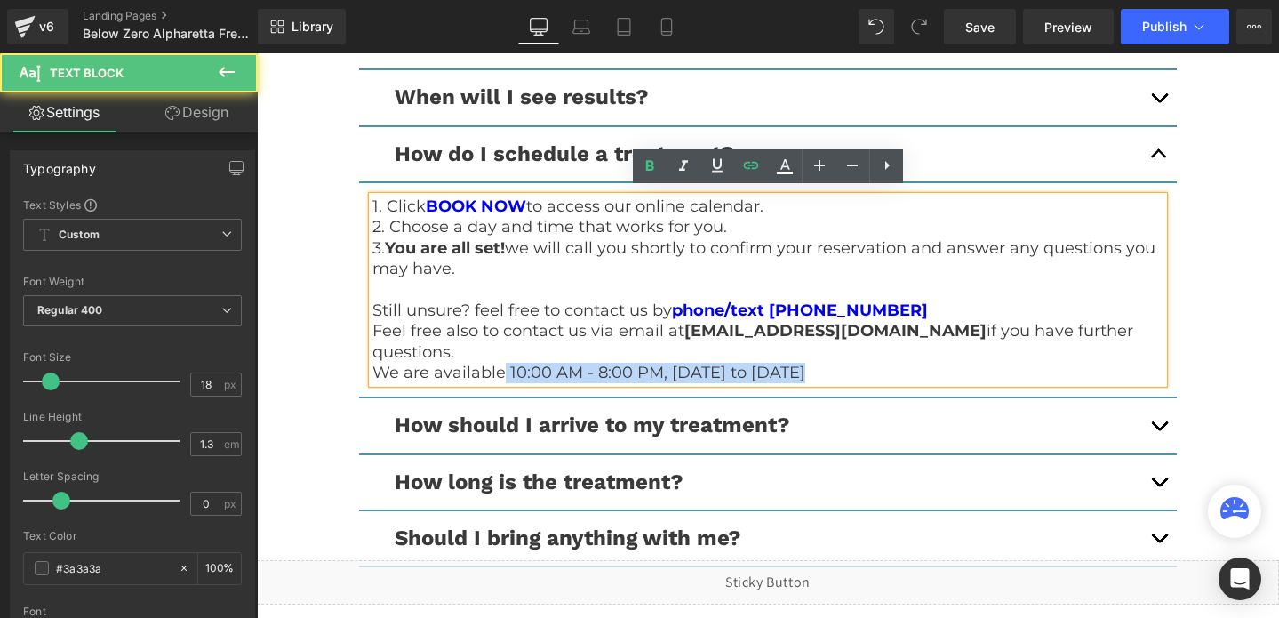
drag, startPoint x: 503, startPoint y: 345, endPoint x: 807, endPoint y: 355, distance: 304.2
click at [807, 363] on p "We are available 10:00 AM - 8:00 PM, [DATE] to [DATE]" at bounding box center [767, 373] width 791 height 20
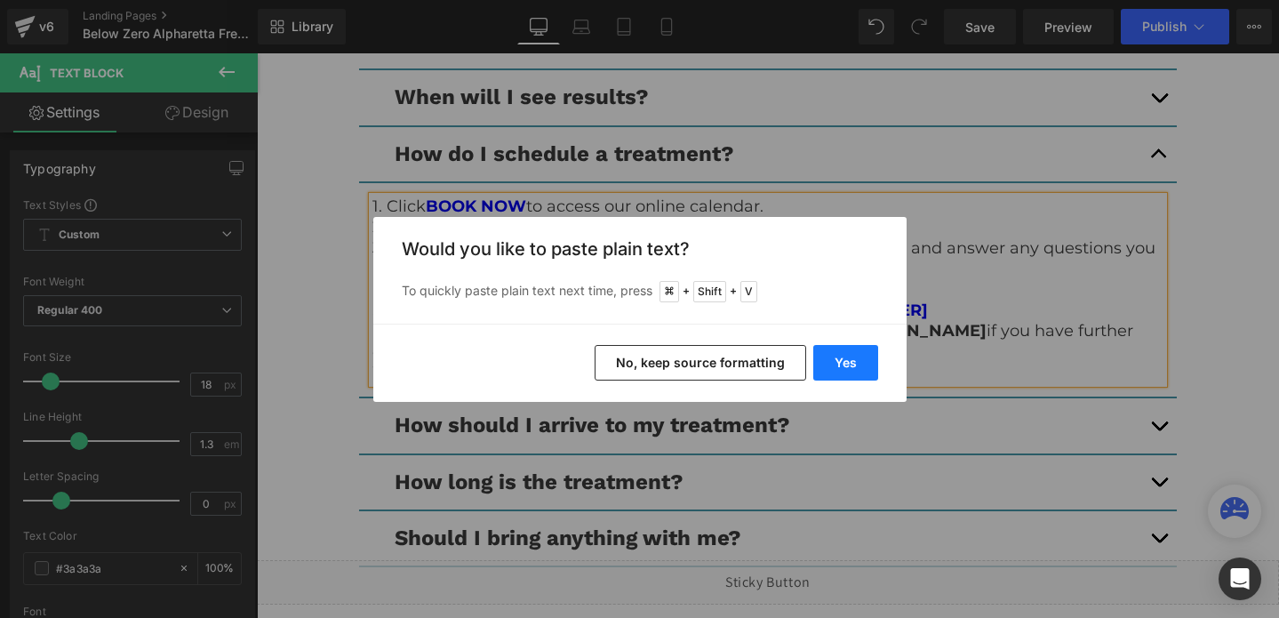
click at [839, 364] on button "Yes" at bounding box center [845, 363] width 65 height 36
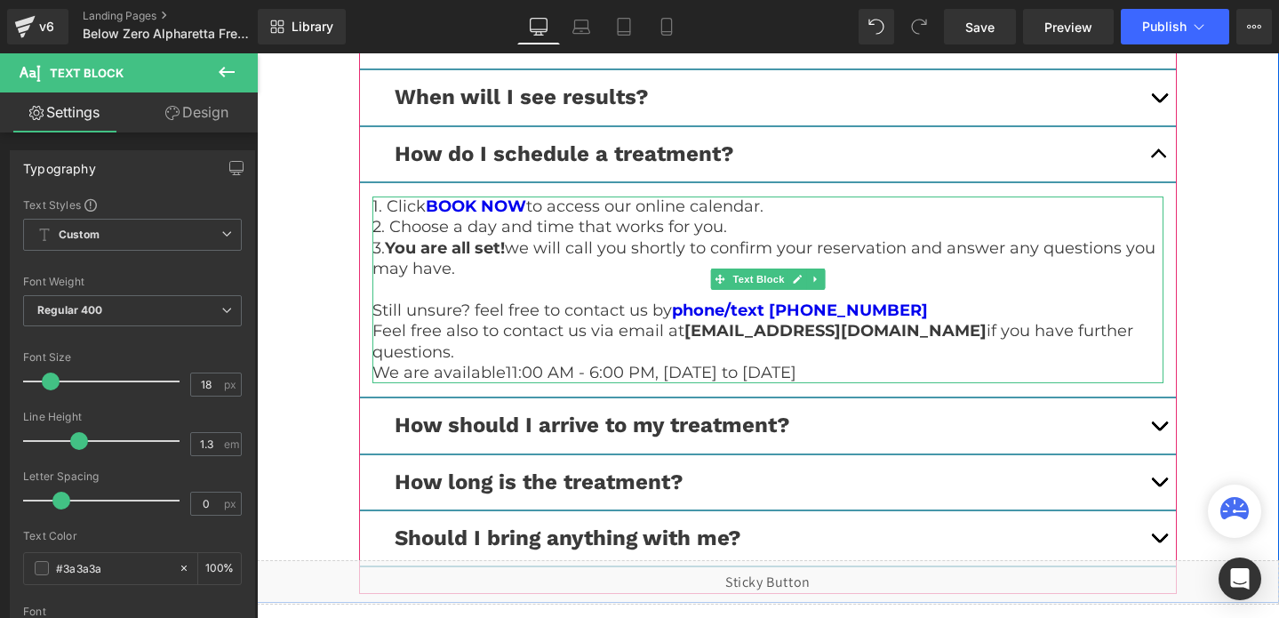
click at [504, 363] on p "We are available11:00 AM - 6:00 PM, [DATE] to [DATE]" at bounding box center [767, 373] width 791 height 20
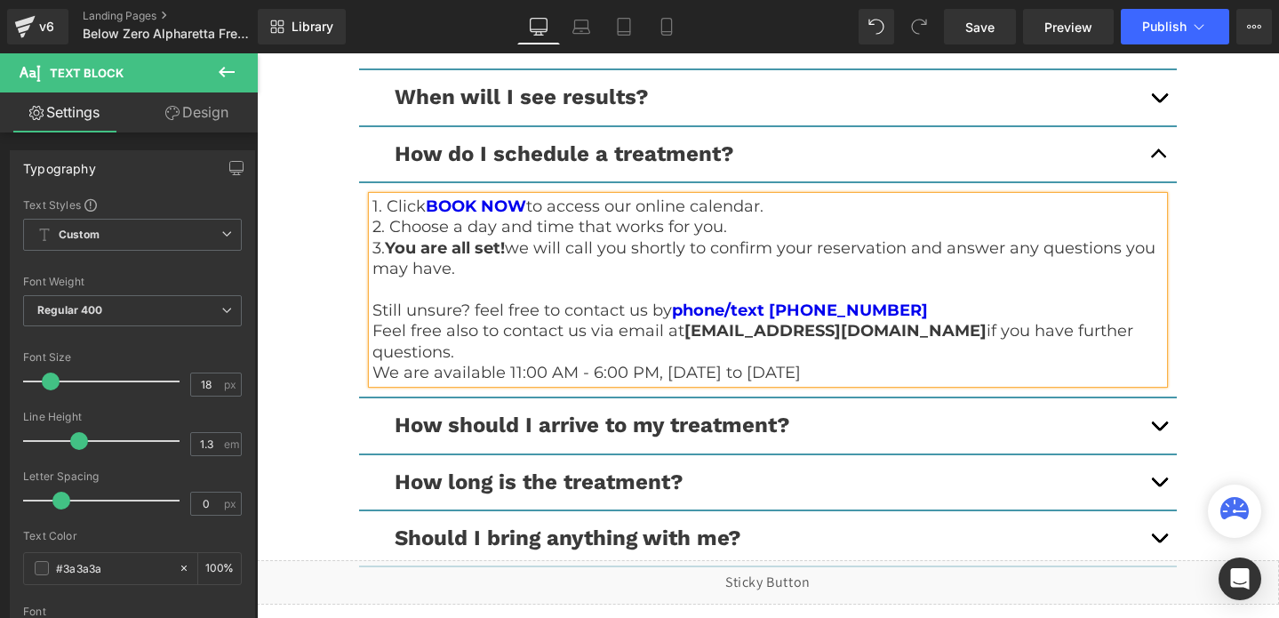
click at [1159, 430] on span "button" at bounding box center [1159, 430] width 0 height 0
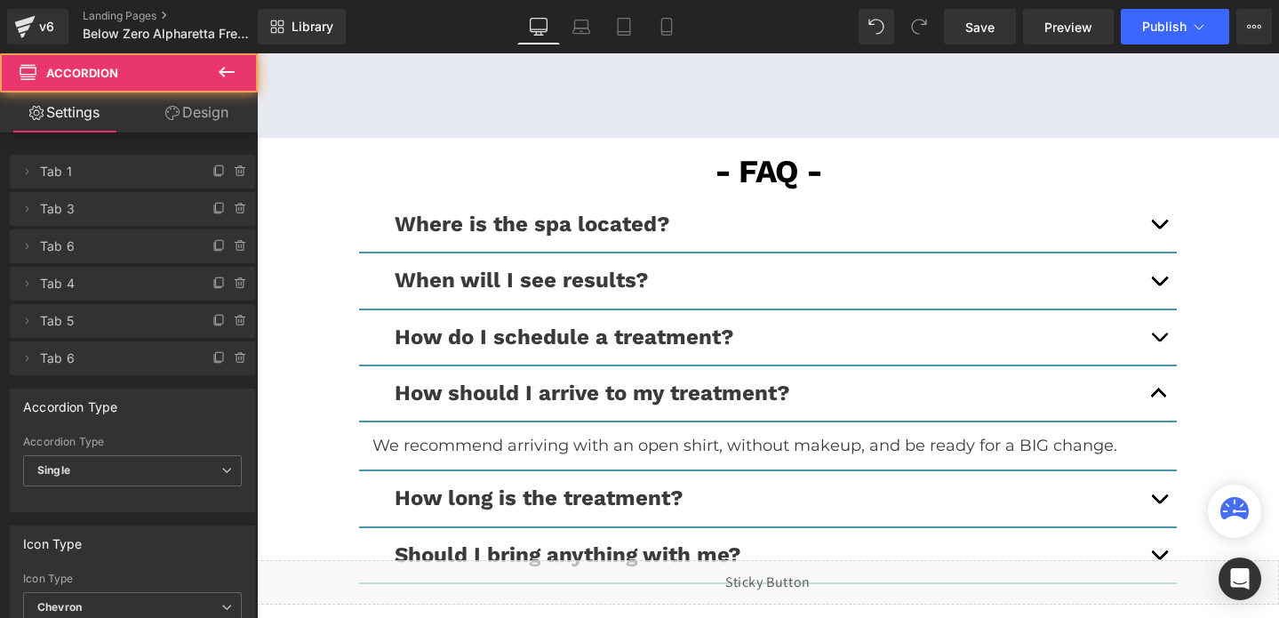
scroll to position [4477, 0]
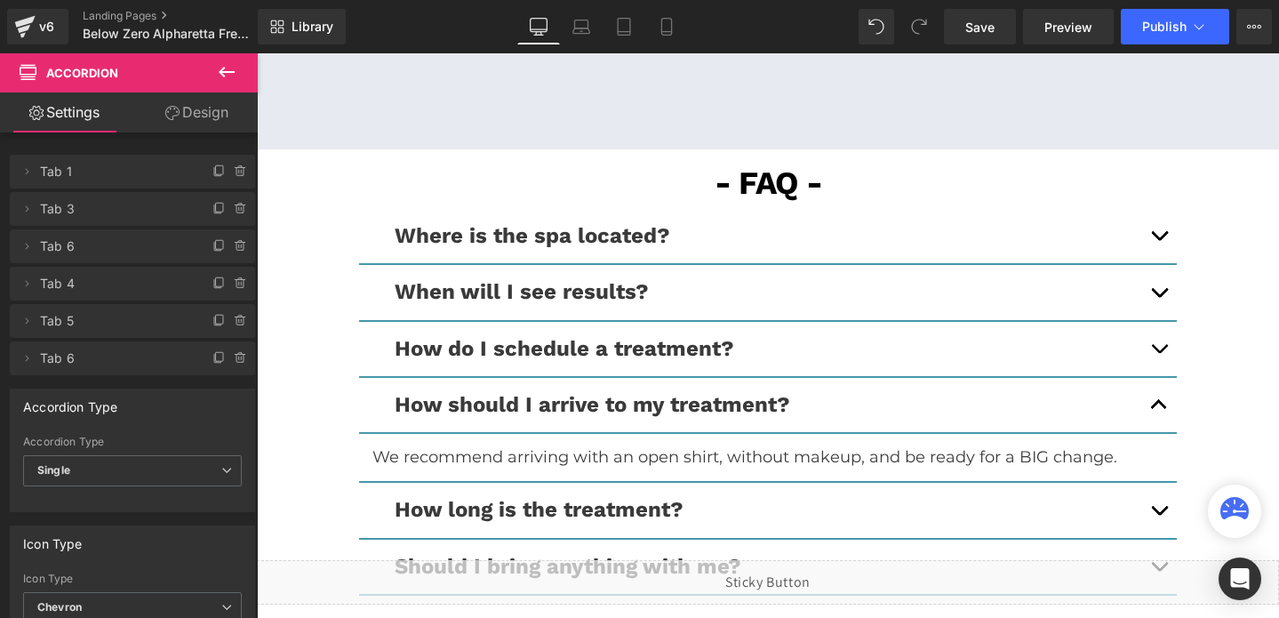
click at [1159, 515] on span "button" at bounding box center [1159, 515] width 0 height 0
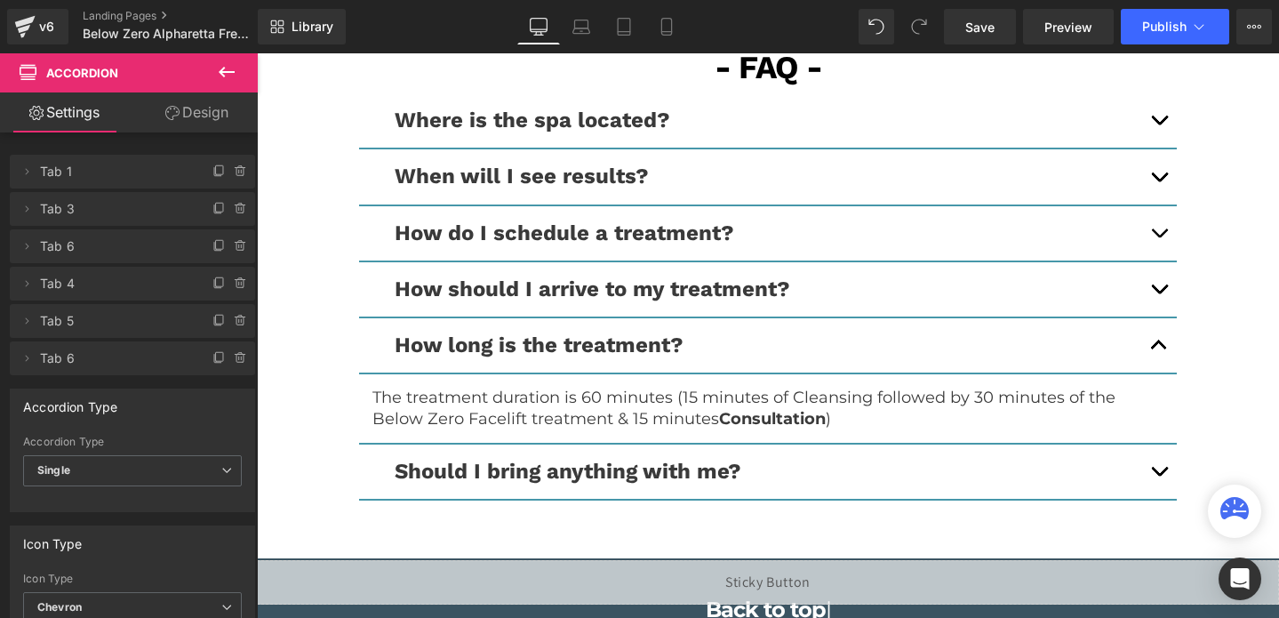
scroll to position [4593, 0]
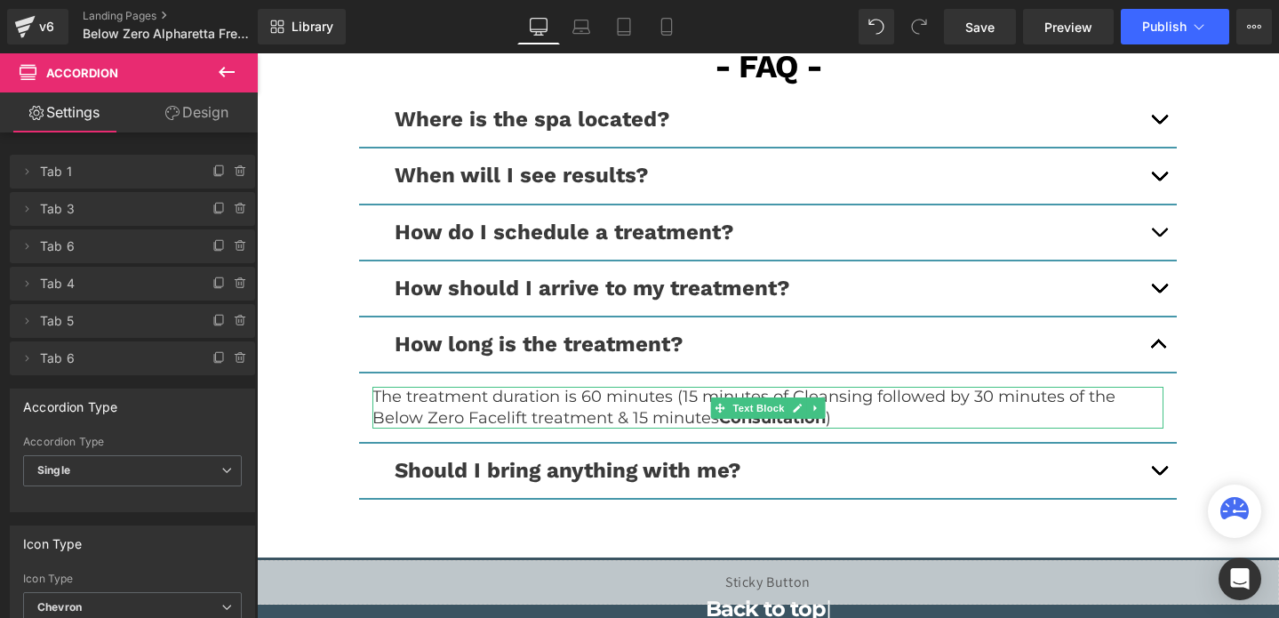
click at [497, 407] on p "The treatment duration is 60 minutes (15 minutes of Cleansing followed by 30 mi…" at bounding box center [767, 408] width 791 height 42
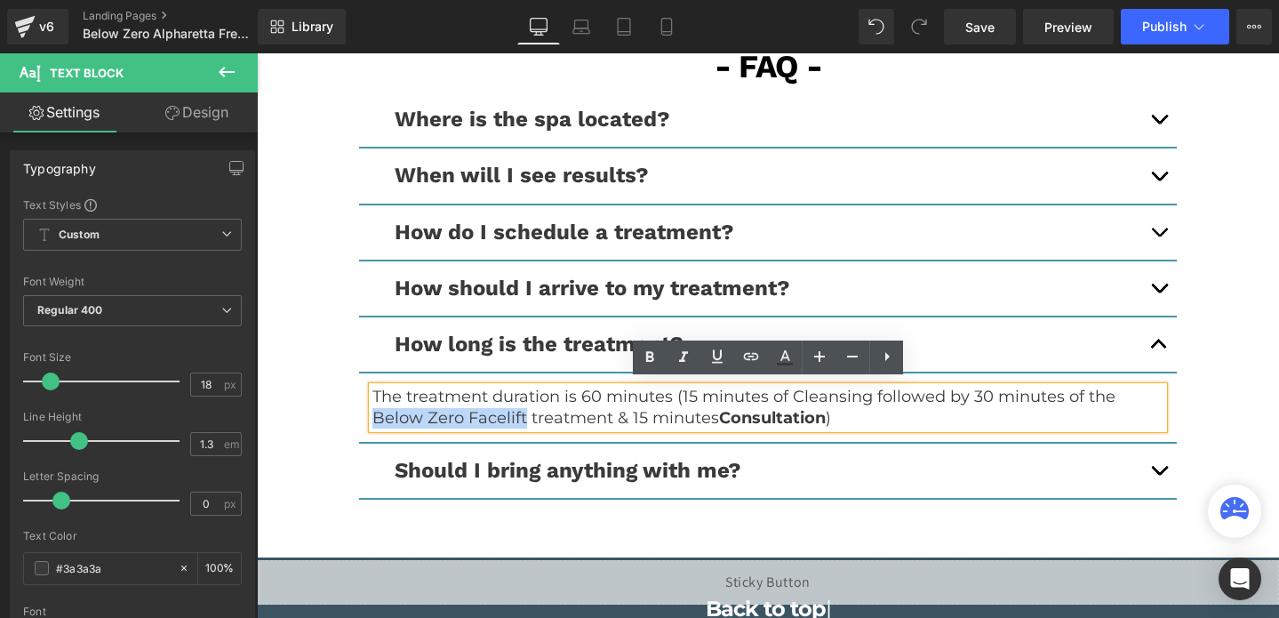
drag, startPoint x: 523, startPoint y: 412, endPoint x: 340, endPoint y: 417, distance: 182.3
click at [340, 417] on div "- FAQ - Text Block Where is the spa located? Text Block We are located at : [GE…" at bounding box center [768, 291] width 1022 height 472
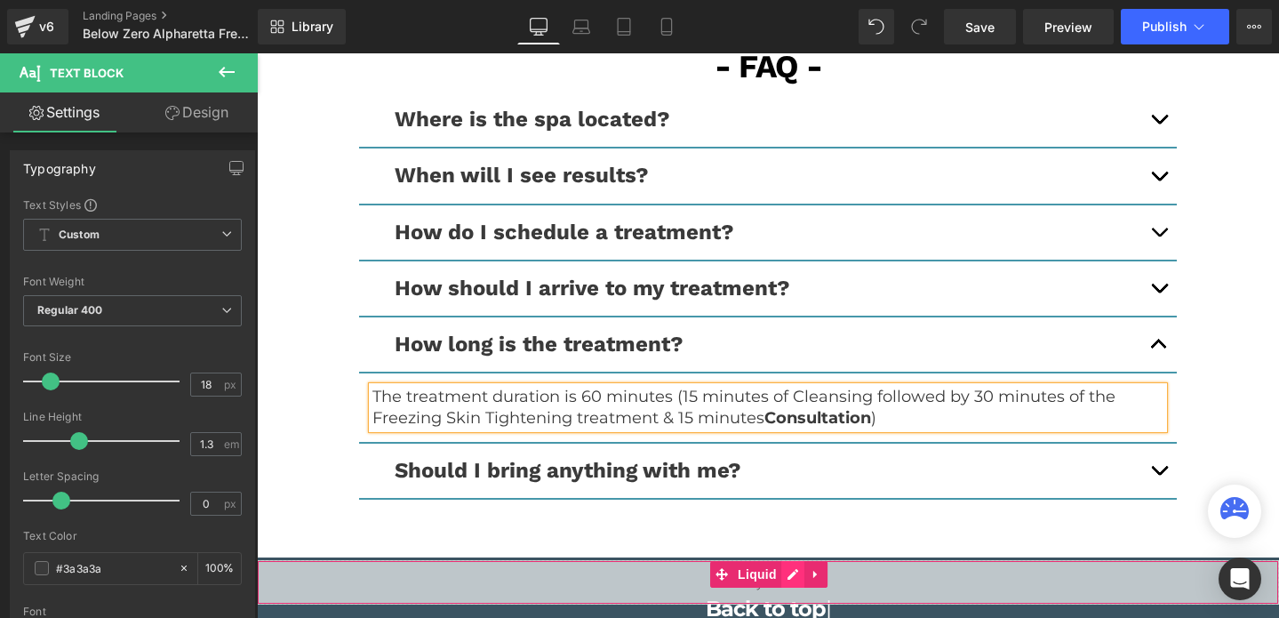
click at [795, 576] on div "Liquid" at bounding box center [768, 582] width 1022 height 44
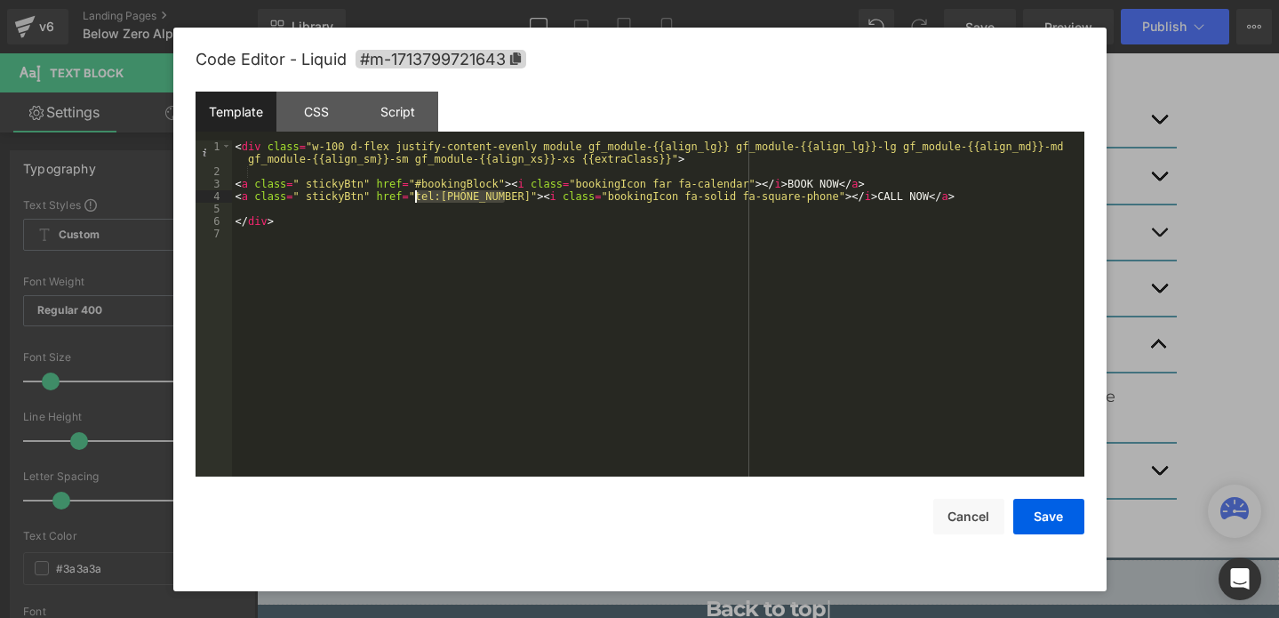
drag, startPoint x: 504, startPoint y: 198, endPoint x: 414, endPoint y: 199, distance: 89.8
click at [413, 199] on div "< div class = "w-100 d-flex justify-content-evenly module gf_module-{{align_lg}…" at bounding box center [658, 326] width 852 height 373
click at [1051, 516] on button "Save" at bounding box center [1048, 517] width 71 height 36
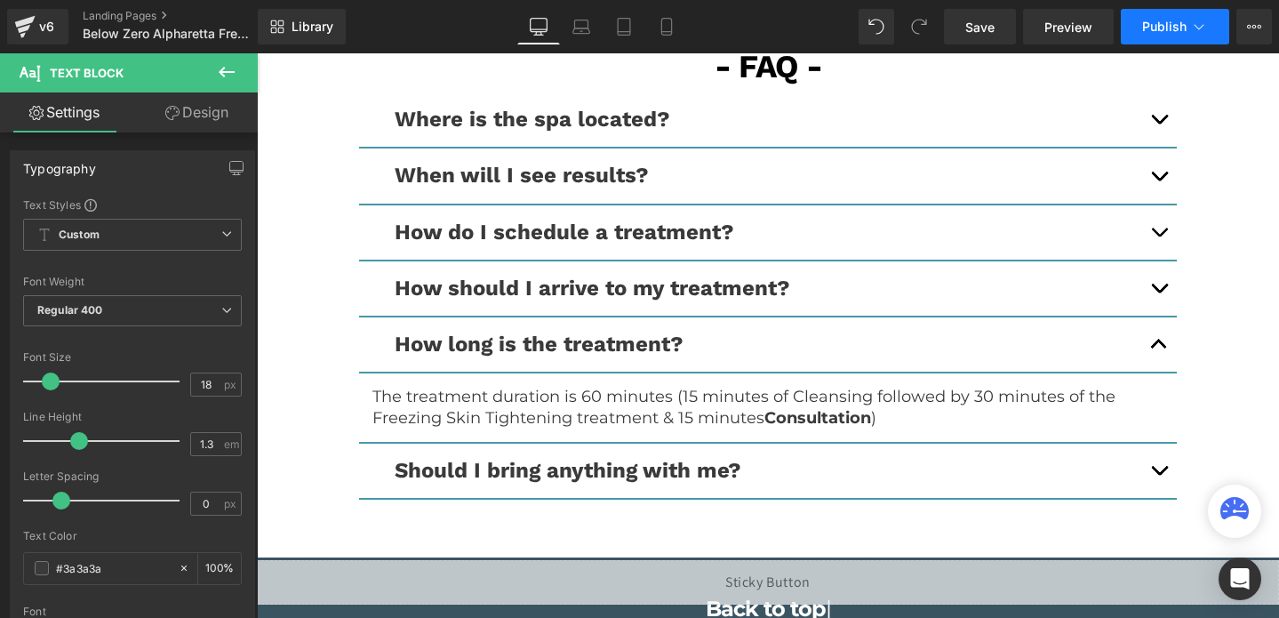
click at [1145, 22] on span "Publish" at bounding box center [1164, 27] width 44 height 14
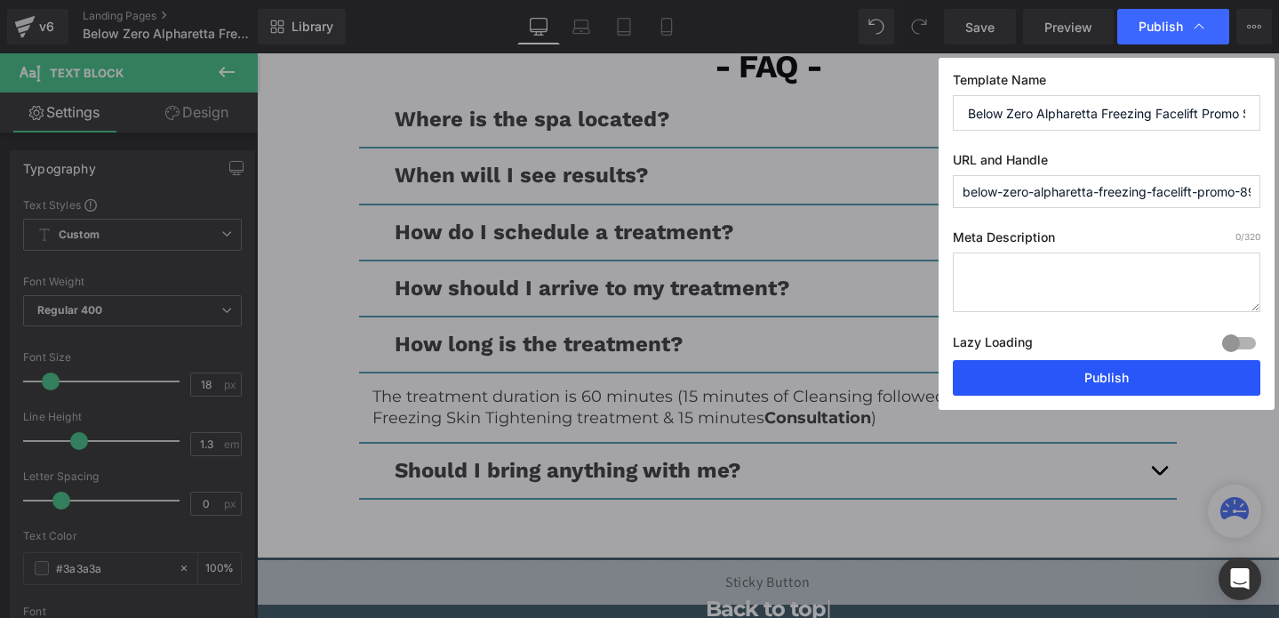
click at [1059, 370] on button "Publish" at bounding box center [1107, 378] width 308 height 36
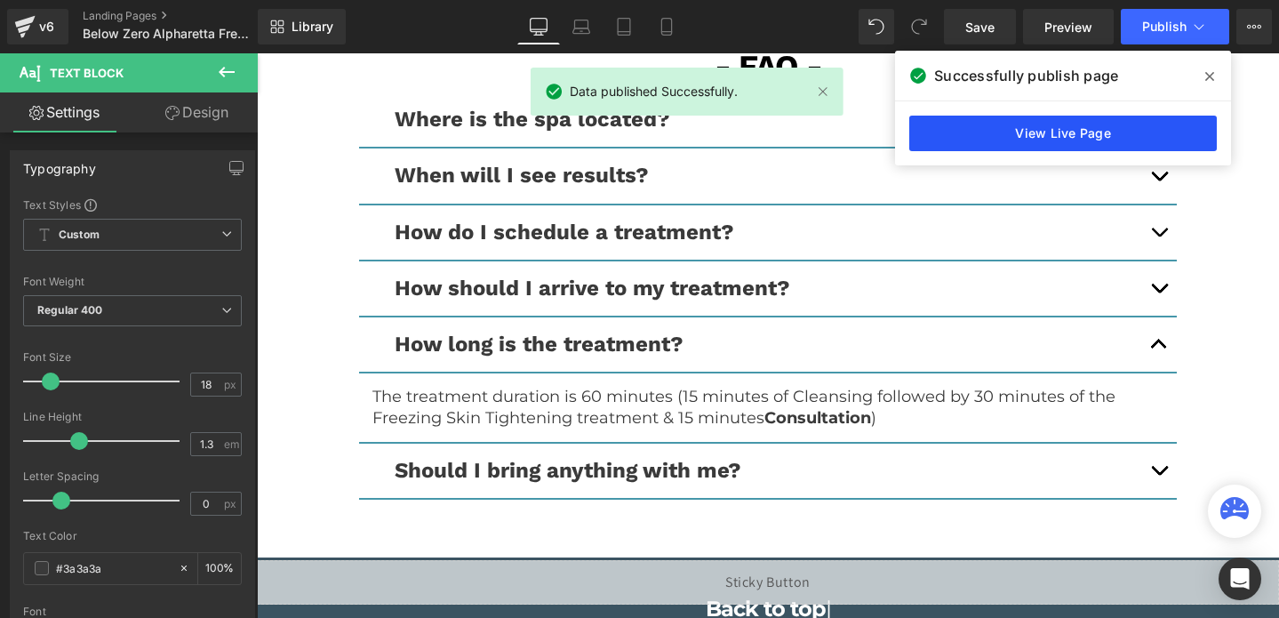
click at [1068, 148] on link "View Live Page" at bounding box center [1063, 134] width 308 height 36
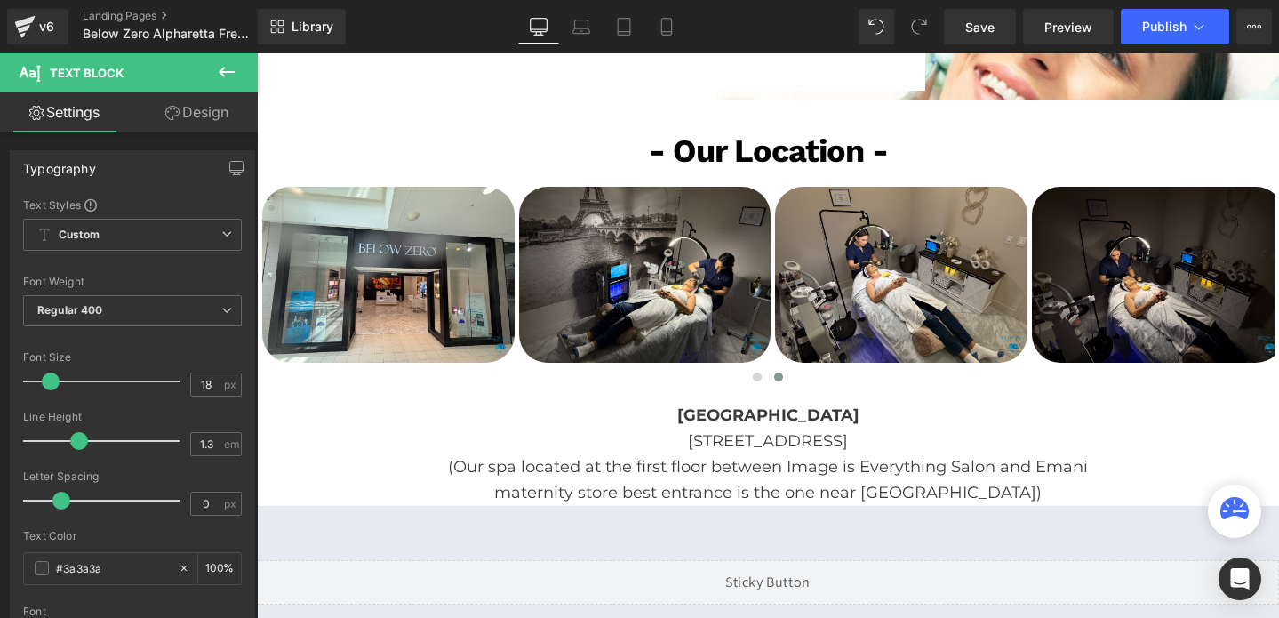
scroll to position [3695, 0]
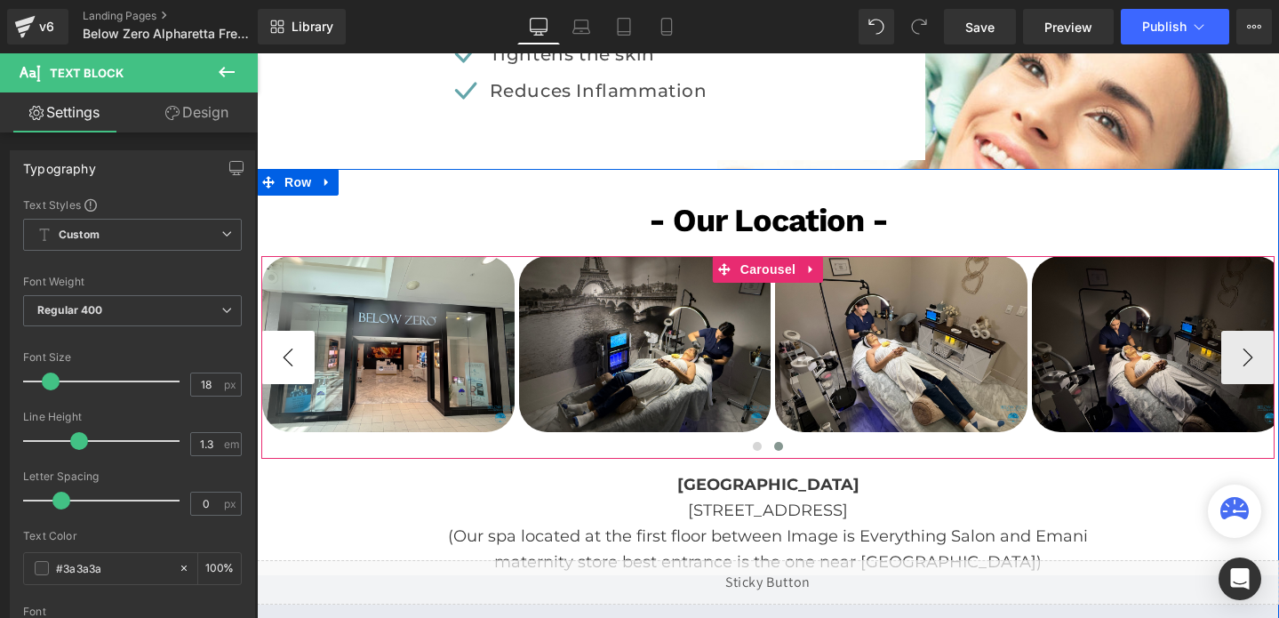
click at [278, 355] on button "‹" at bounding box center [287, 357] width 53 height 53
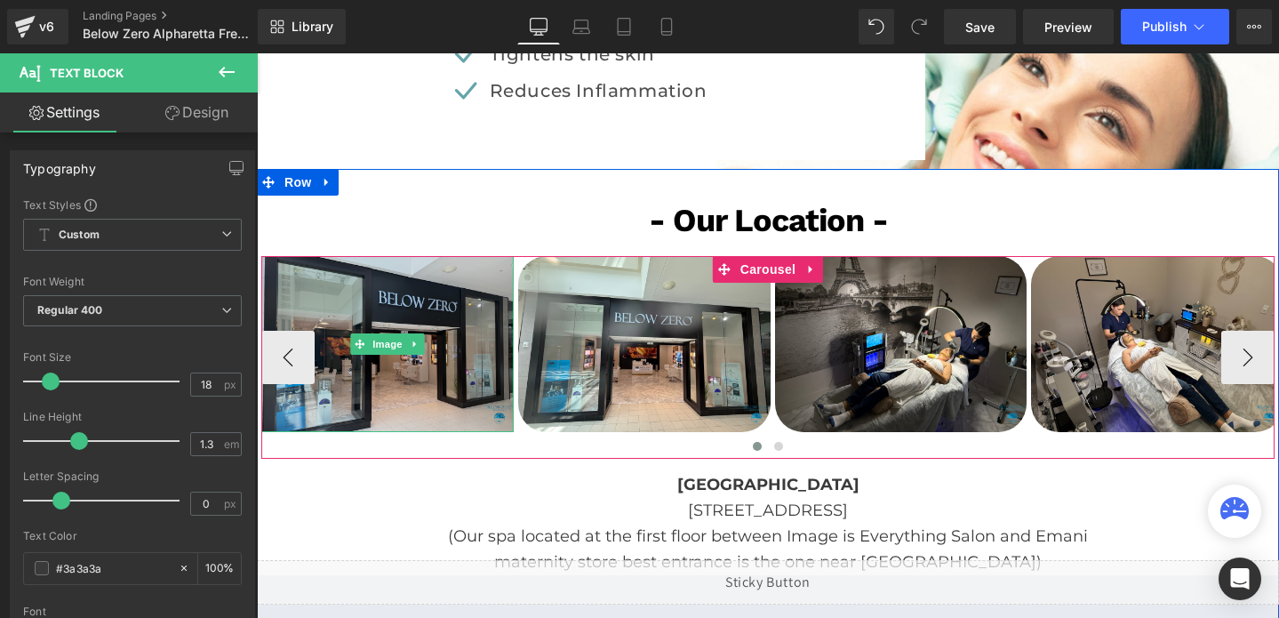
click at [356, 320] on img at bounding box center [387, 344] width 252 height 177
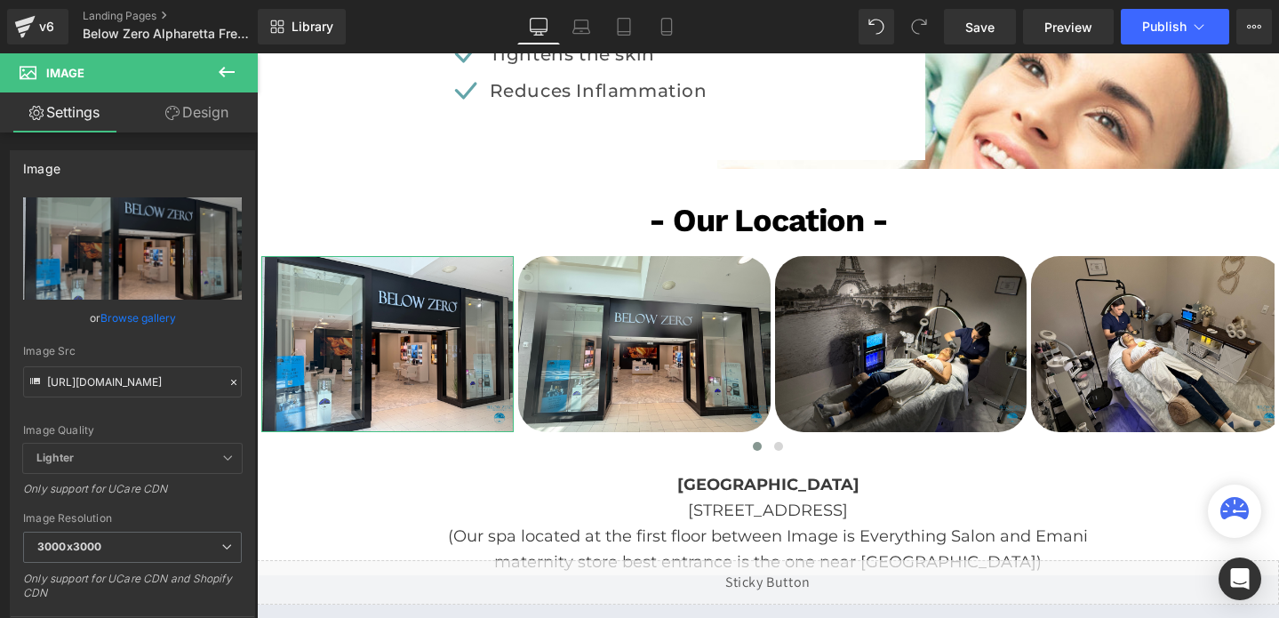
click at [189, 112] on link "Design" at bounding box center [196, 112] width 129 height 40
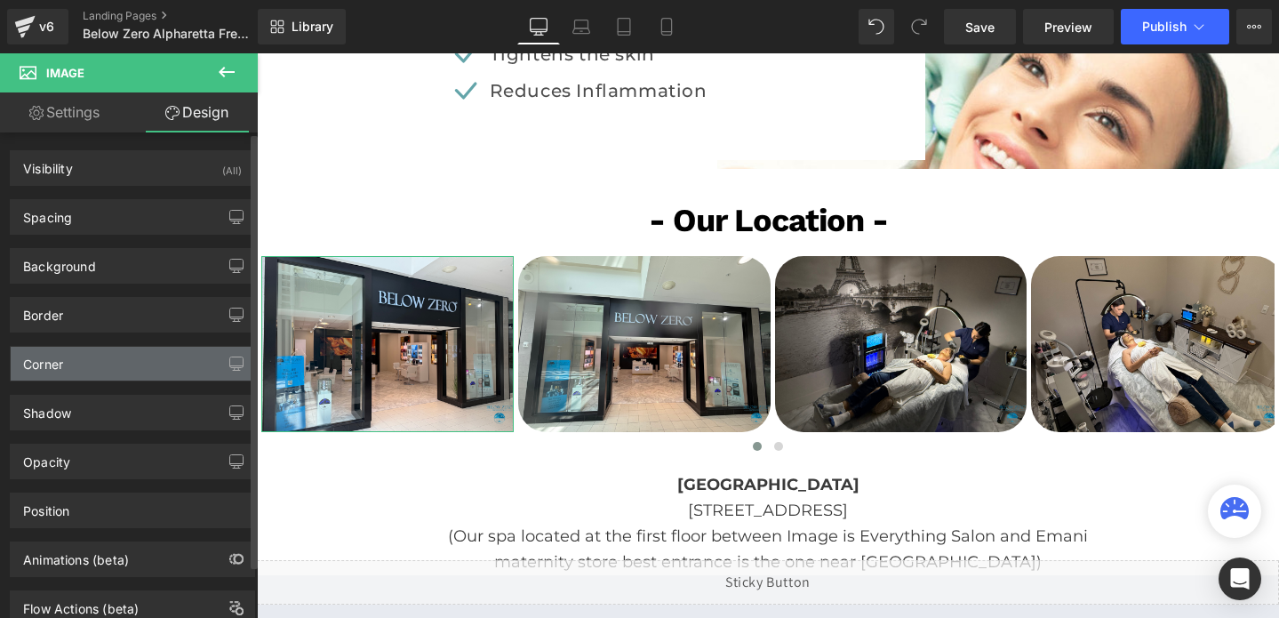
click at [93, 354] on div "Corner" at bounding box center [133, 364] width 244 height 34
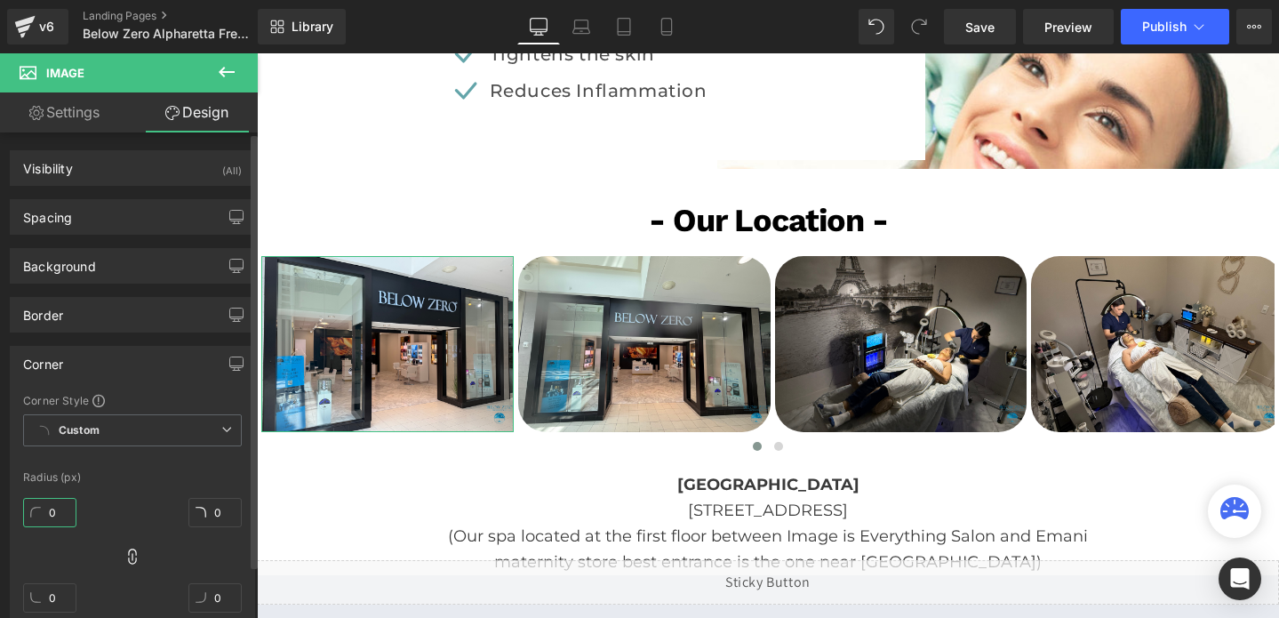
click at [49, 501] on input "0" at bounding box center [49, 512] width 53 height 29
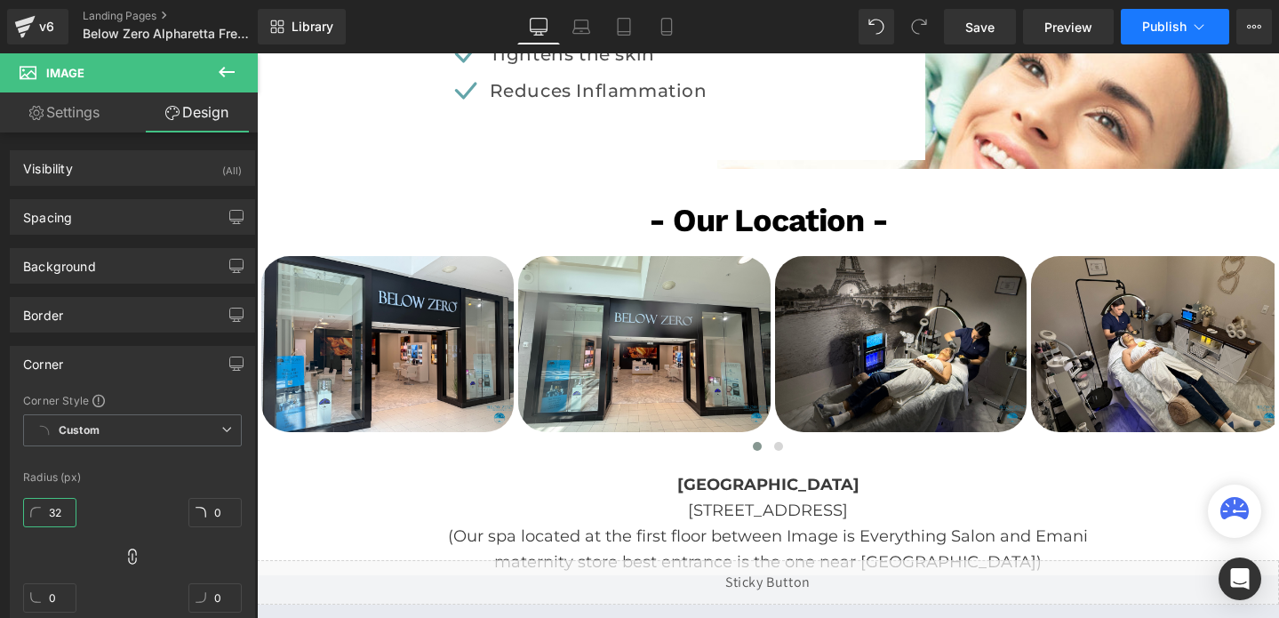
type input "32"
click at [1149, 31] on span "Publish" at bounding box center [1164, 27] width 44 height 14
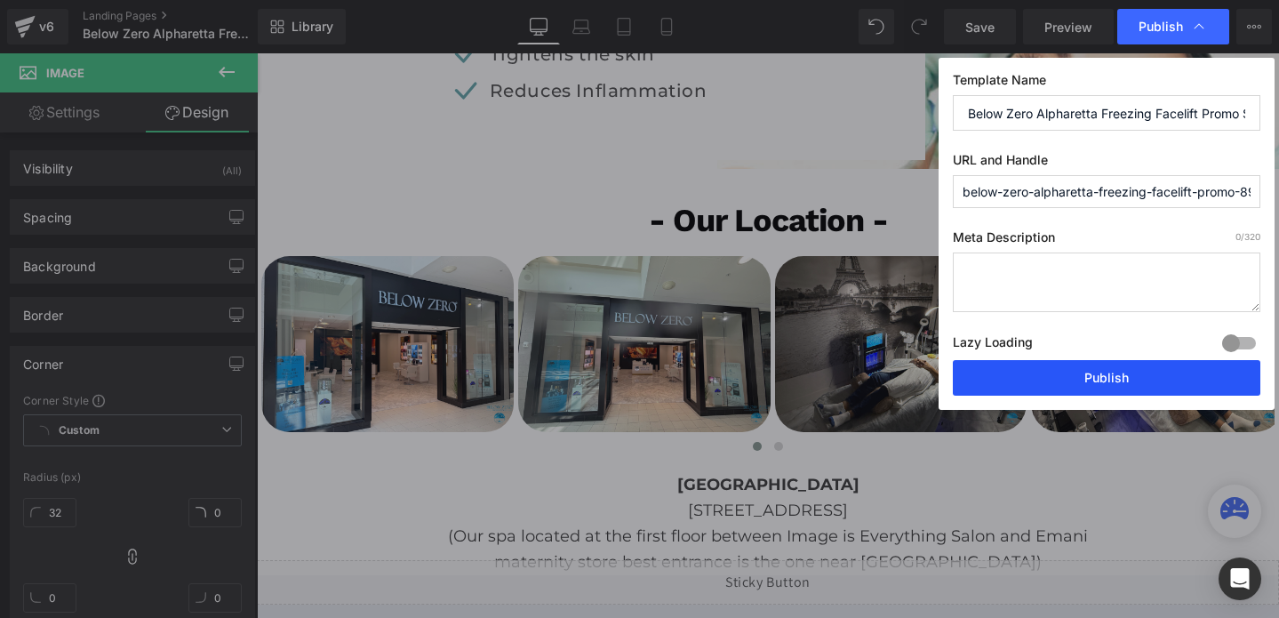
click at [1070, 380] on button "Publish" at bounding box center [1107, 378] width 308 height 36
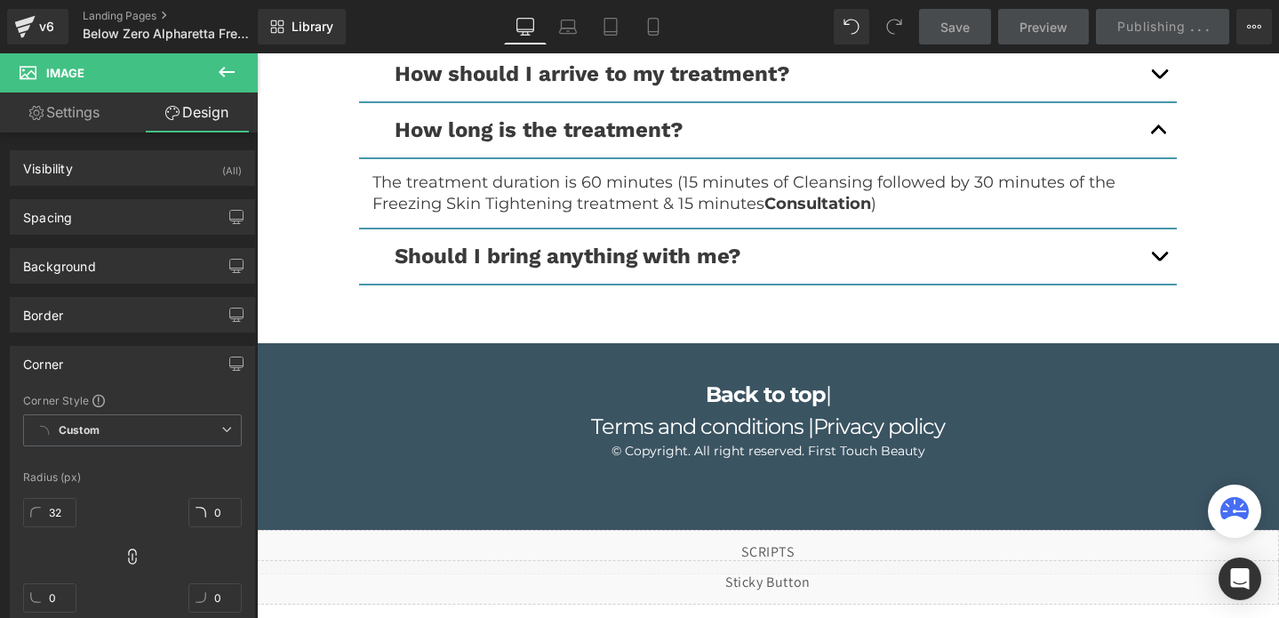
scroll to position [5020, 0]
